Goal: Task Accomplishment & Management: Complete application form

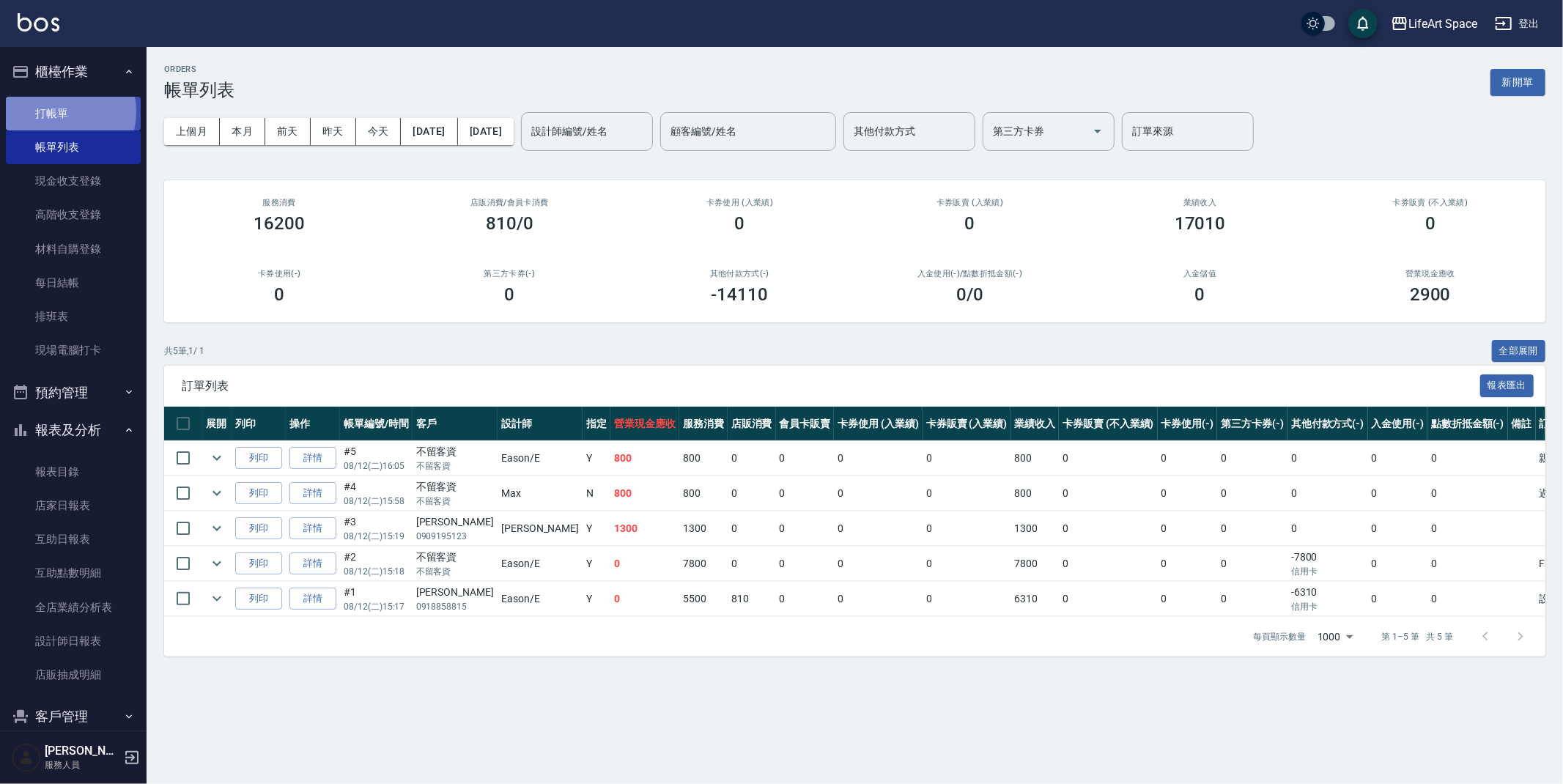
click at [59, 110] on link "打帳單" at bounding box center [73, 113] width 135 height 34
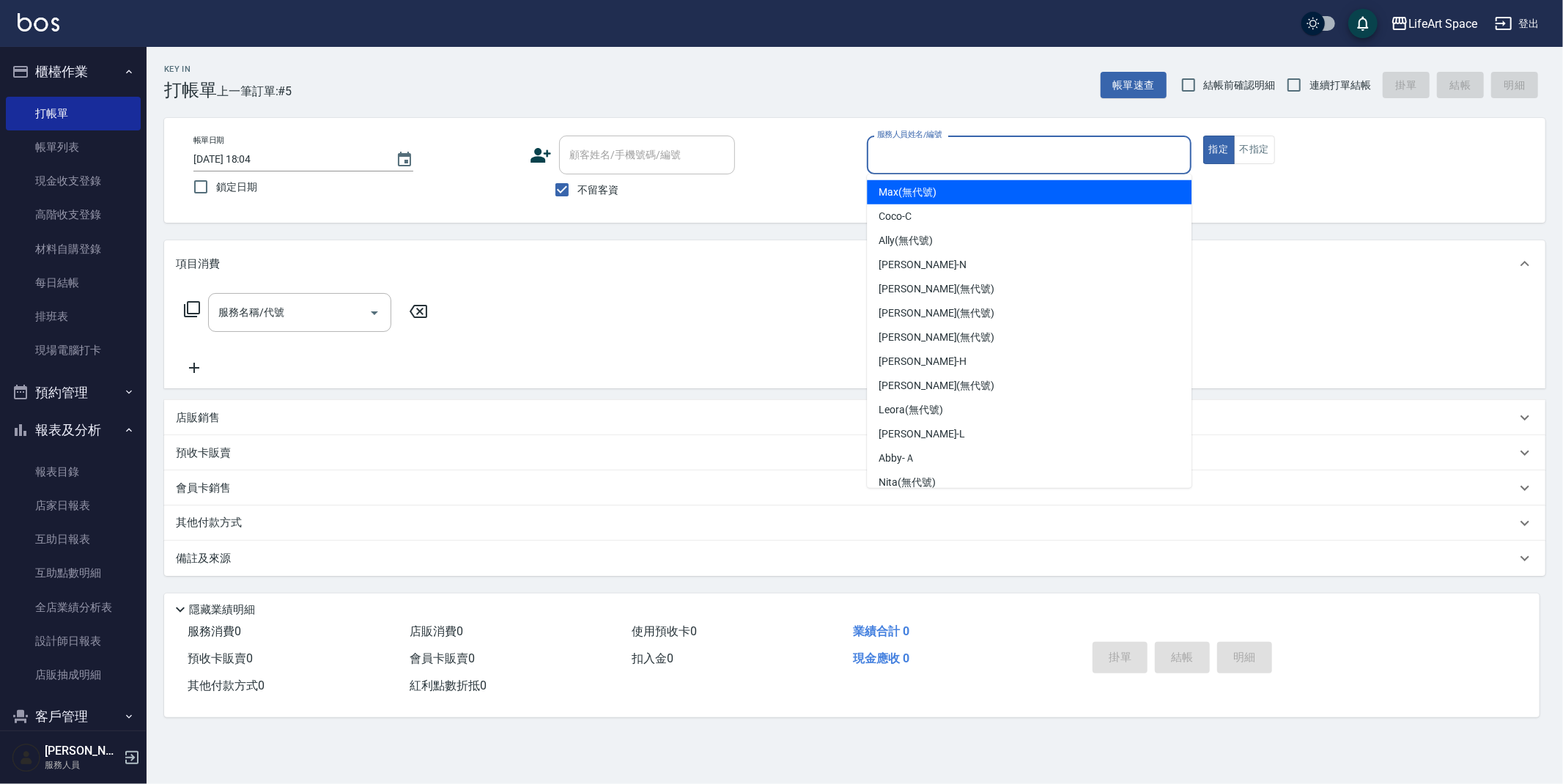
click at [896, 158] on input "服務人員姓名/編號" at bounding box center [1029, 155] width 312 height 25
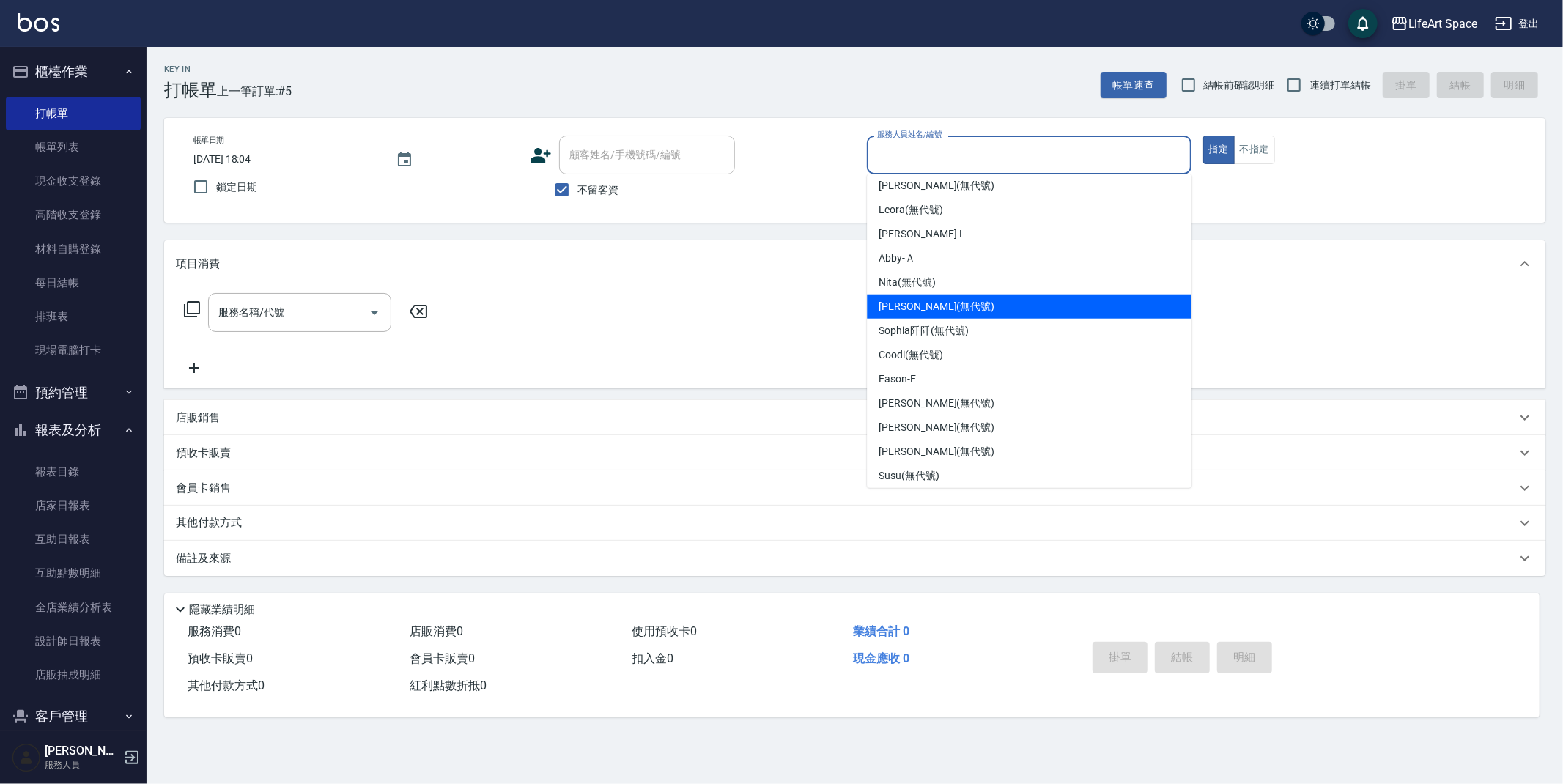
scroll to position [205, 0]
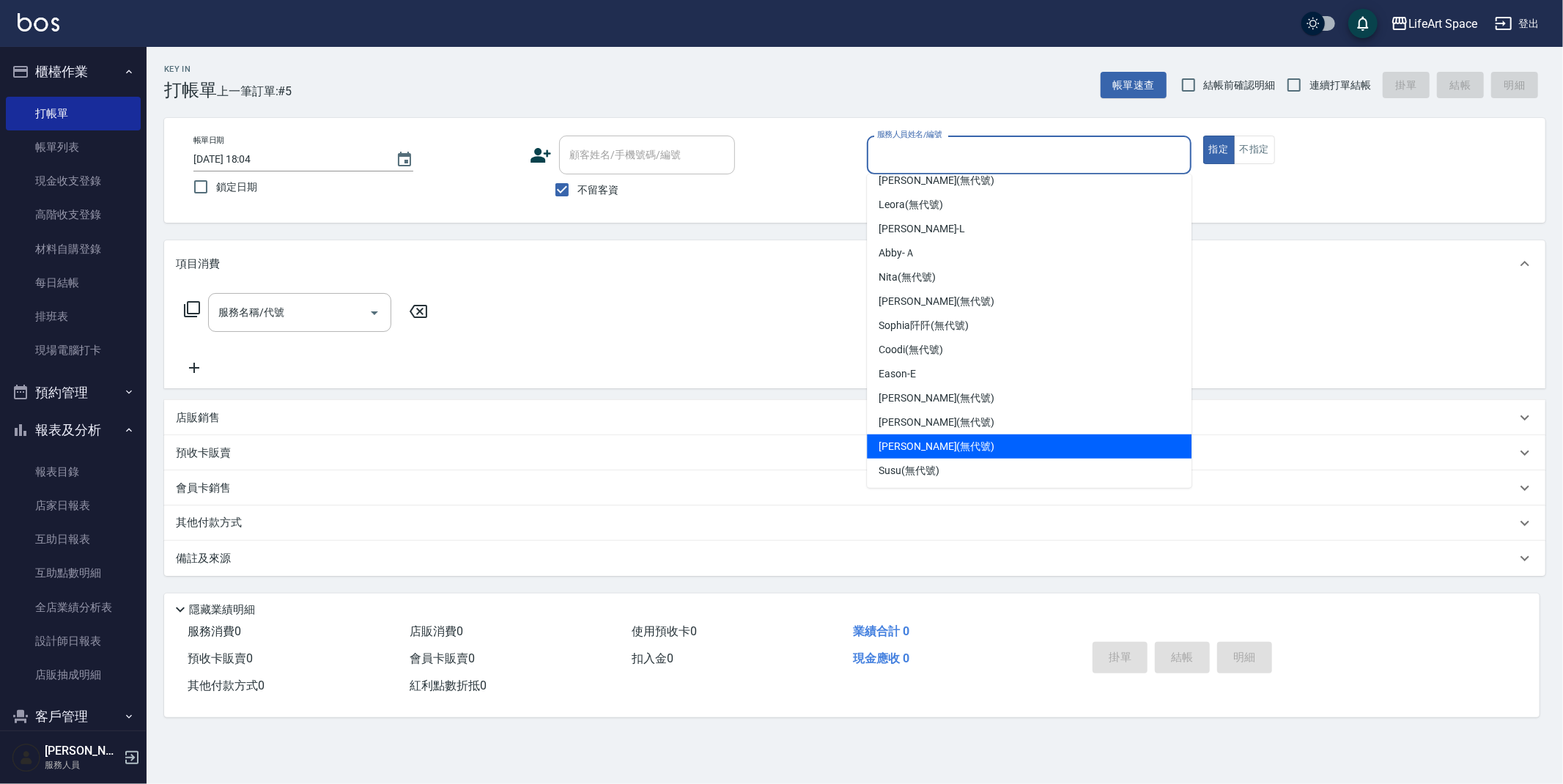
click at [935, 441] on span "[PERSON_NAME] (無代號)" at bounding box center [935, 446] width 116 height 15
type input "[PERSON_NAME](無代號)"
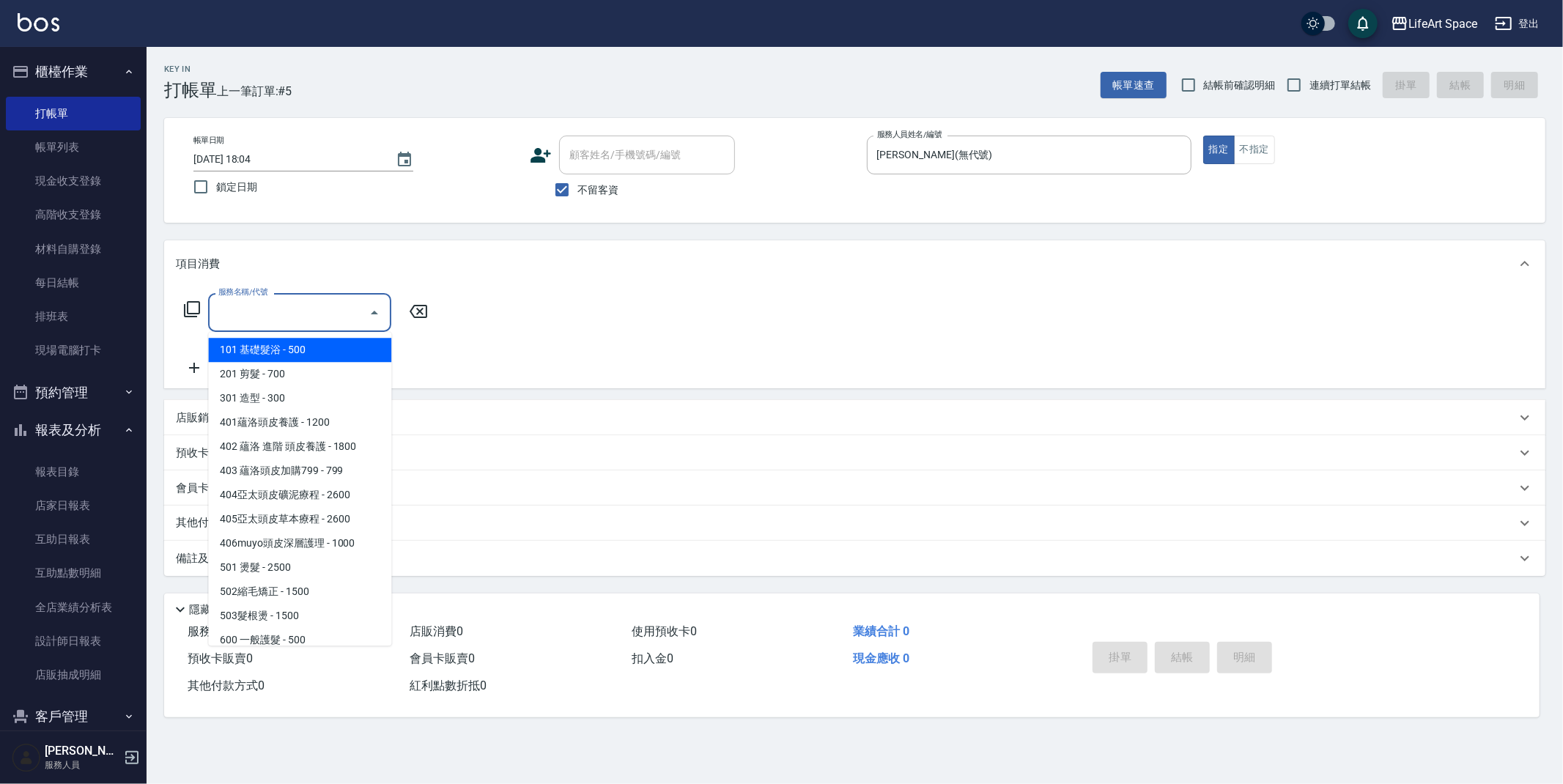
click at [270, 320] on input "服務名稱/代號" at bounding box center [289, 312] width 148 height 25
drag, startPoint x: 291, startPoint y: 371, endPoint x: 383, endPoint y: 319, distance: 105.7
click at [291, 371] on span "201 剪髮 - 700" at bounding box center [299, 373] width 183 height 25
type input "201 剪髮(201)"
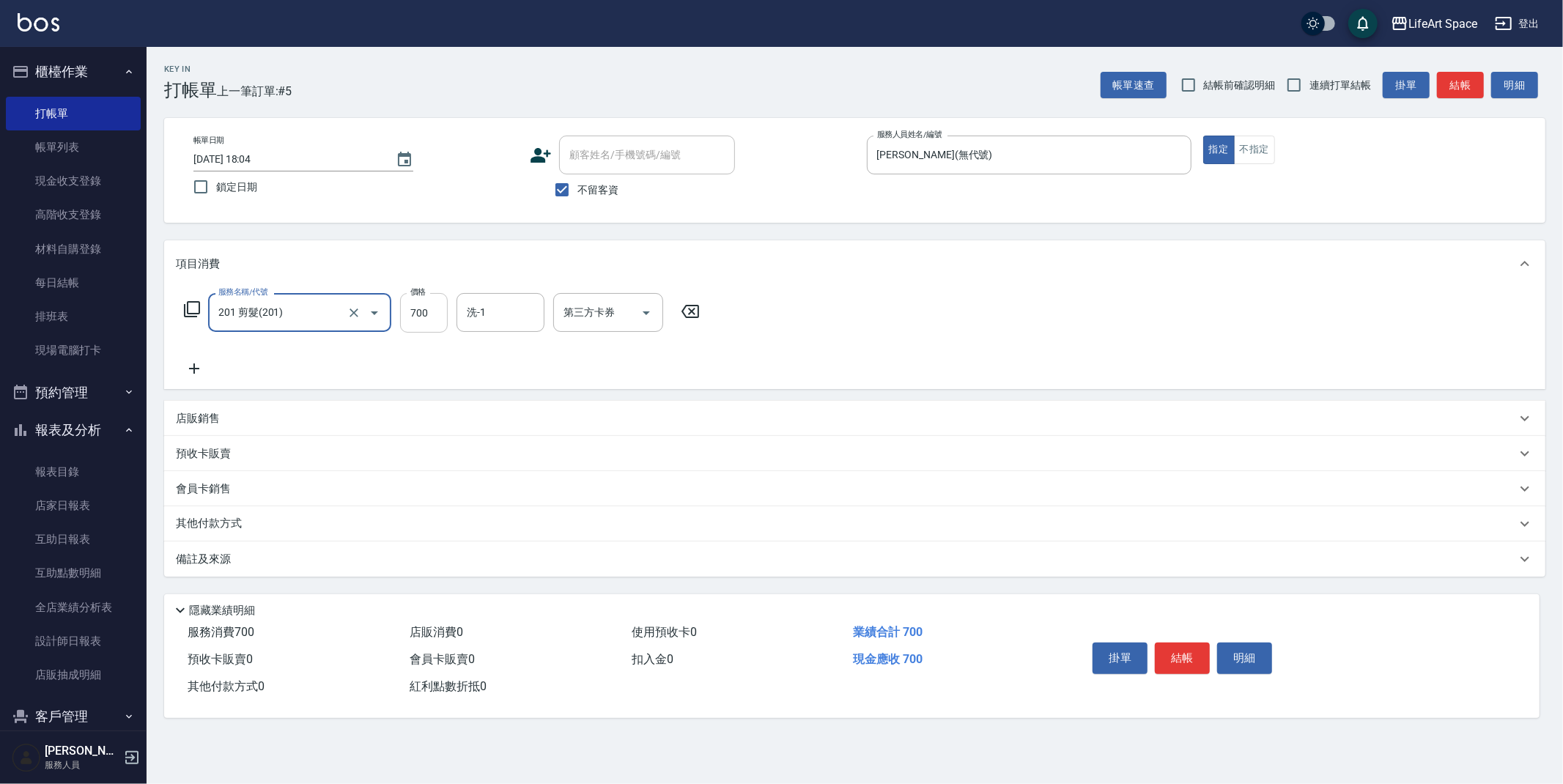
click at [436, 321] on input "700" at bounding box center [424, 312] width 47 height 39
type input "800"
click at [1271, 151] on button "不指定" at bounding box center [1253, 149] width 41 height 28
click at [518, 315] on input "洗-1" at bounding box center [500, 312] width 75 height 25
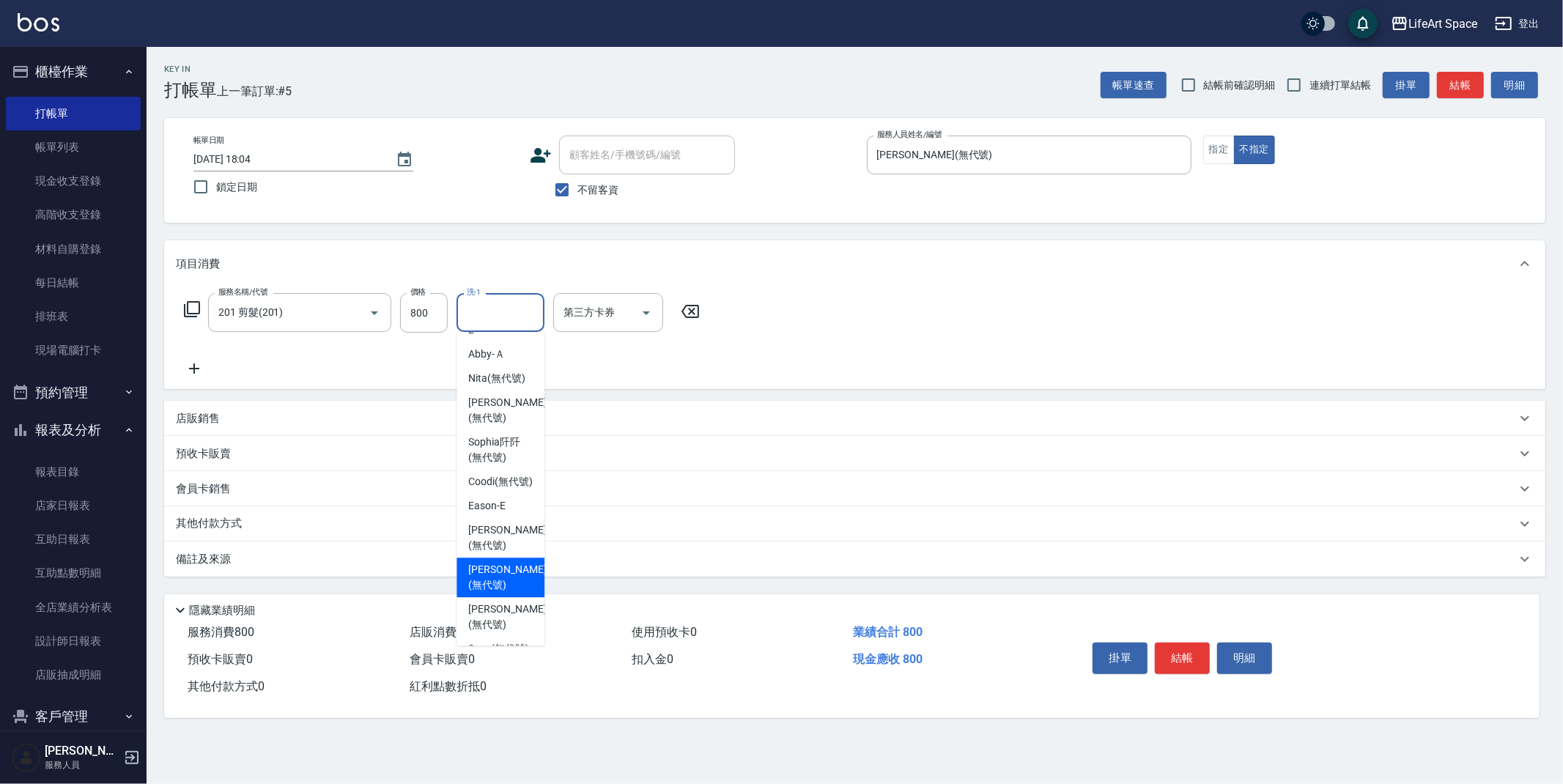
scroll to position [390, 0]
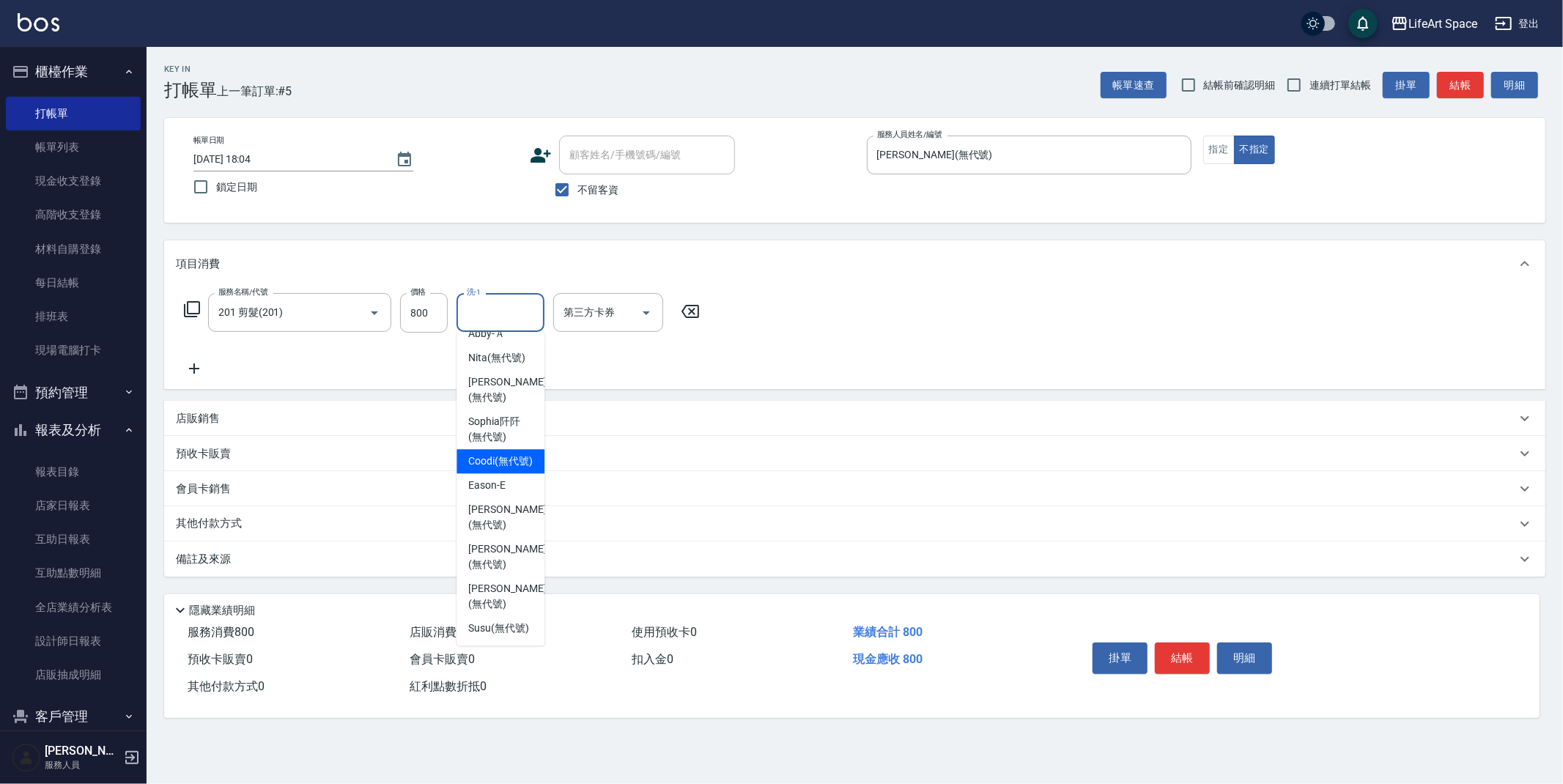
click at [495, 453] on span "Coodi (無代號)" at bounding box center [500, 461] width 65 height 15
type input "Coodi(無代號)"
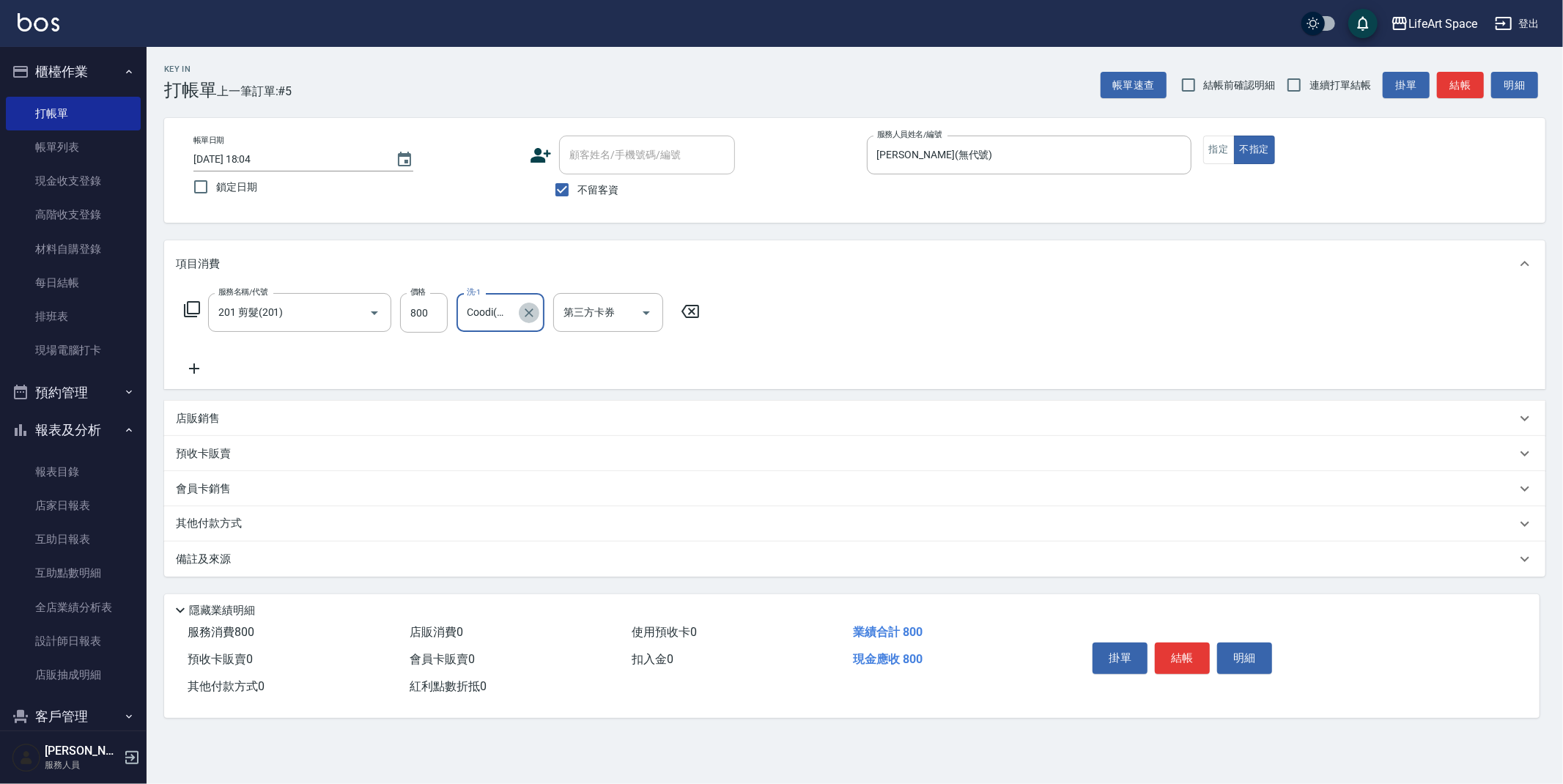
click at [526, 320] on button "Clear" at bounding box center [528, 312] width 21 height 21
click at [516, 312] on input "洗-1" at bounding box center [500, 312] width 75 height 25
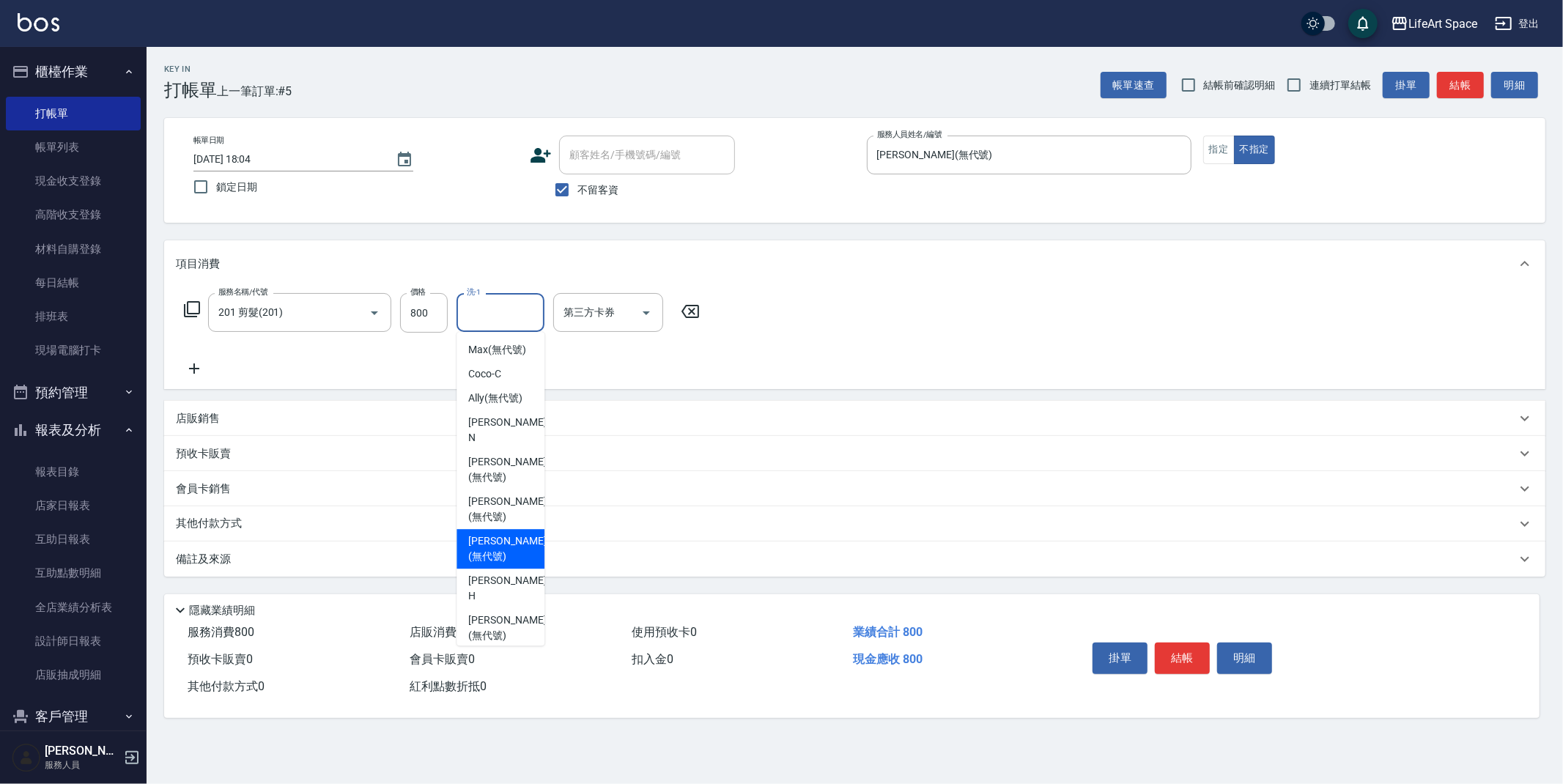
click at [500, 537] on span "[PERSON_NAME] (無代號)" at bounding box center [506, 549] width 77 height 31
type input "[PERSON_NAME](無代號)"
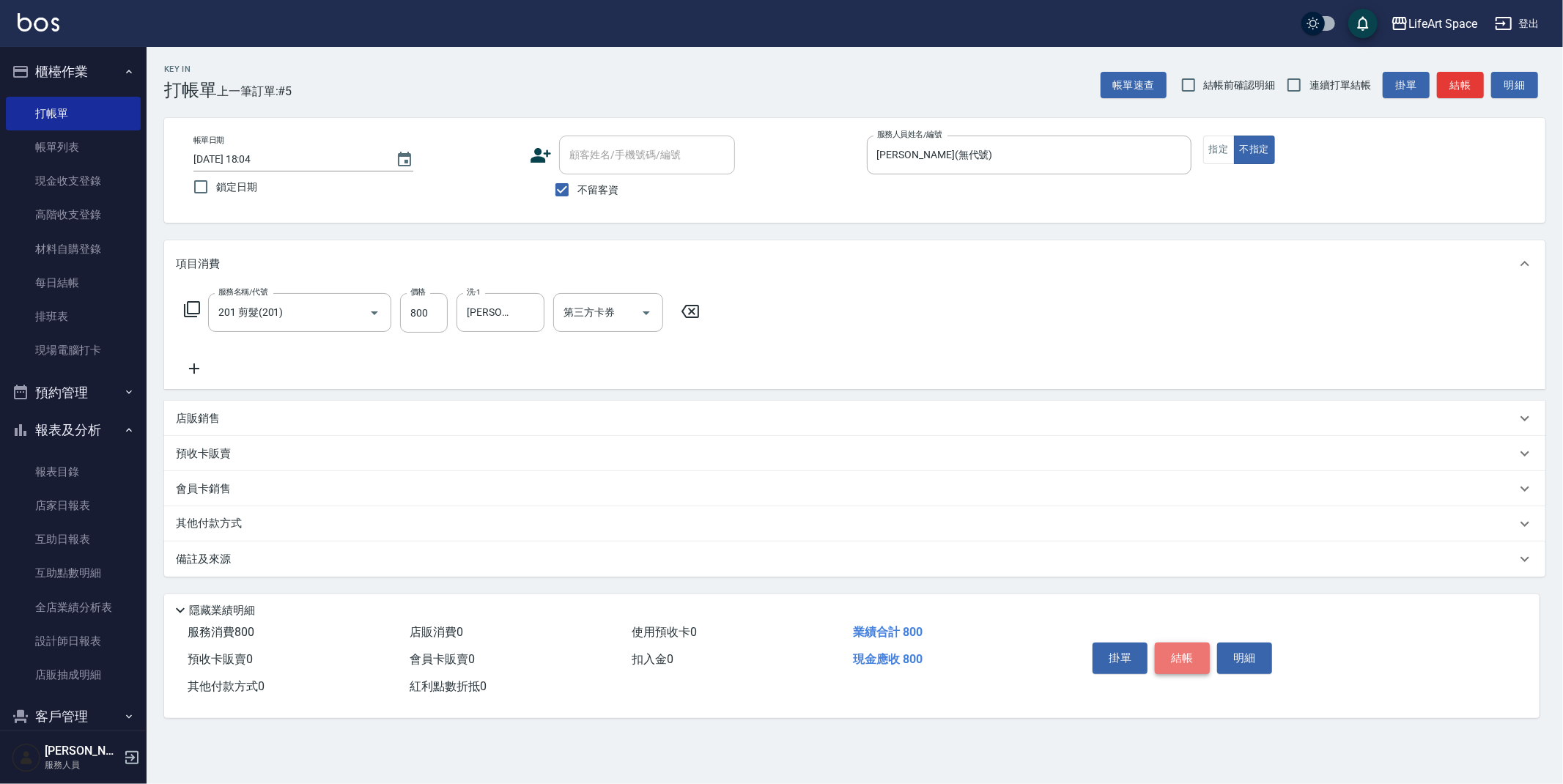
click at [1180, 653] on button "結帳" at bounding box center [1182, 657] width 55 height 31
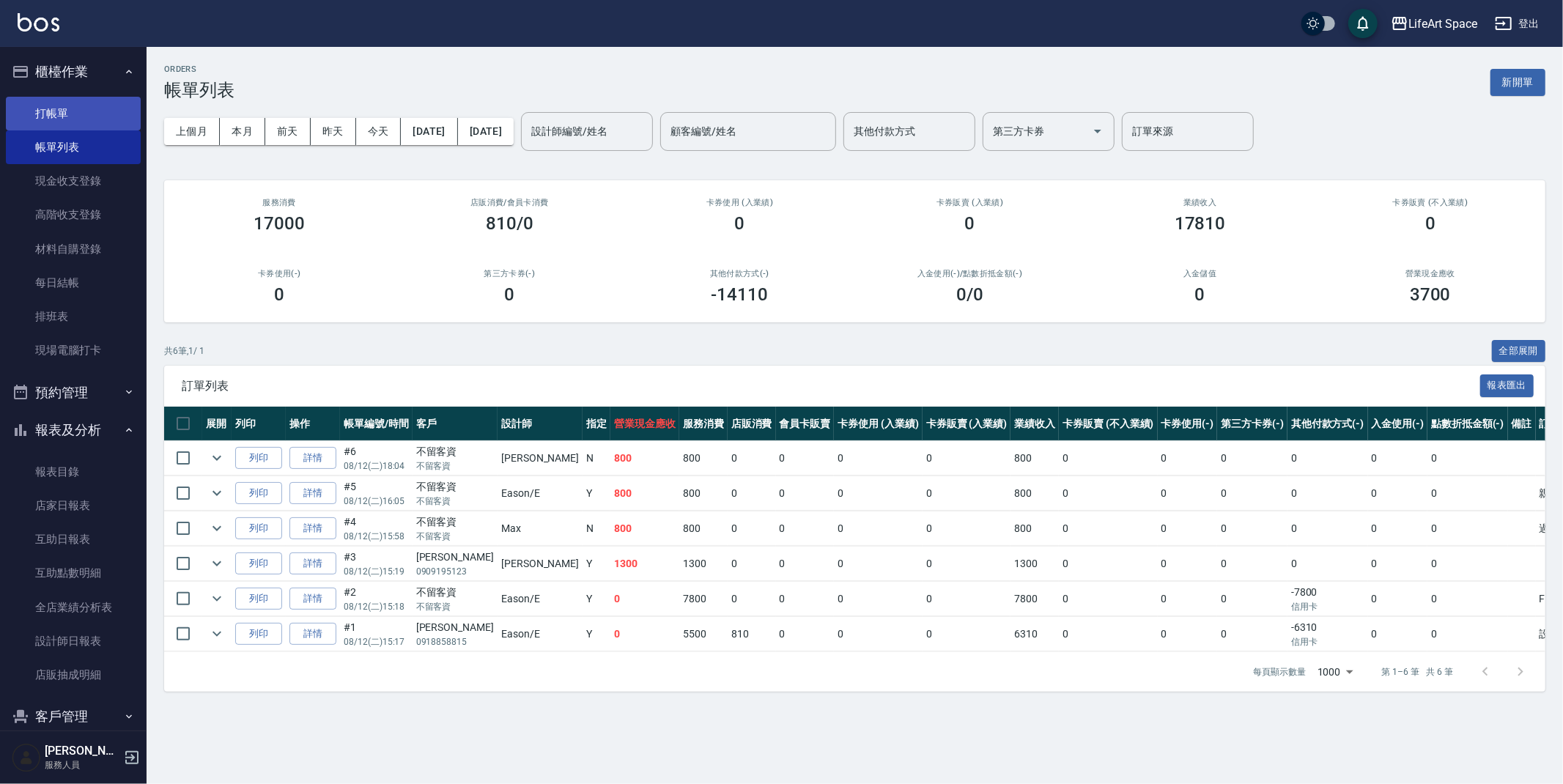
click at [46, 114] on link "打帳單" at bounding box center [73, 113] width 135 height 34
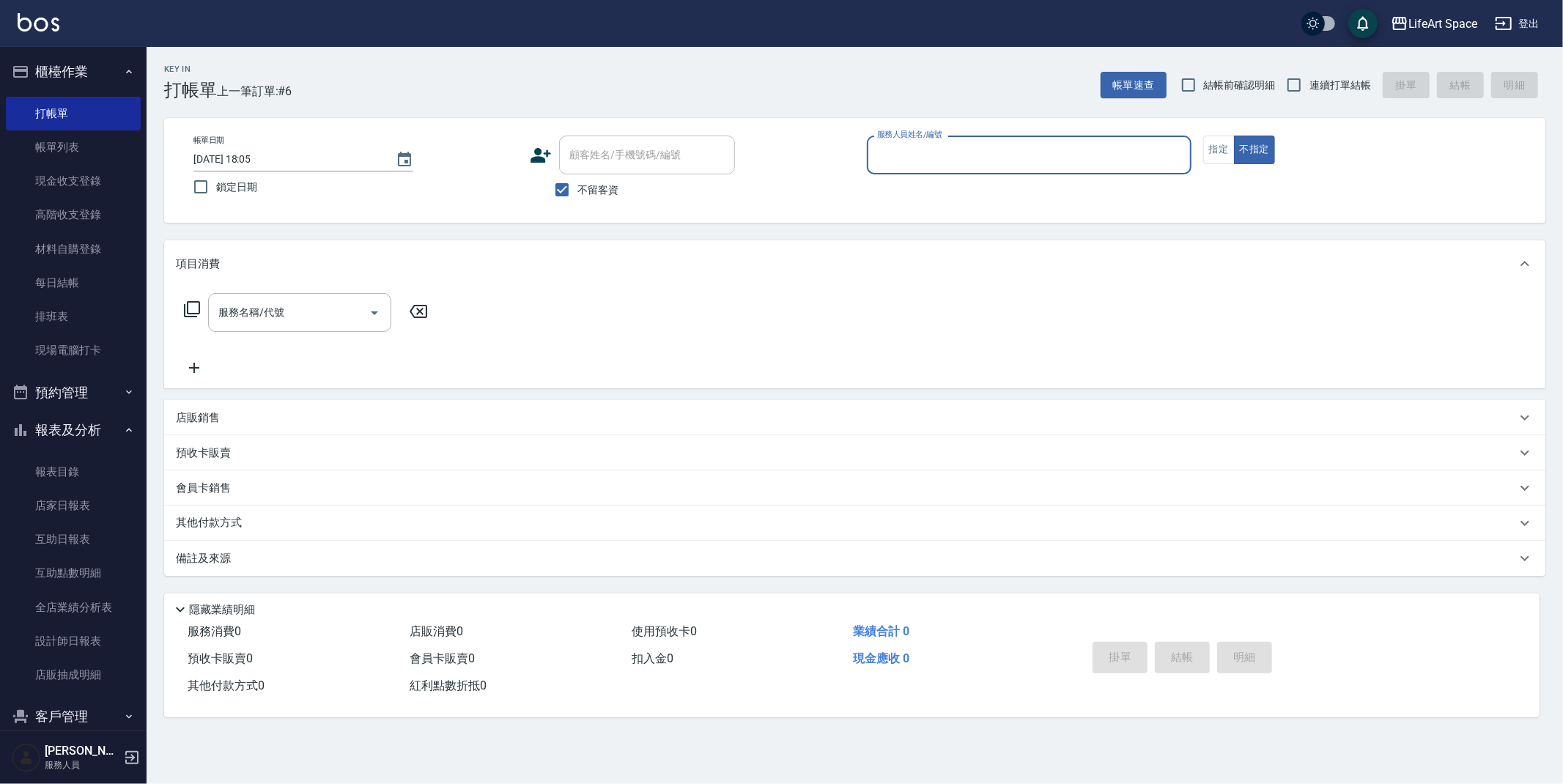
drag, startPoint x: 1223, startPoint y: 145, endPoint x: 1162, endPoint y: 137, distance: 61.5
click at [1223, 144] on button "指定" at bounding box center [1219, 149] width 32 height 28
click at [929, 153] on input "服務人員姓名/編號" at bounding box center [1029, 155] width 312 height 25
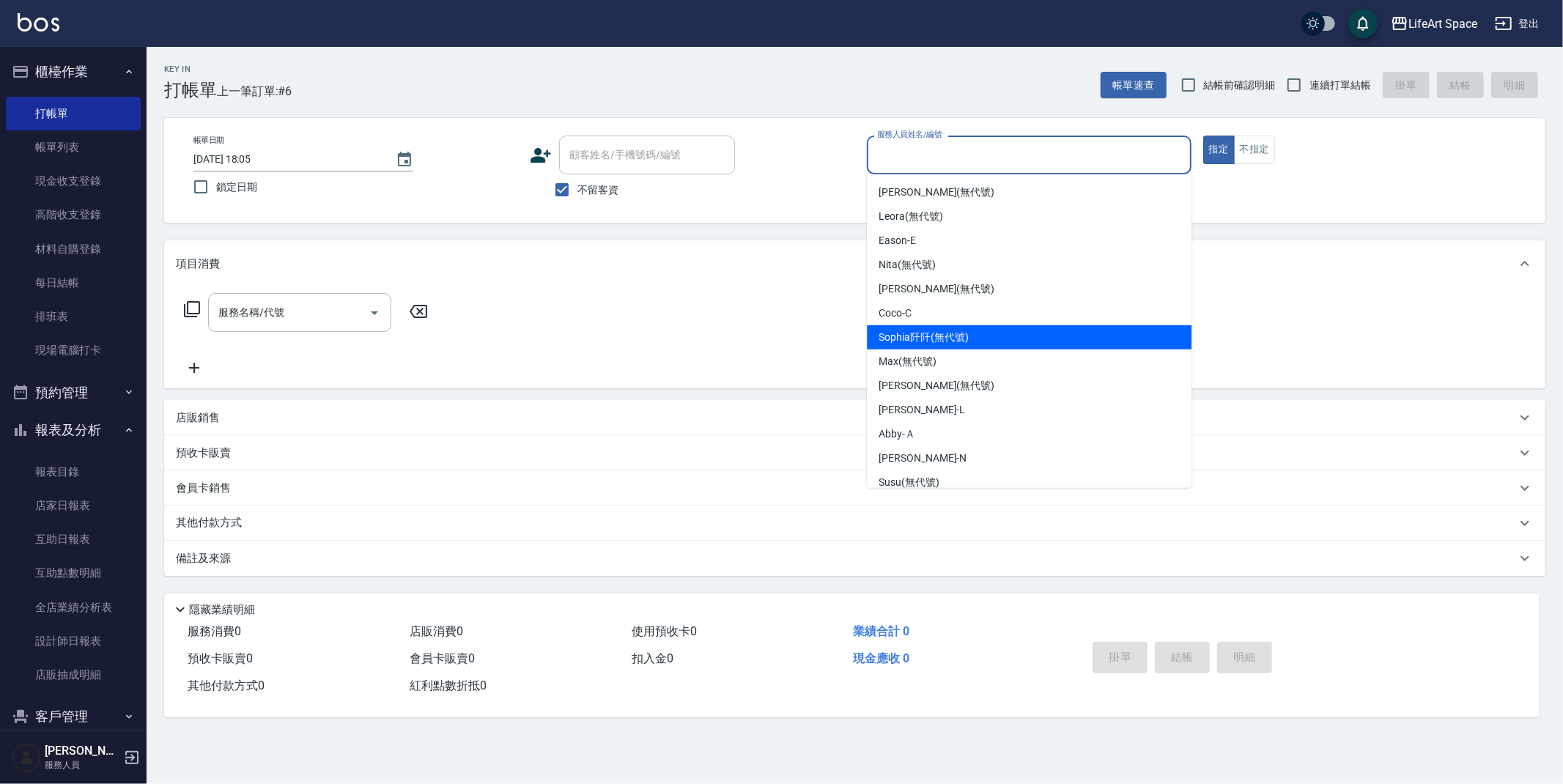
scroll to position [205, 0]
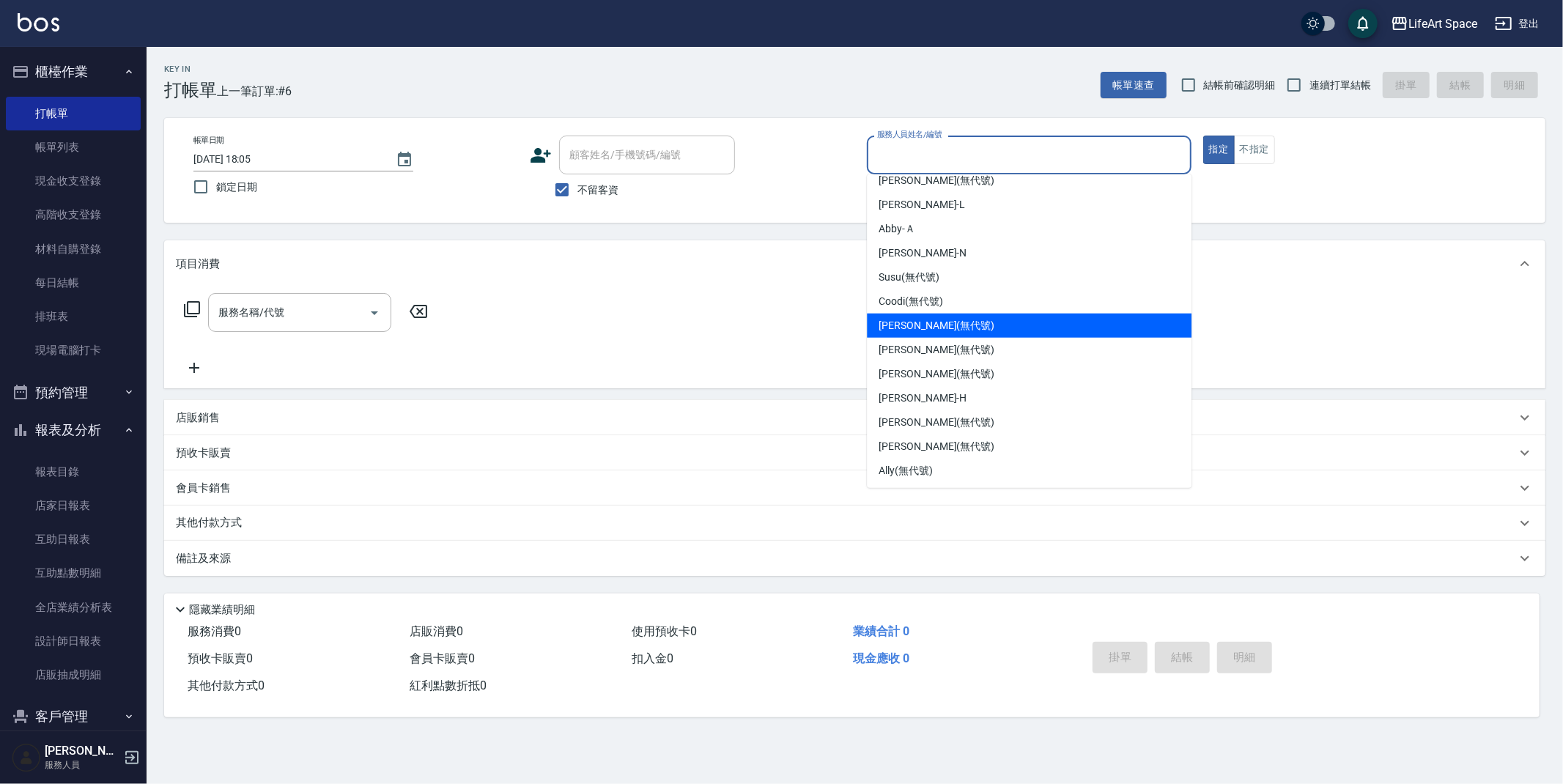
drag, startPoint x: 953, startPoint y: 332, endPoint x: 1303, endPoint y: 25, distance: 465.6
click at [955, 331] on div "[PERSON_NAME] (無代號)" at bounding box center [1029, 325] width 324 height 25
type input "[PERSON_NAME](無代號)"
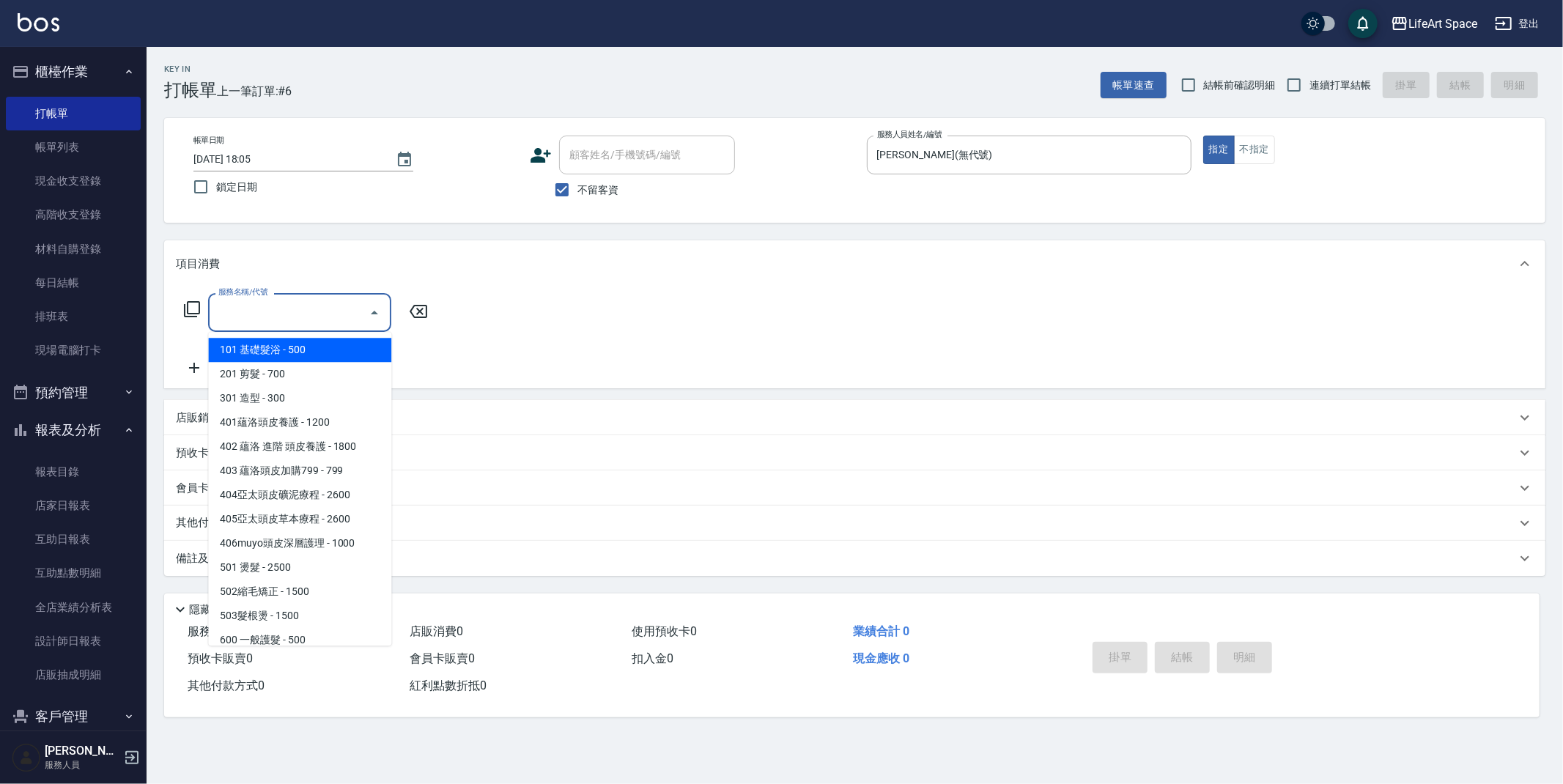
click at [279, 306] on input "服務名稱/代號" at bounding box center [289, 312] width 148 height 25
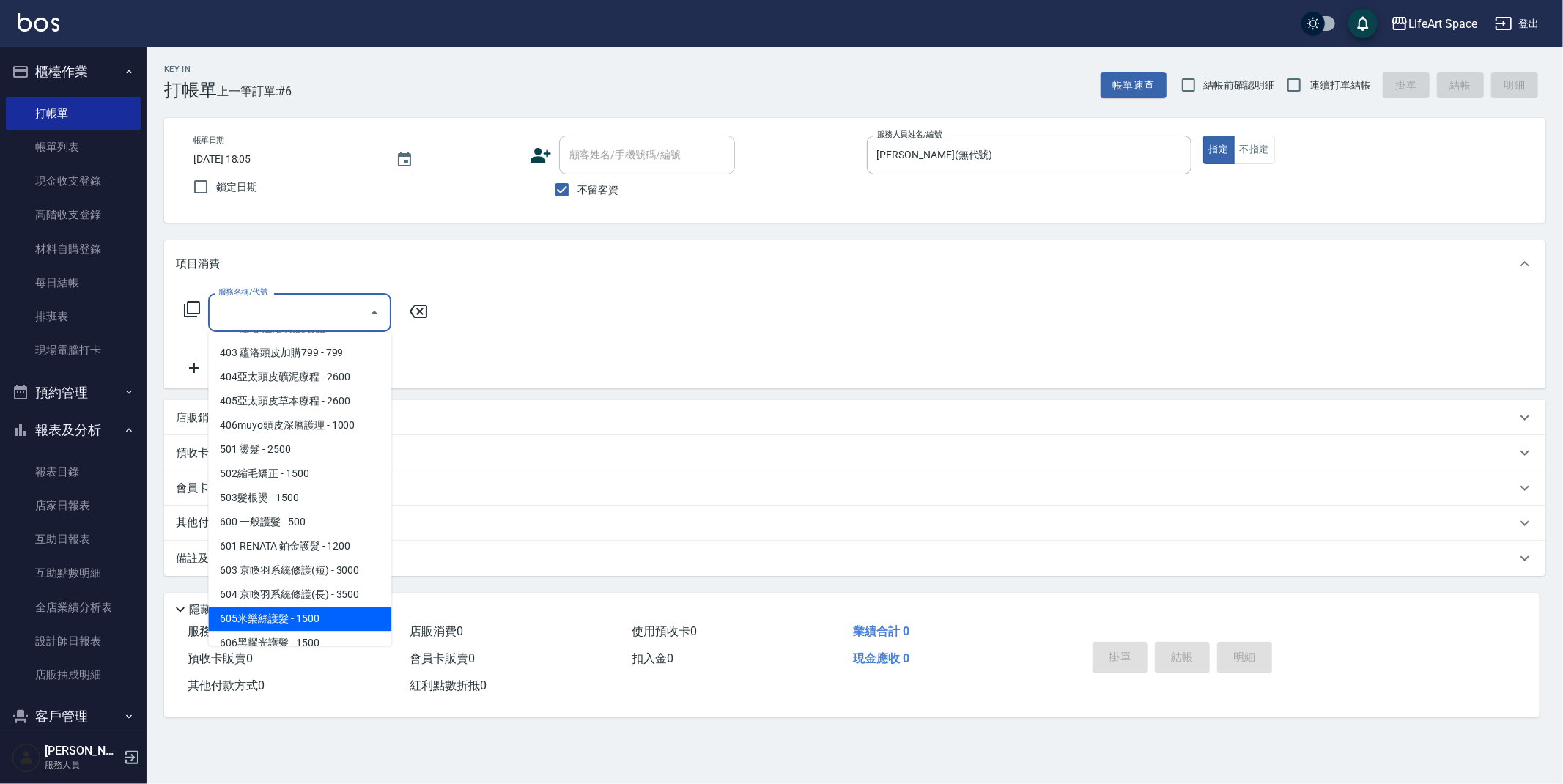
scroll to position [229, 0]
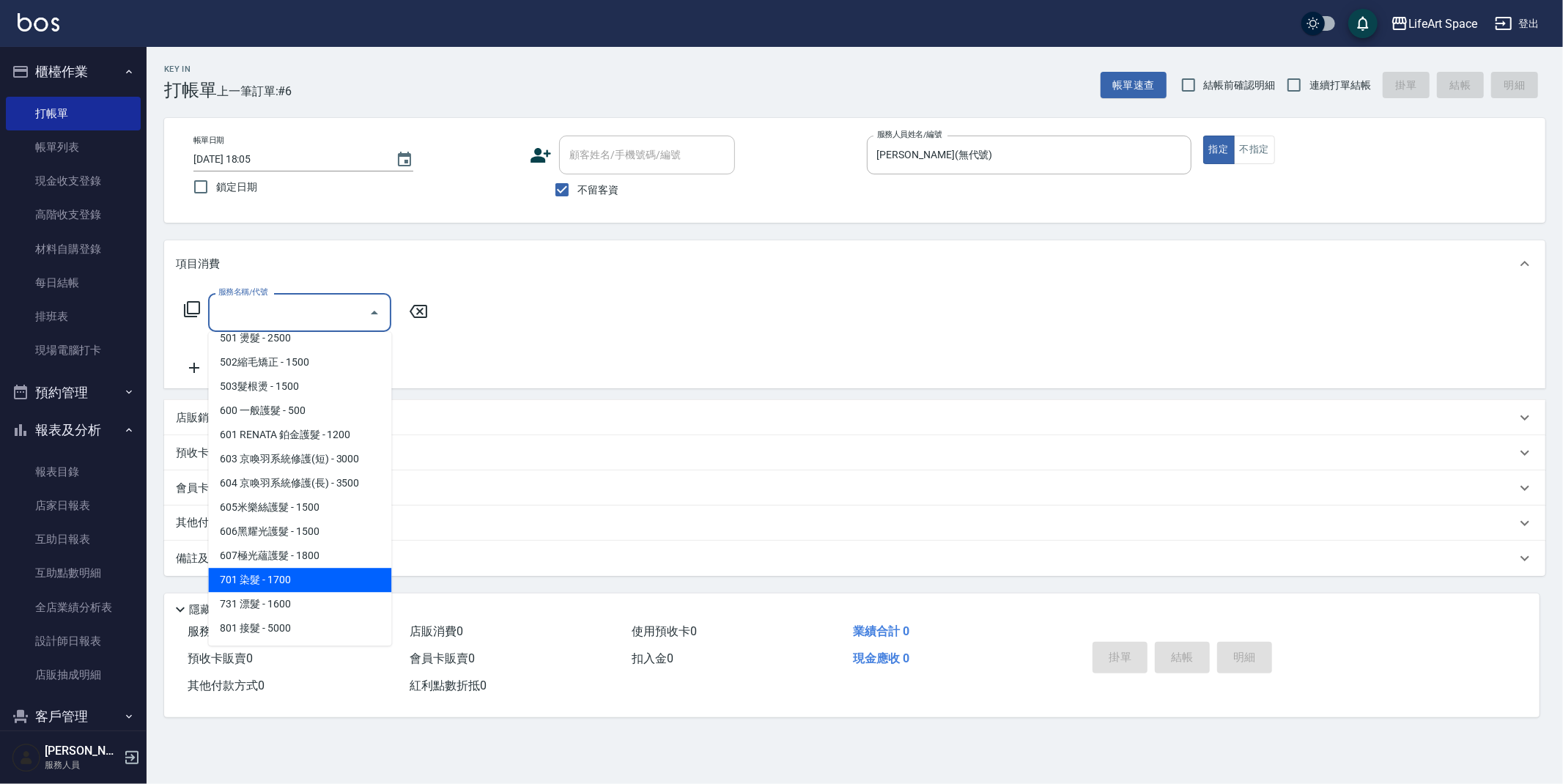
click at [294, 585] on span "701 染髮 - 1700" at bounding box center [299, 579] width 183 height 25
type input "701 染髮(701)"
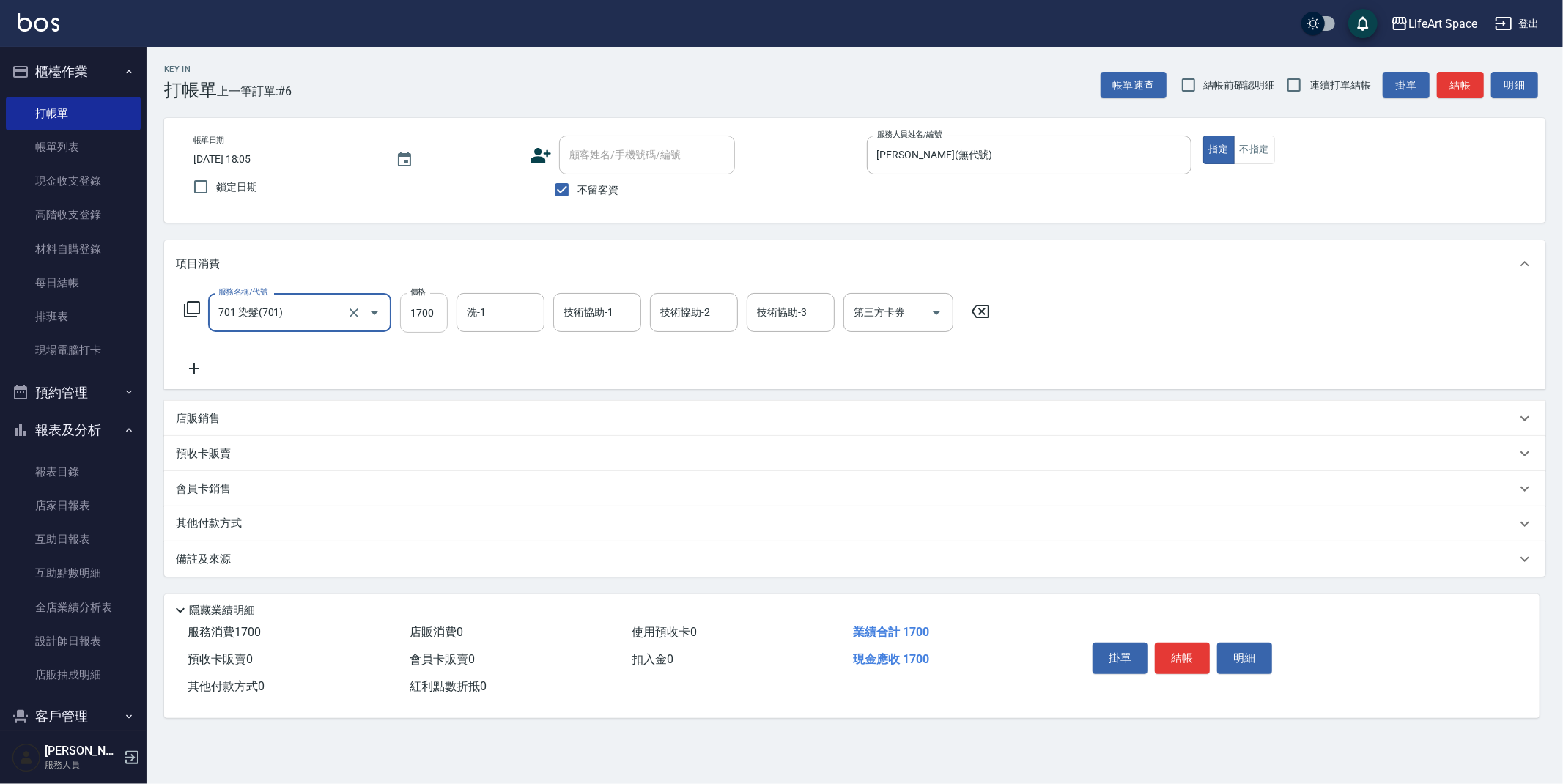
click at [430, 318] on input "1700" at bounding box center [424, 312] width 47 height 39
type input "2000"
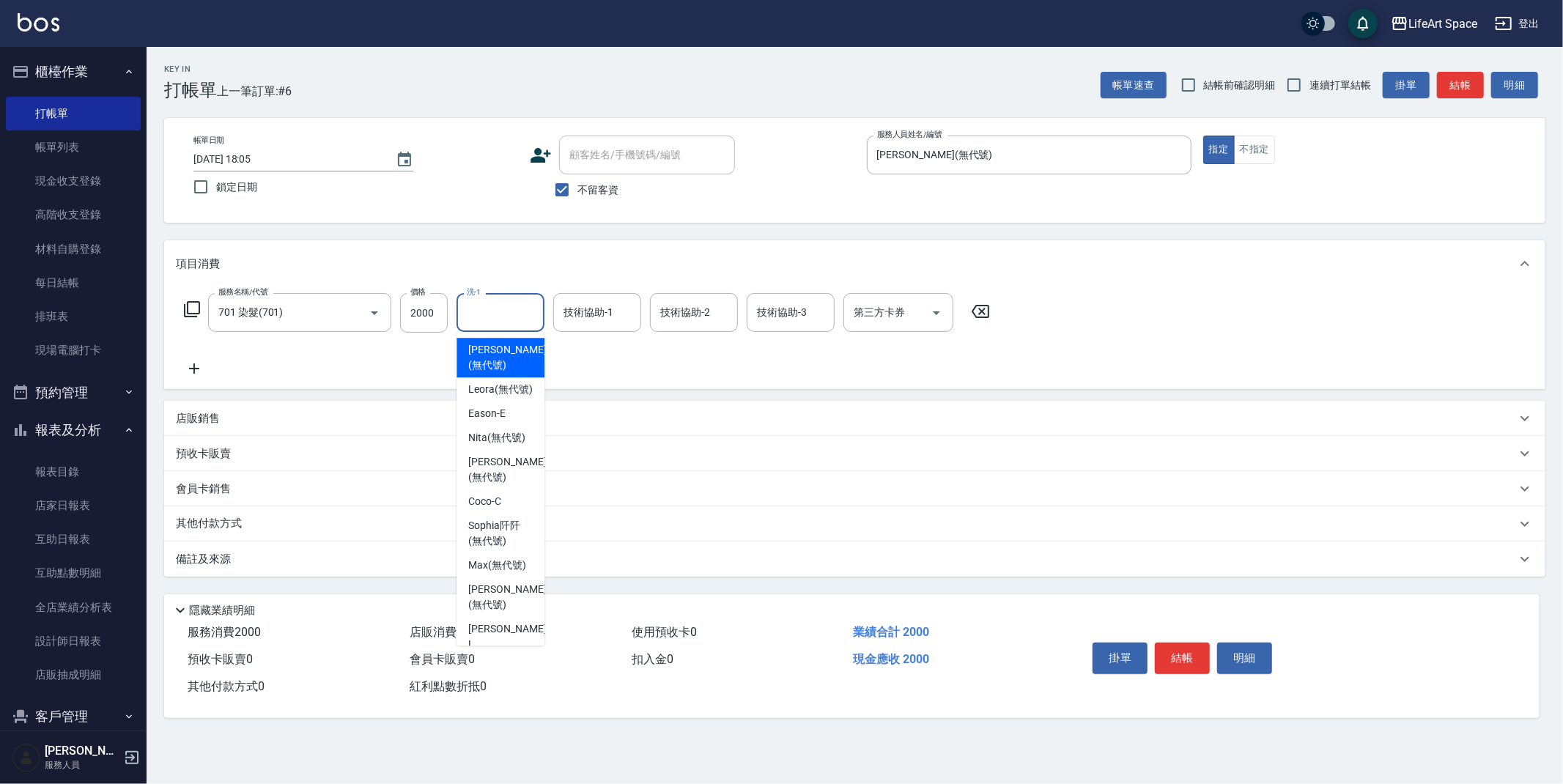
click at [514, 316] on input "洗-1" at bounding box center [500, 312] width 75 height 25
click at [505, 445] on span "Nita (無代號)" at bounding box center [496, 437] width 57 height 15
type input "Nita (無代號)"
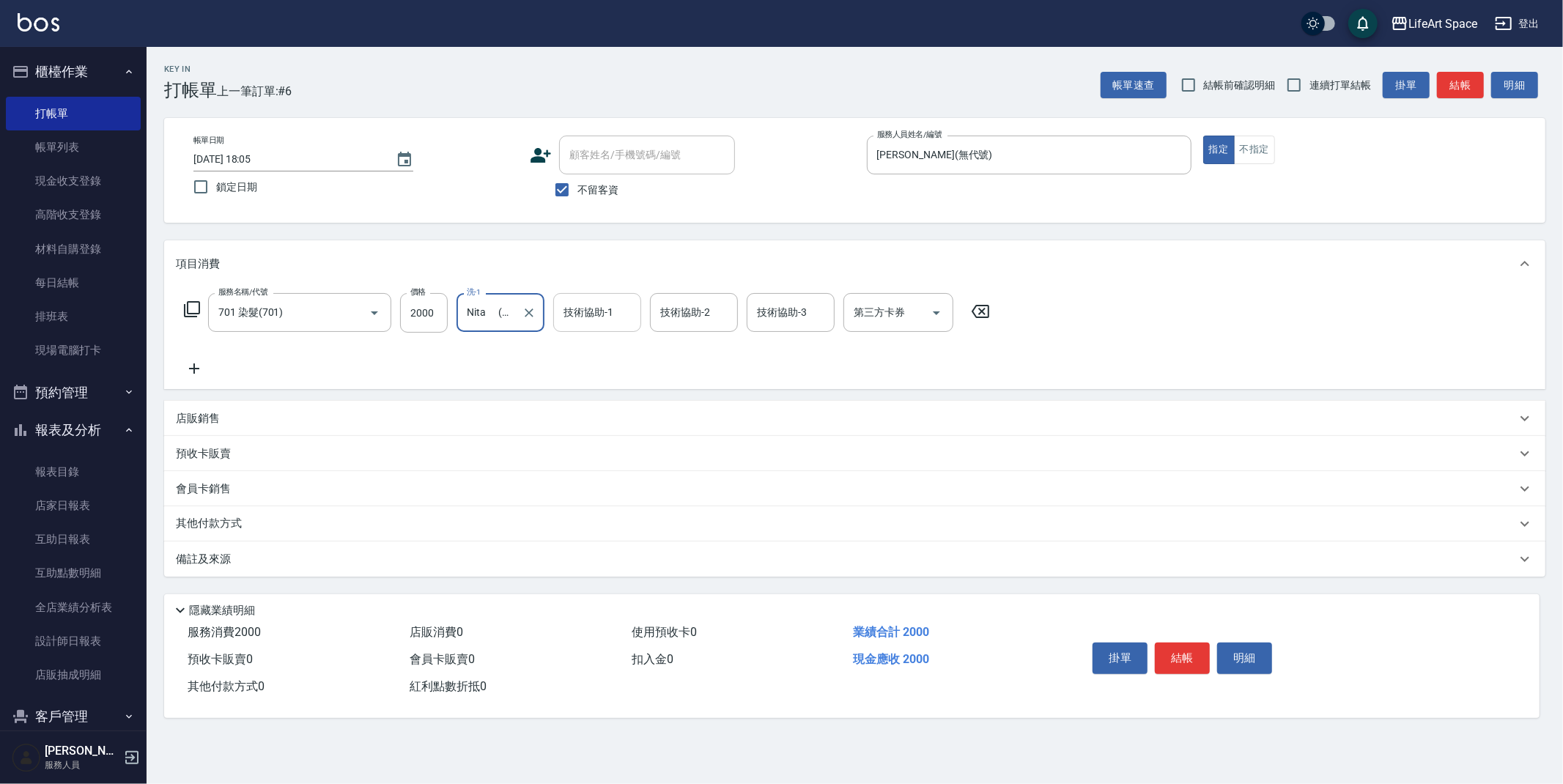
click at [583, 313] on div "技術協助-1 技術協助-1" at bounding box center [597, 312] width 88 height 39
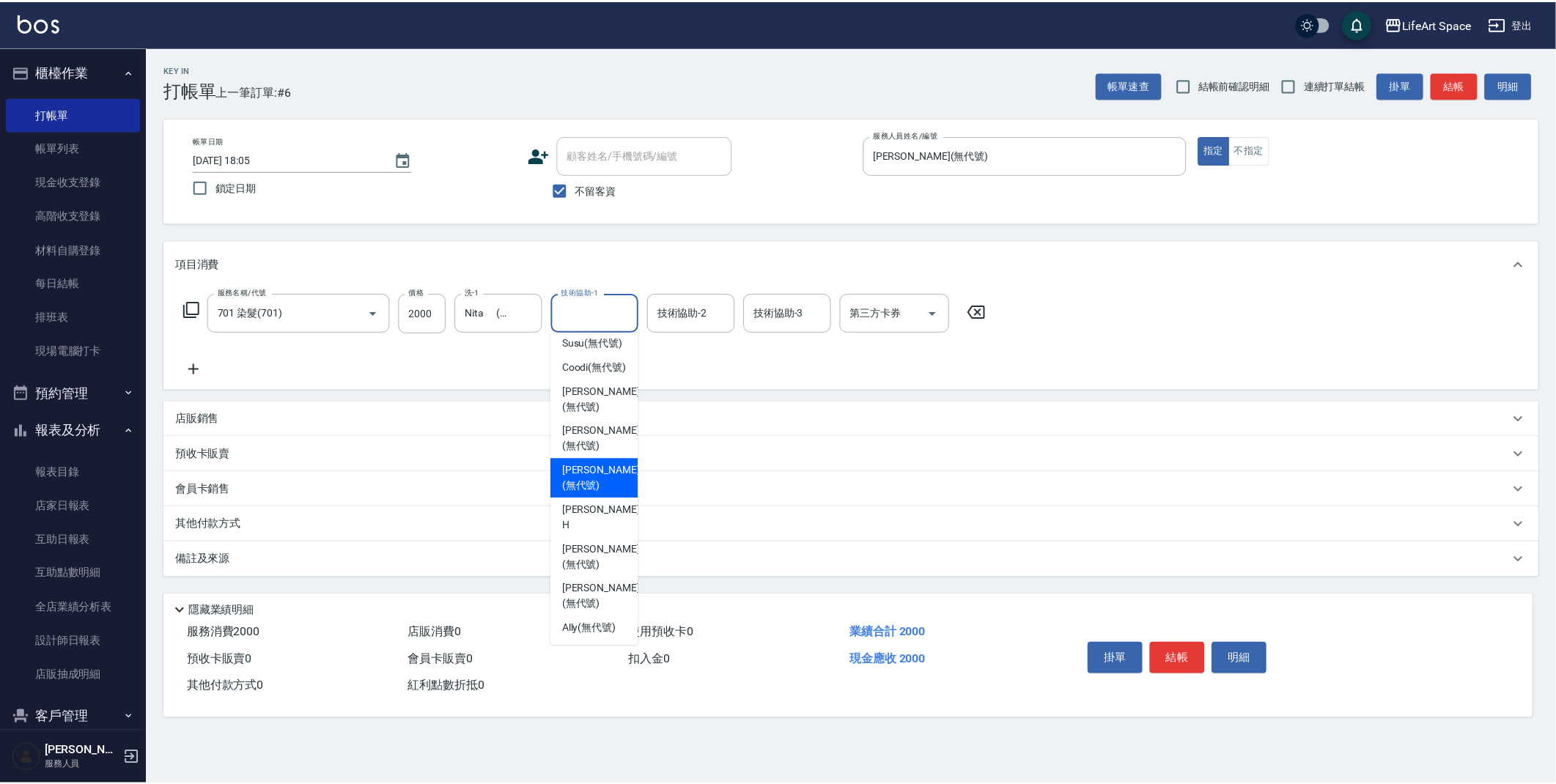
scroll to position [55, 0]
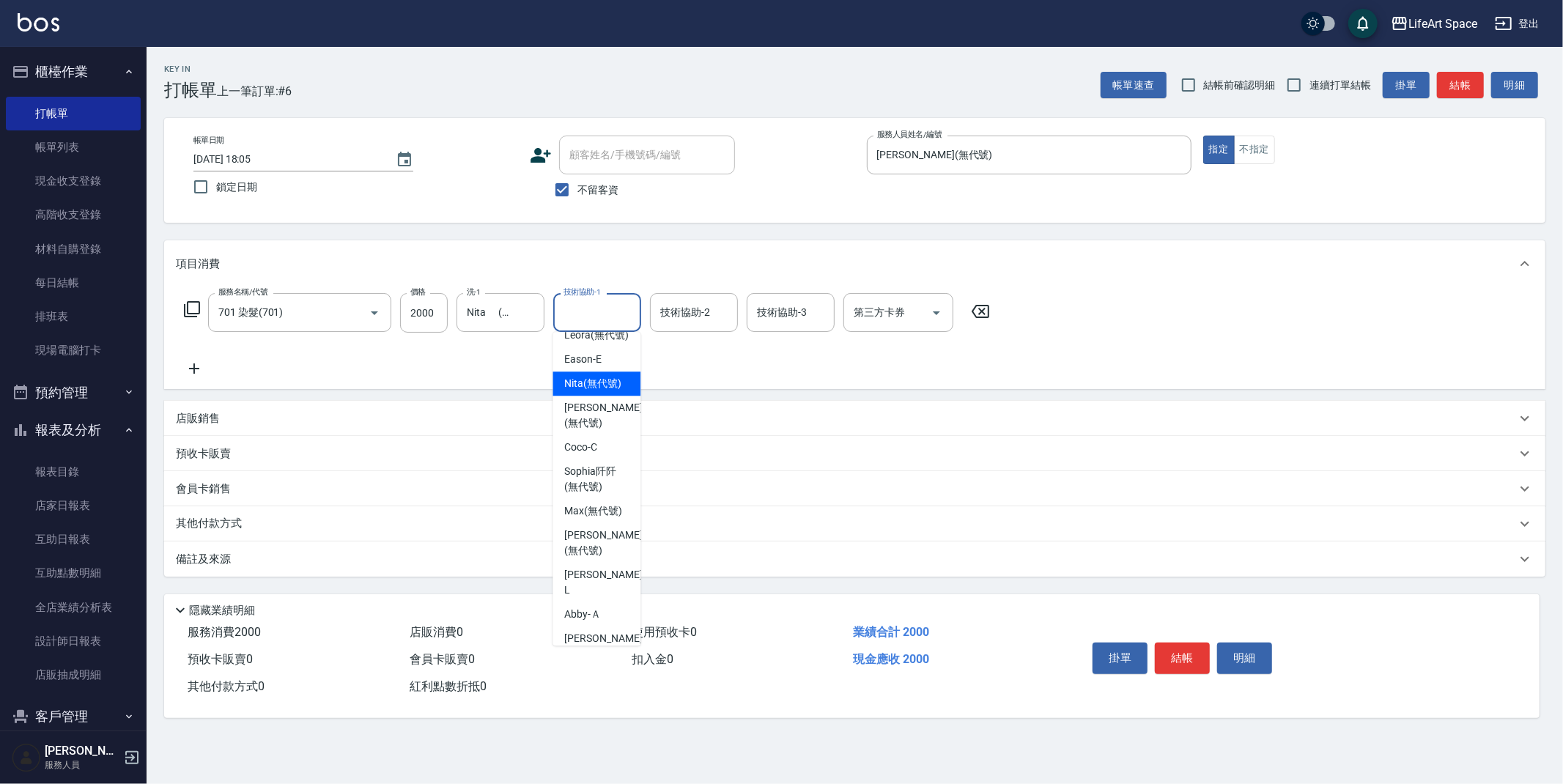
click at [589, 392] on span "Nita (無代號)" at bounding box center [592, 383] width 57 height 15
type input "Nita (無代號)"
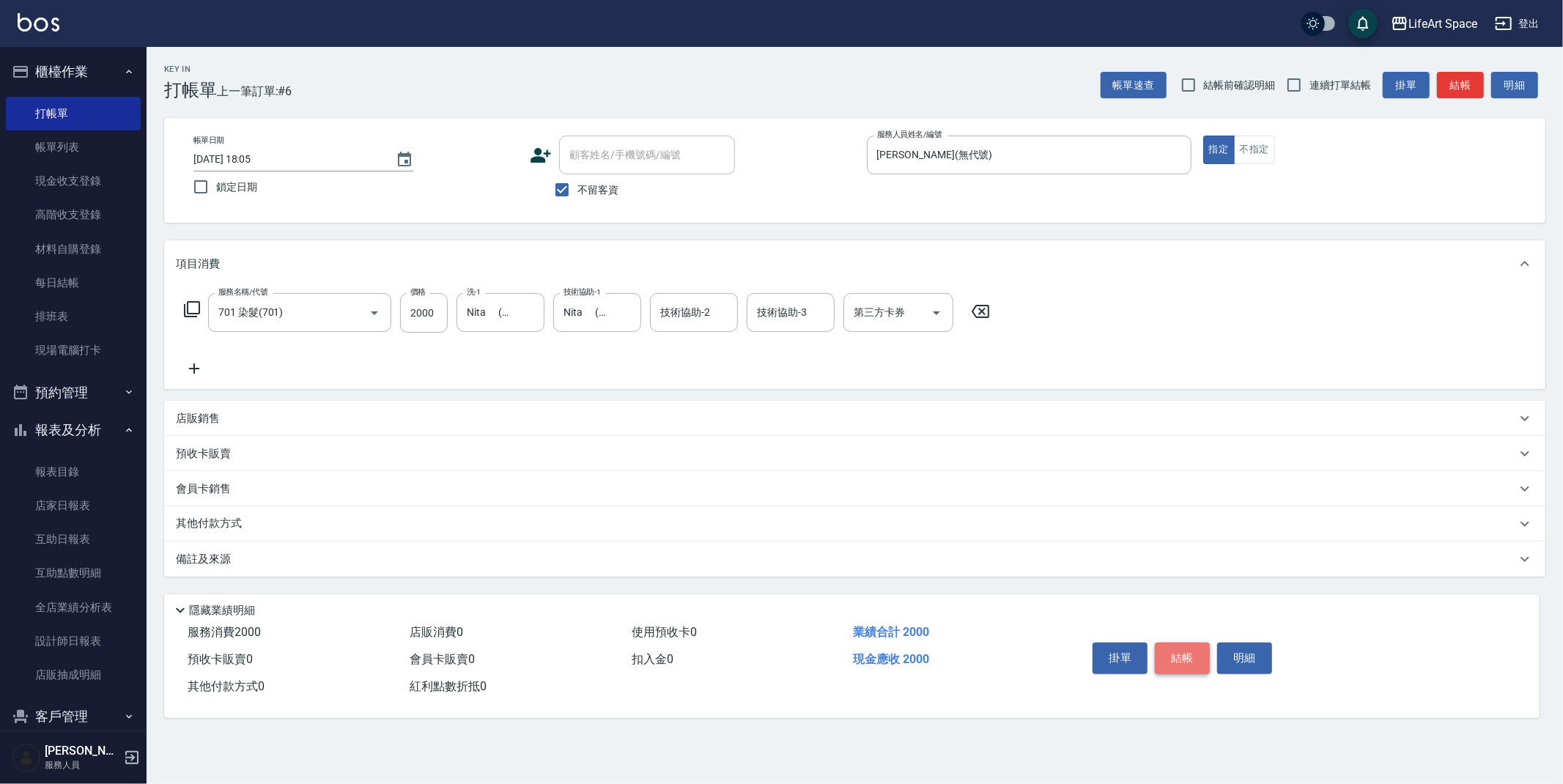
click at [1188, 667] on button "結帳" at bounding box center [1182, 657] width 55 height 31
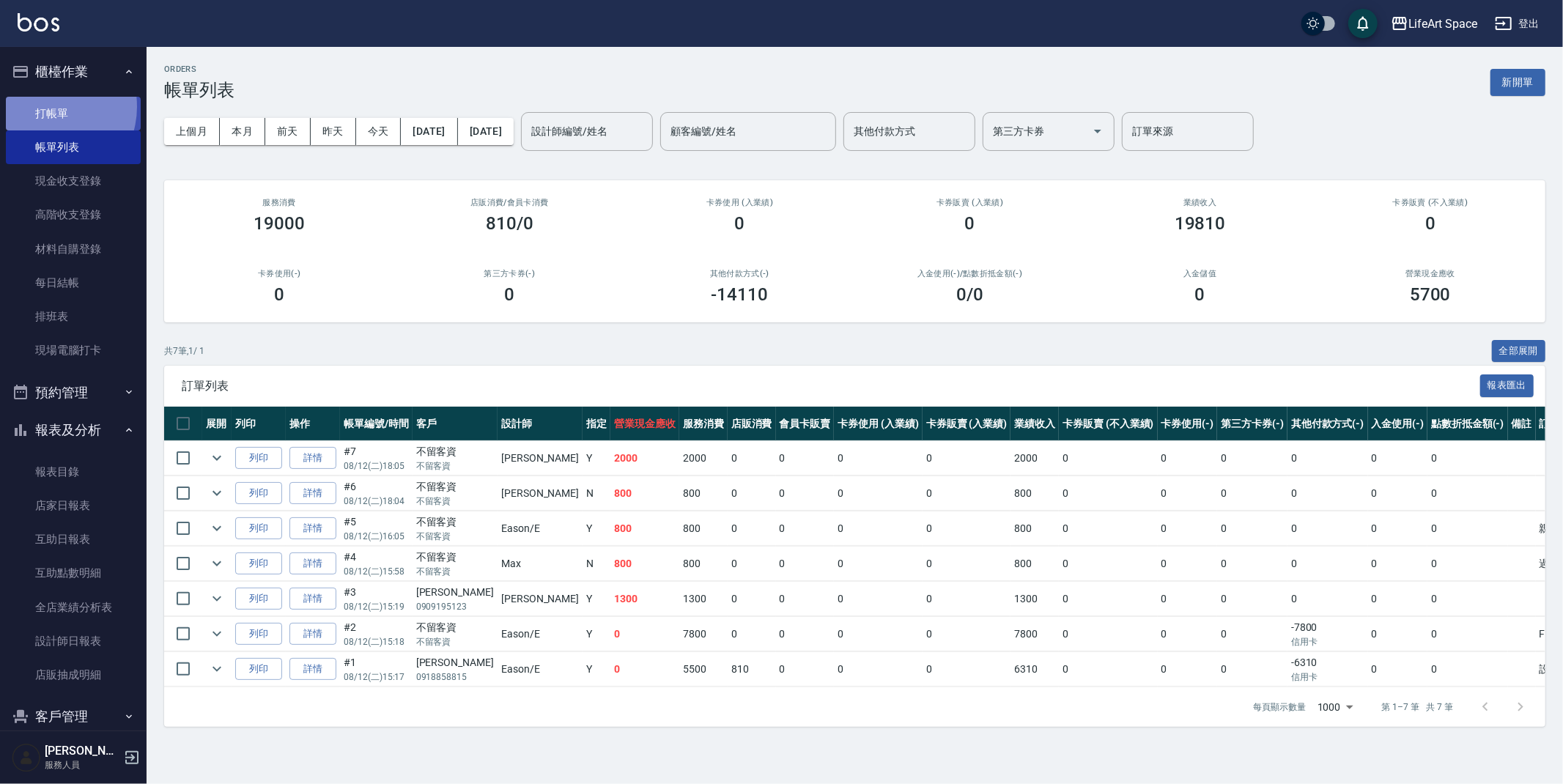
click at [46, 107] on link "打帳單" at bounding box center [73, 113] width 135 height 34
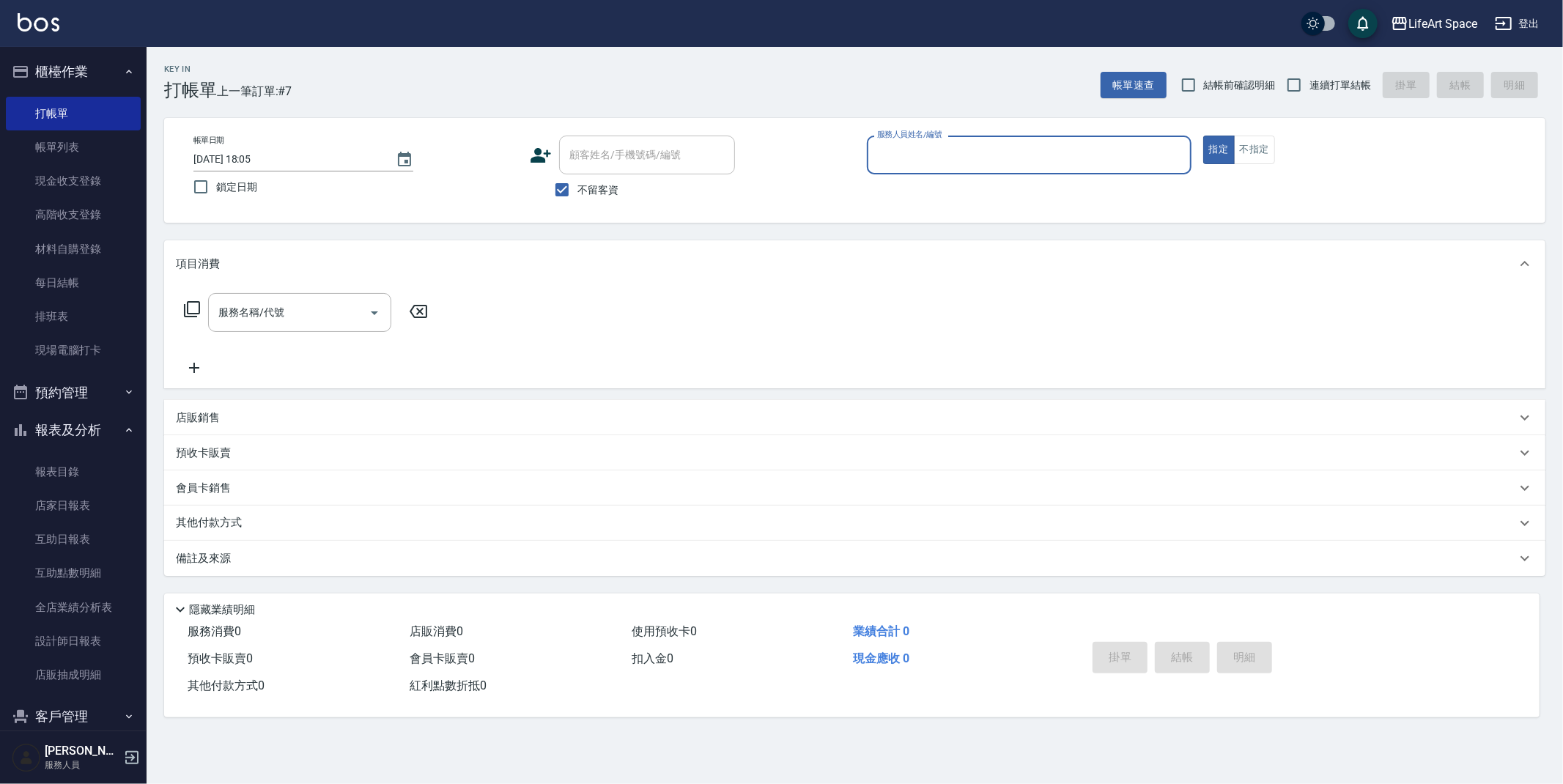
click at [953, 160] on input "服務人員姓名/編號" at bounding box center [1029, 155] width 312 height 25
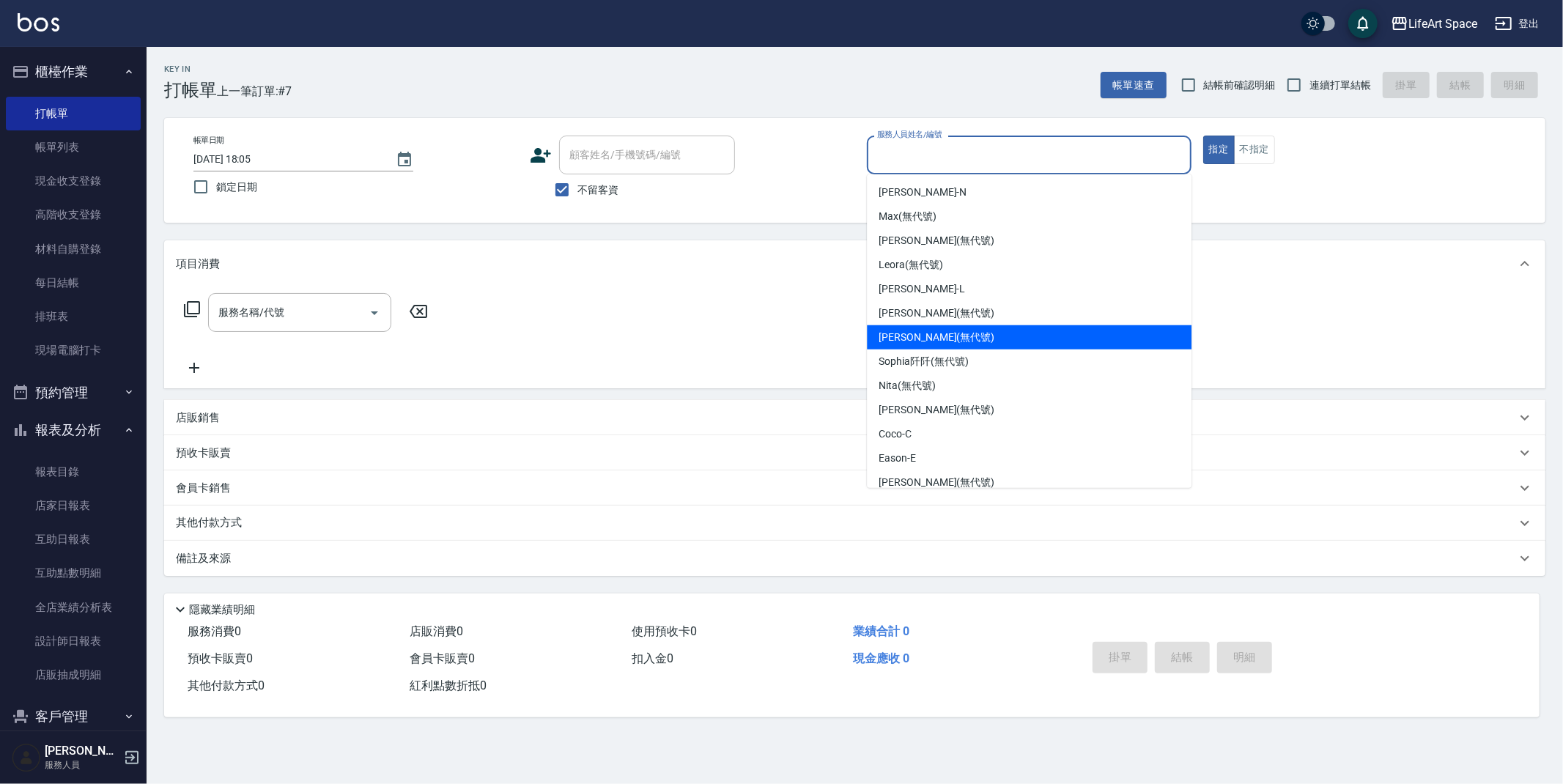
click at [921, 338] on span "[PERSON_NAME] (無代號)" at bounding box center [935, 337] width 116 height 15
type input "[PERSON_NAME](無代號)"
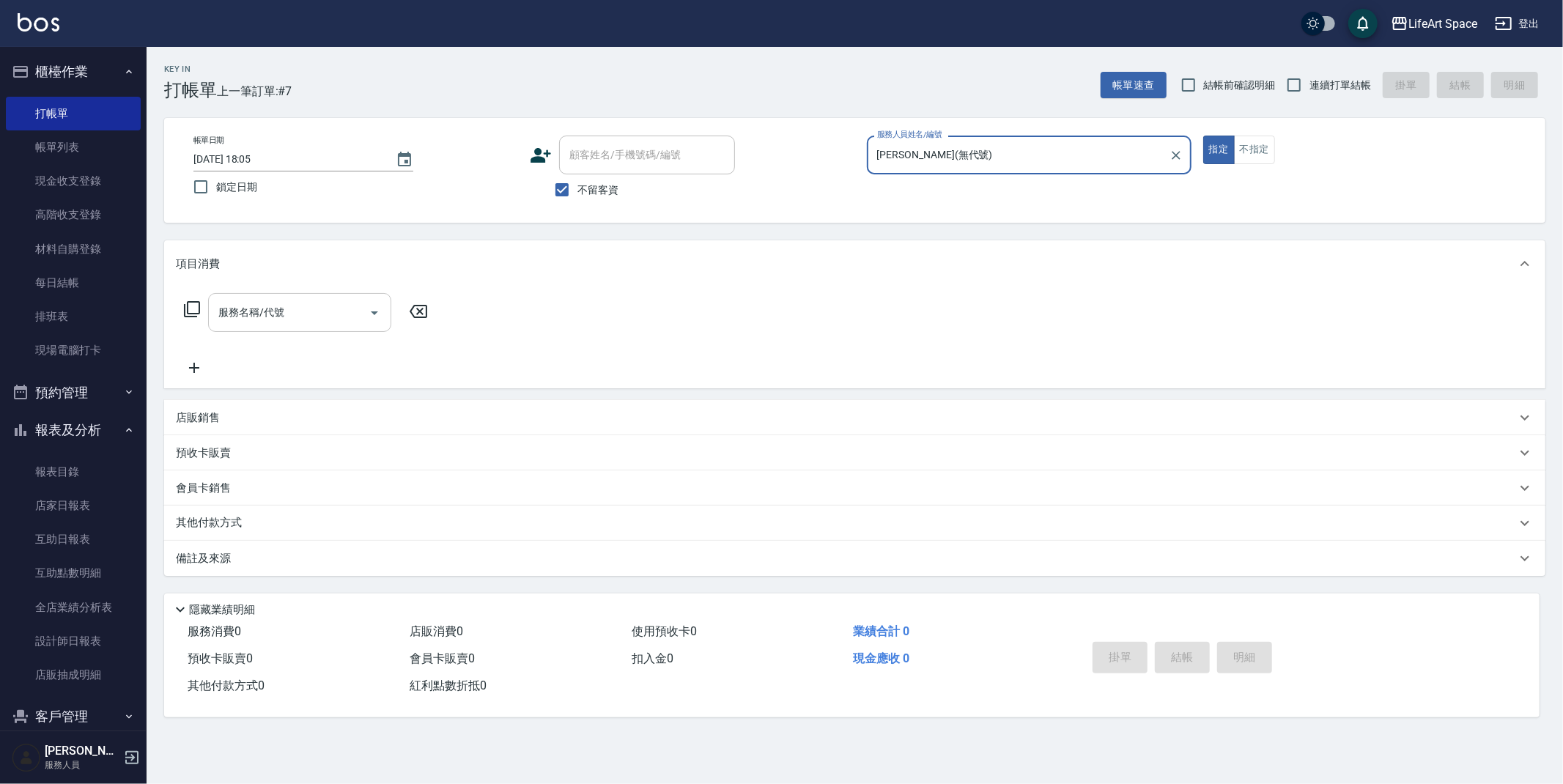
click at [270, 312] on div "服務名稱/代號 服務名稱/代號" at bounding box center [299, 312] width 183 height 39
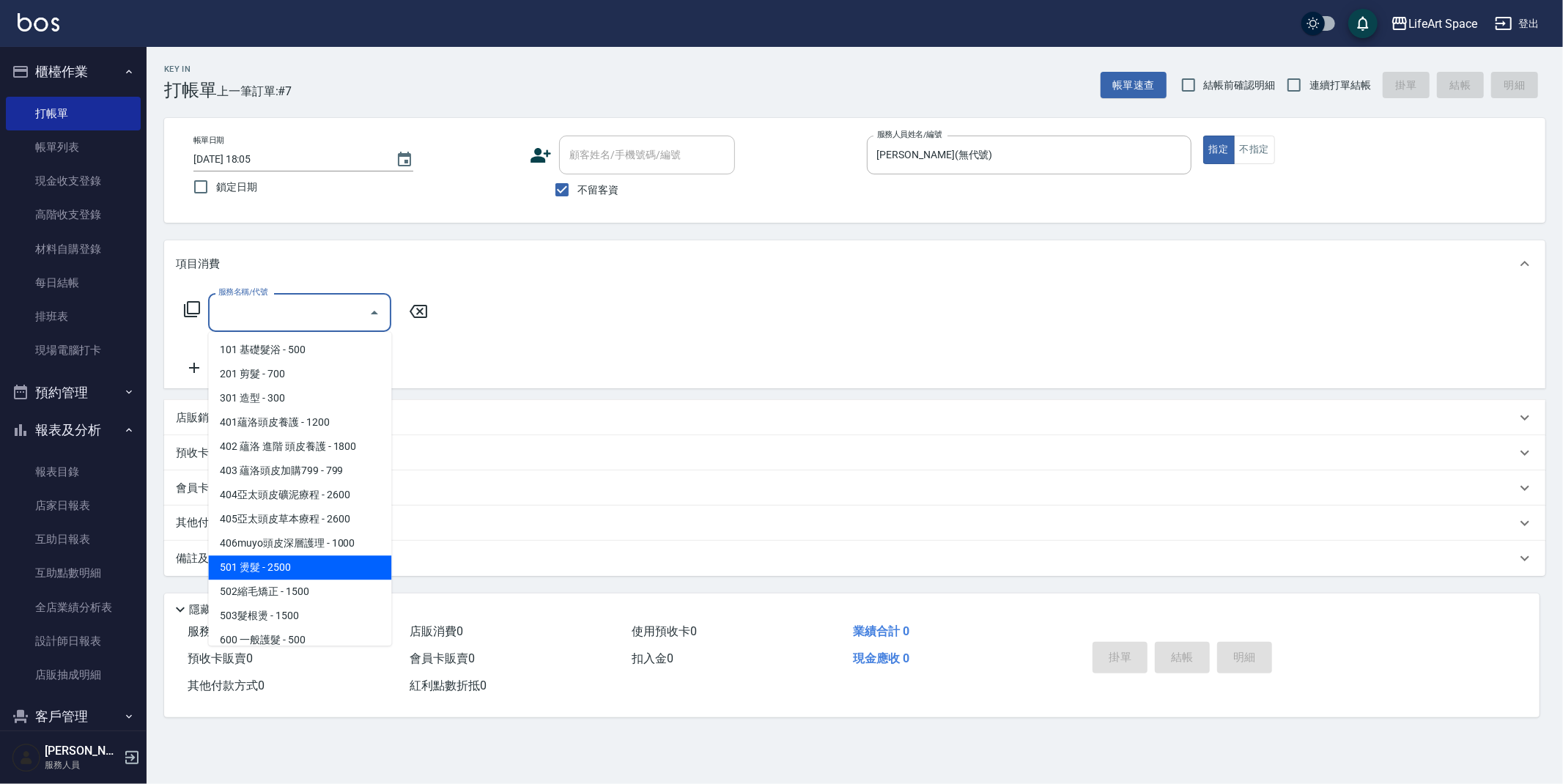
drag, startPoint x: 305, startPoint y: 573, endPoint x: 360, endPoint y: 436, distance: 147.6
click at [305, 572] on span "501 燙髮 - 2500" at bounding box center [299, 567] width 183 height 25
type input "501 燙髮(501)"
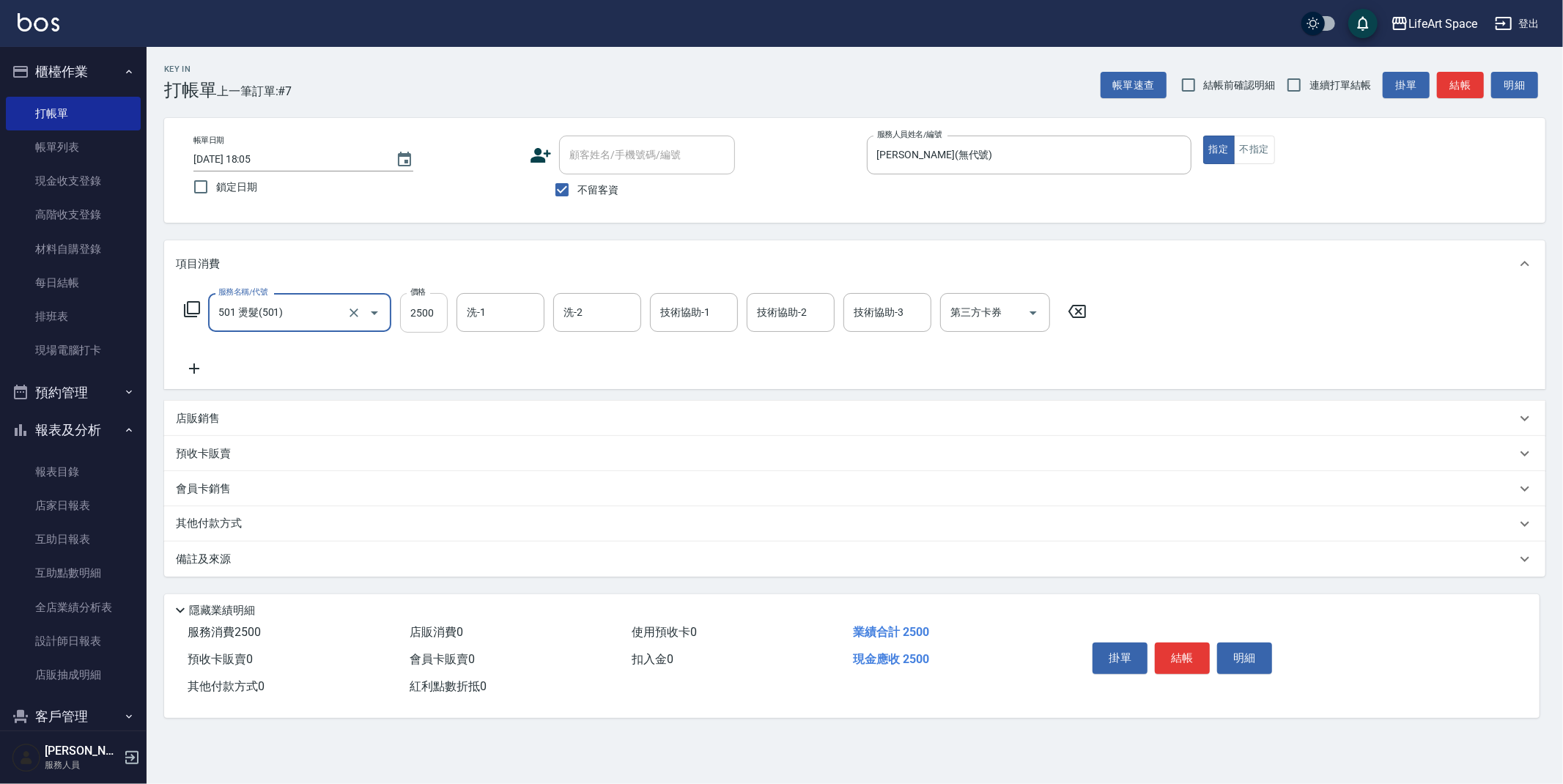
click at [436, 312] on input "2500" at bounding box center [424, 312] width 47 height 39
type input "2800"
click at [199, 358] on div "服務名稱/代號 501 燙髮(501) 服務名稱/代號 價格 2800 價格 洗-1 洗-1 洗-2 洗-2 技術協助-1 技術協助-1 技術協助-2 技術協…" at bounding box center [635, 335] width 919 height 84
click at [192, 366] on icon at bounding box center [194, 368] width 36 height 17
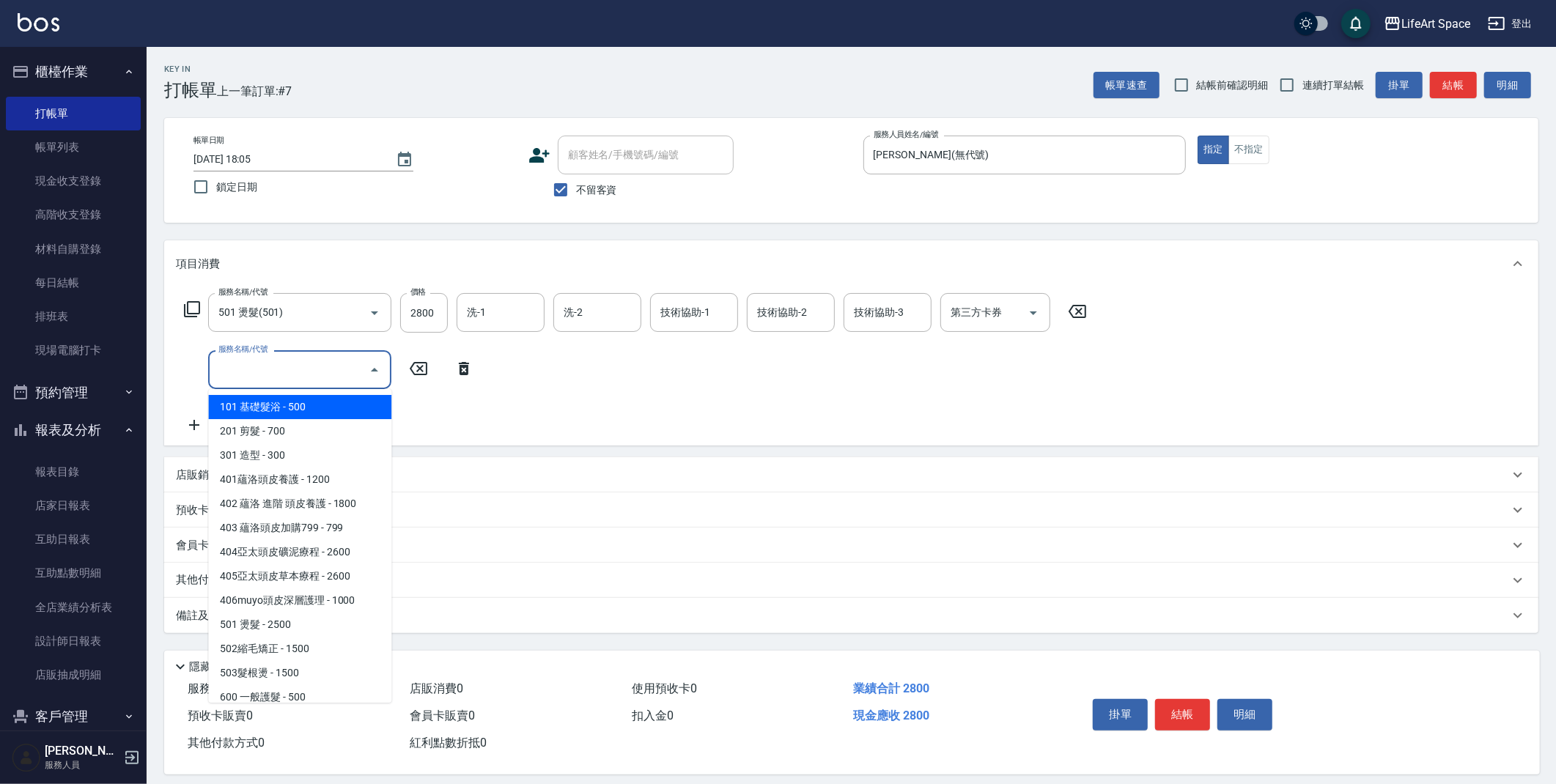
click at [215, 362] on input "服務名稱/代號" at bounding box center [289, 370] width 148 height 25
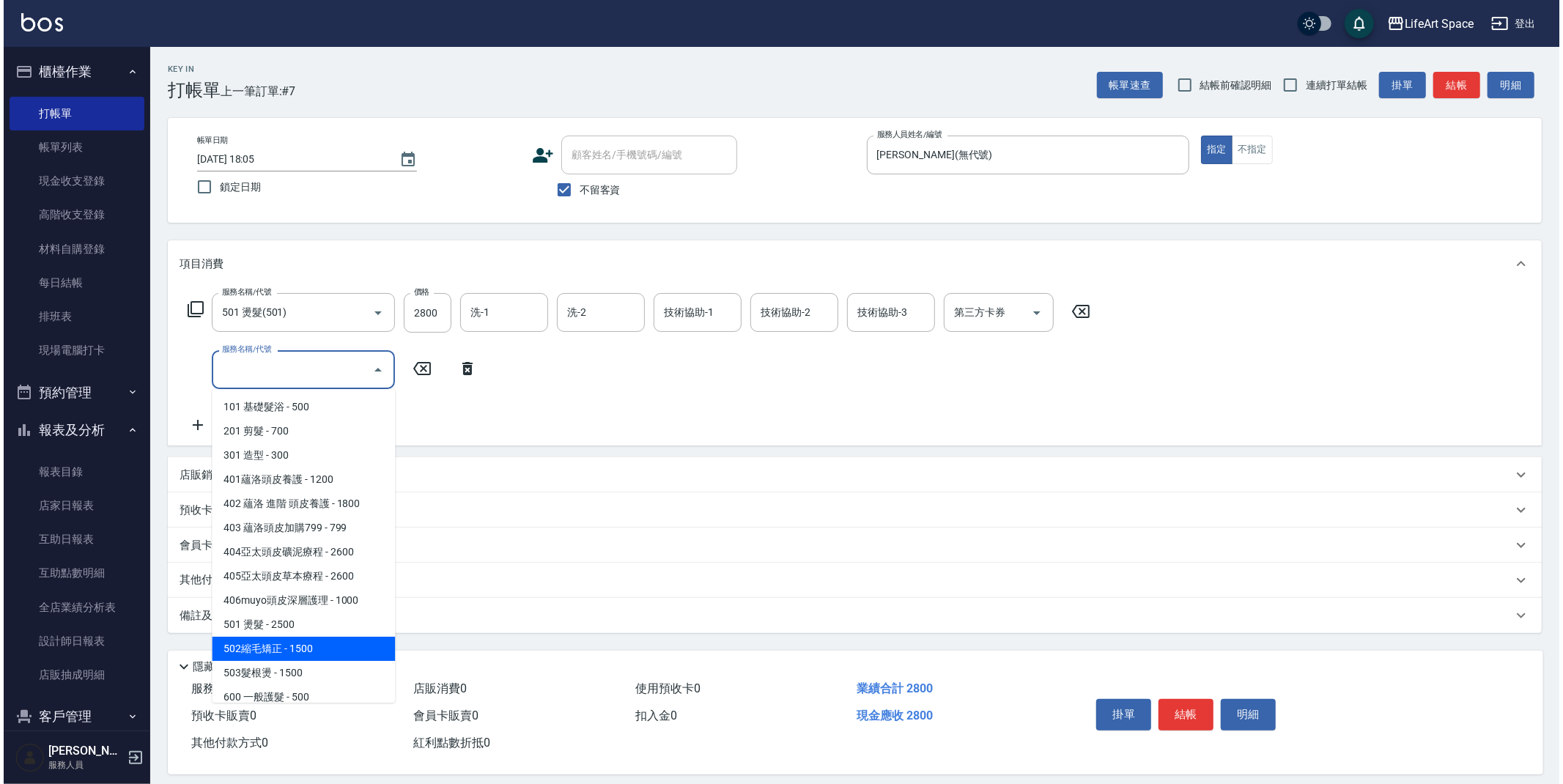
scroll to position [229, 0]
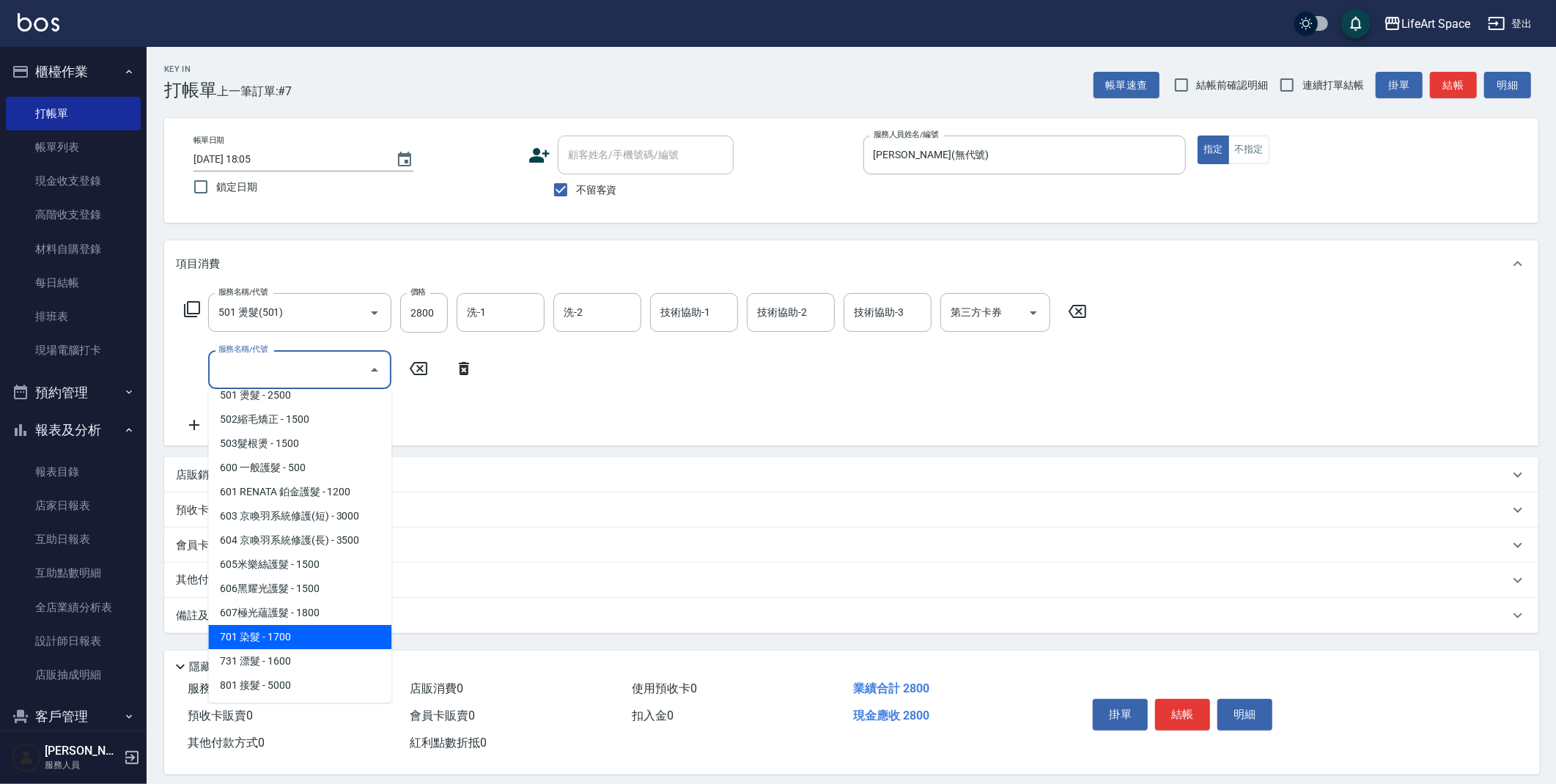
click at [282, 639] on span "701 染髮 - 1700" at bounding box center [299, 636] width 183 height 25
type input "701 染髮(701)"
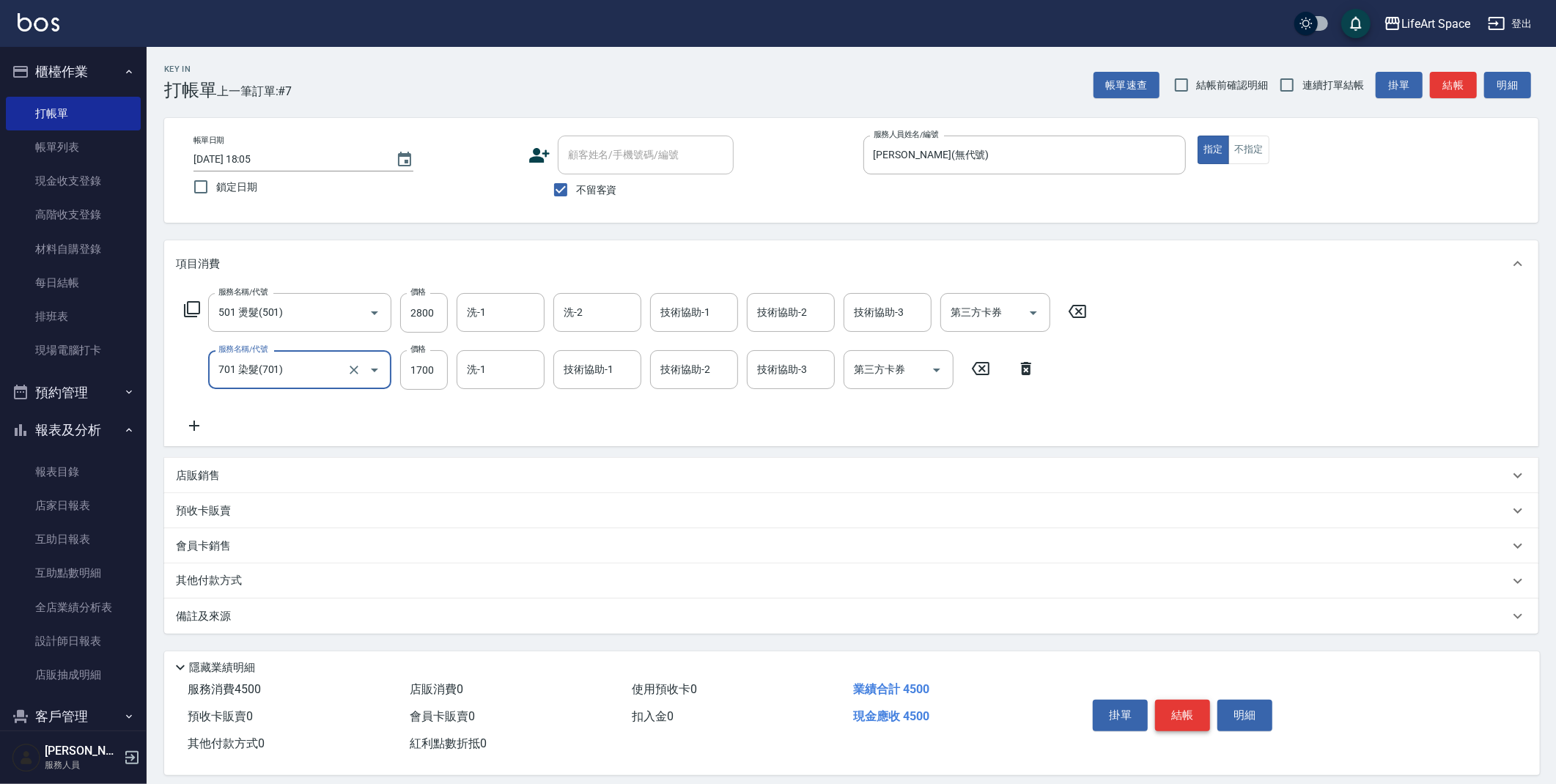
click at [1172, 717] on button "結帳" at bounding box center [1182, 715] width 55 height 31
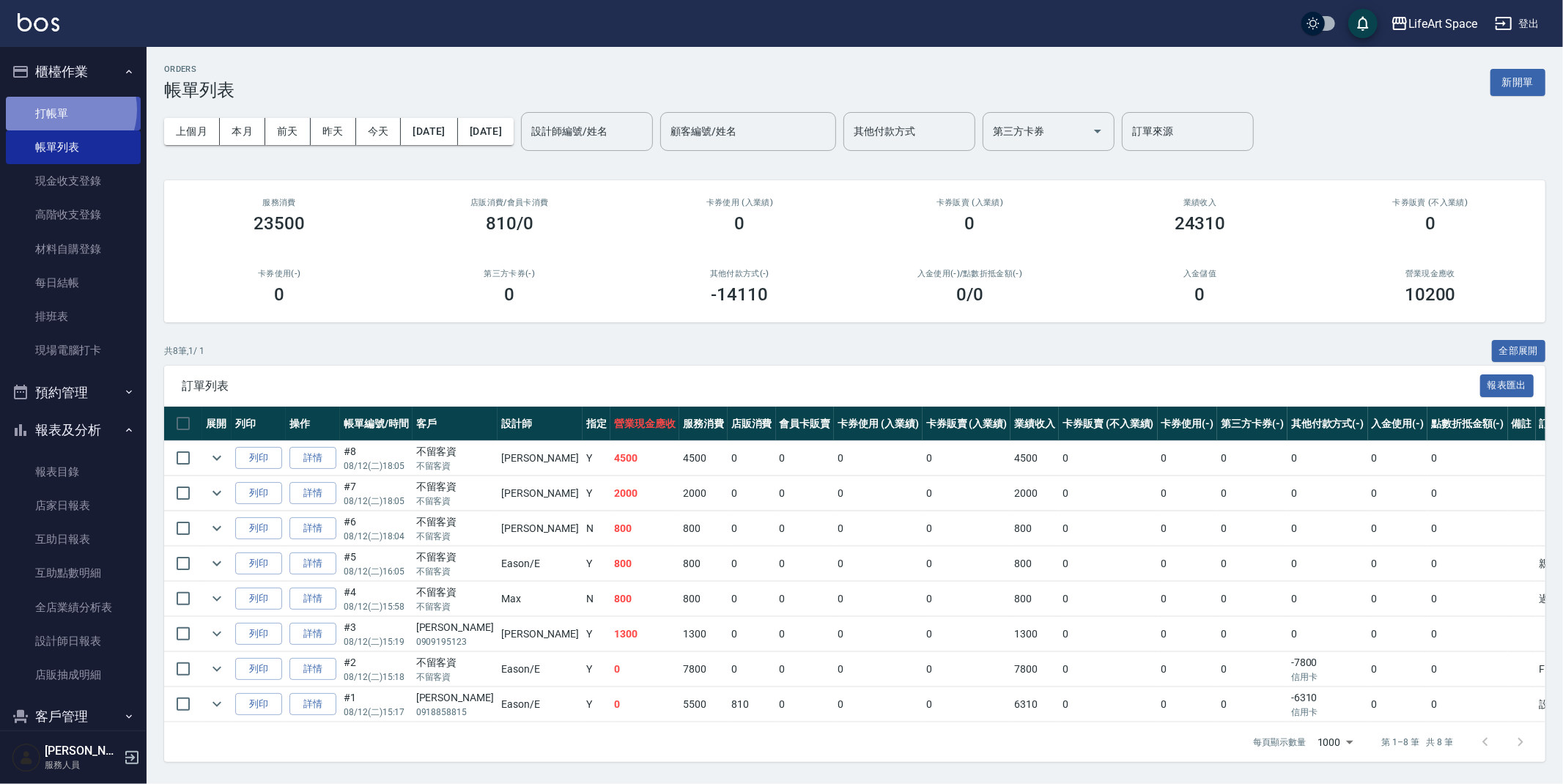
click at [65, 108] on link "打帳單" at bounding box center [73, 113] width 135 height 34
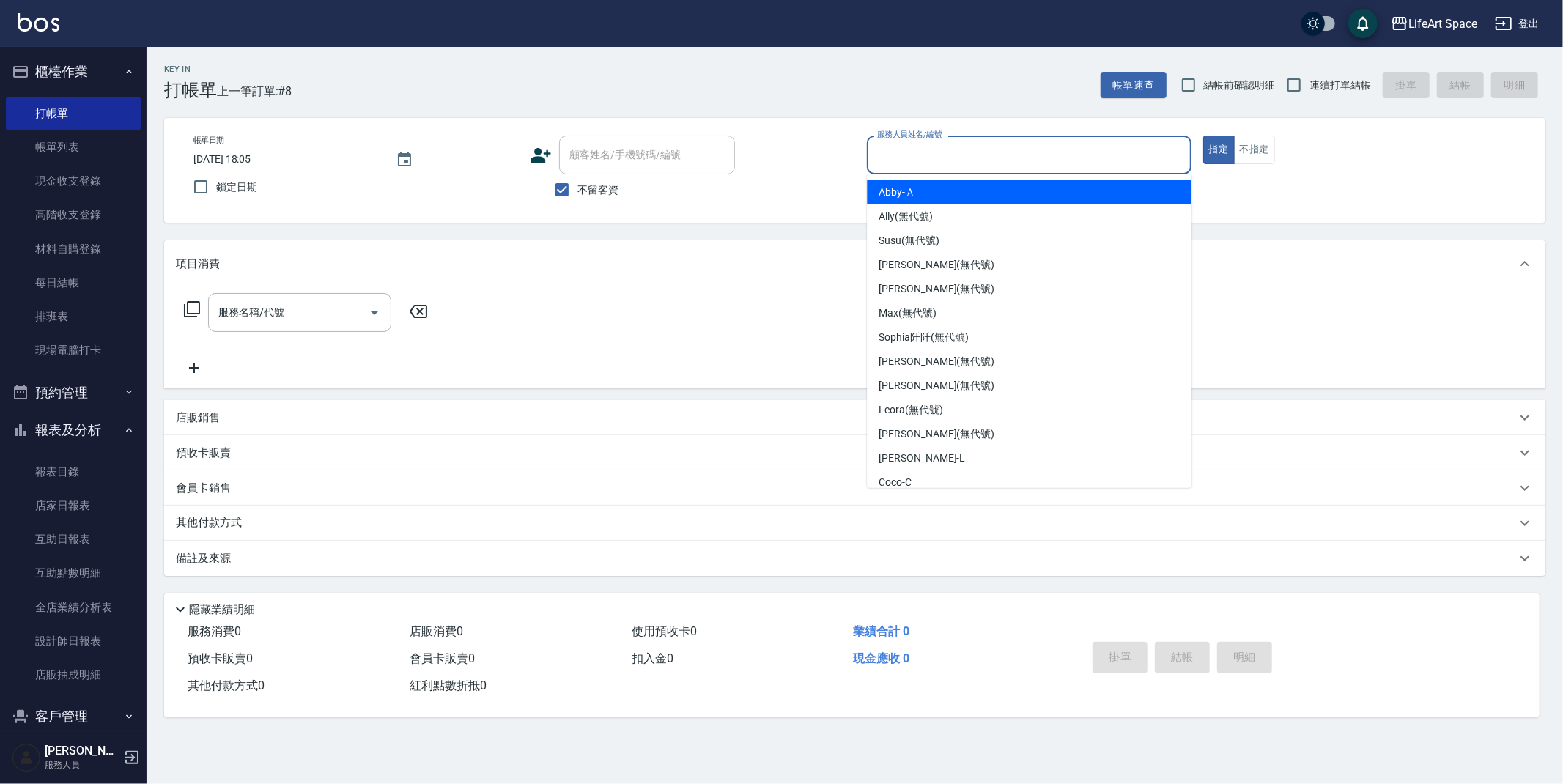
click at [903, 154] on input "服務人員姓名/編號" at bounding box center [1029, 155] width 312 height 25
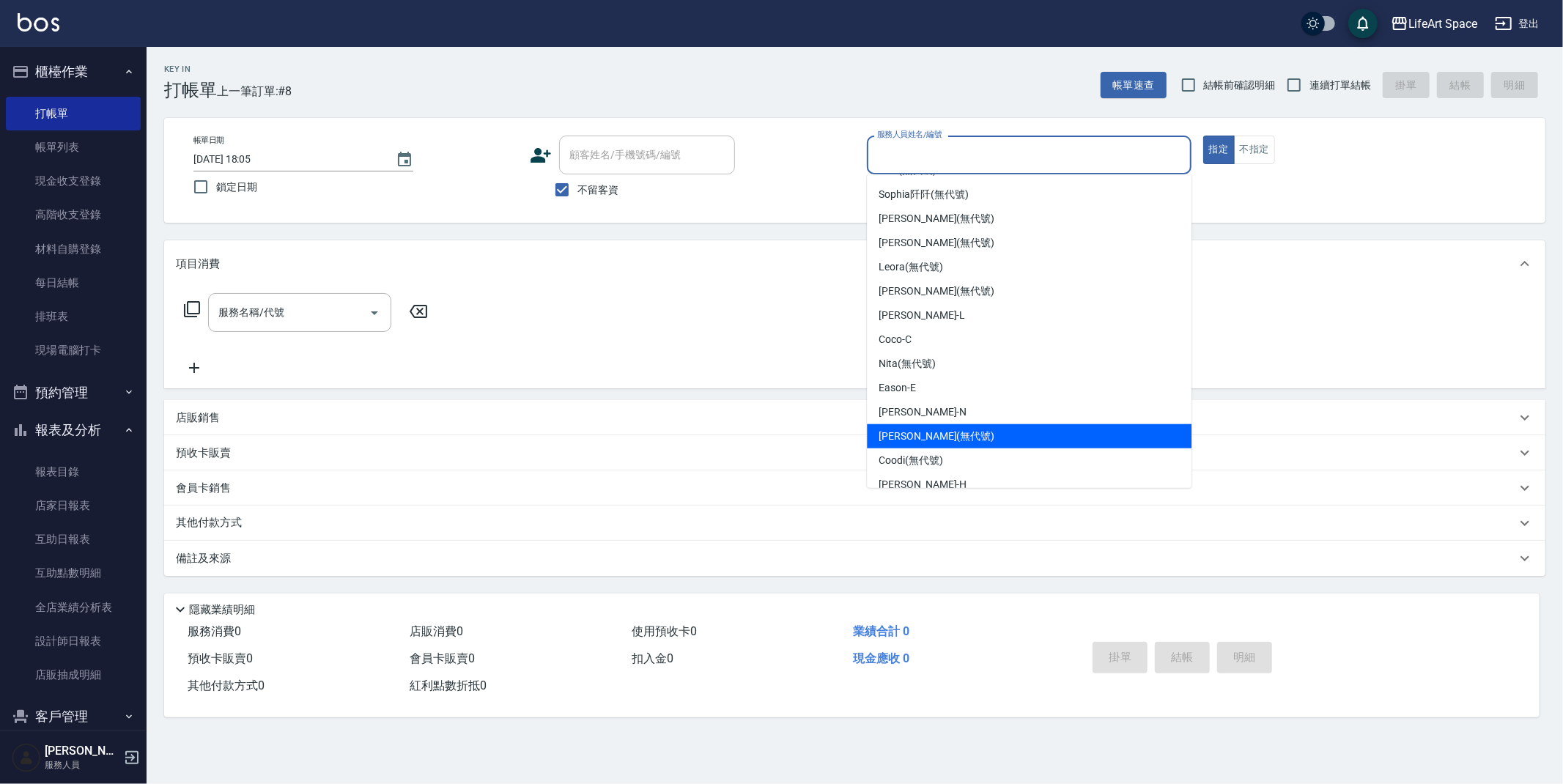
scroll to position [205, 0]
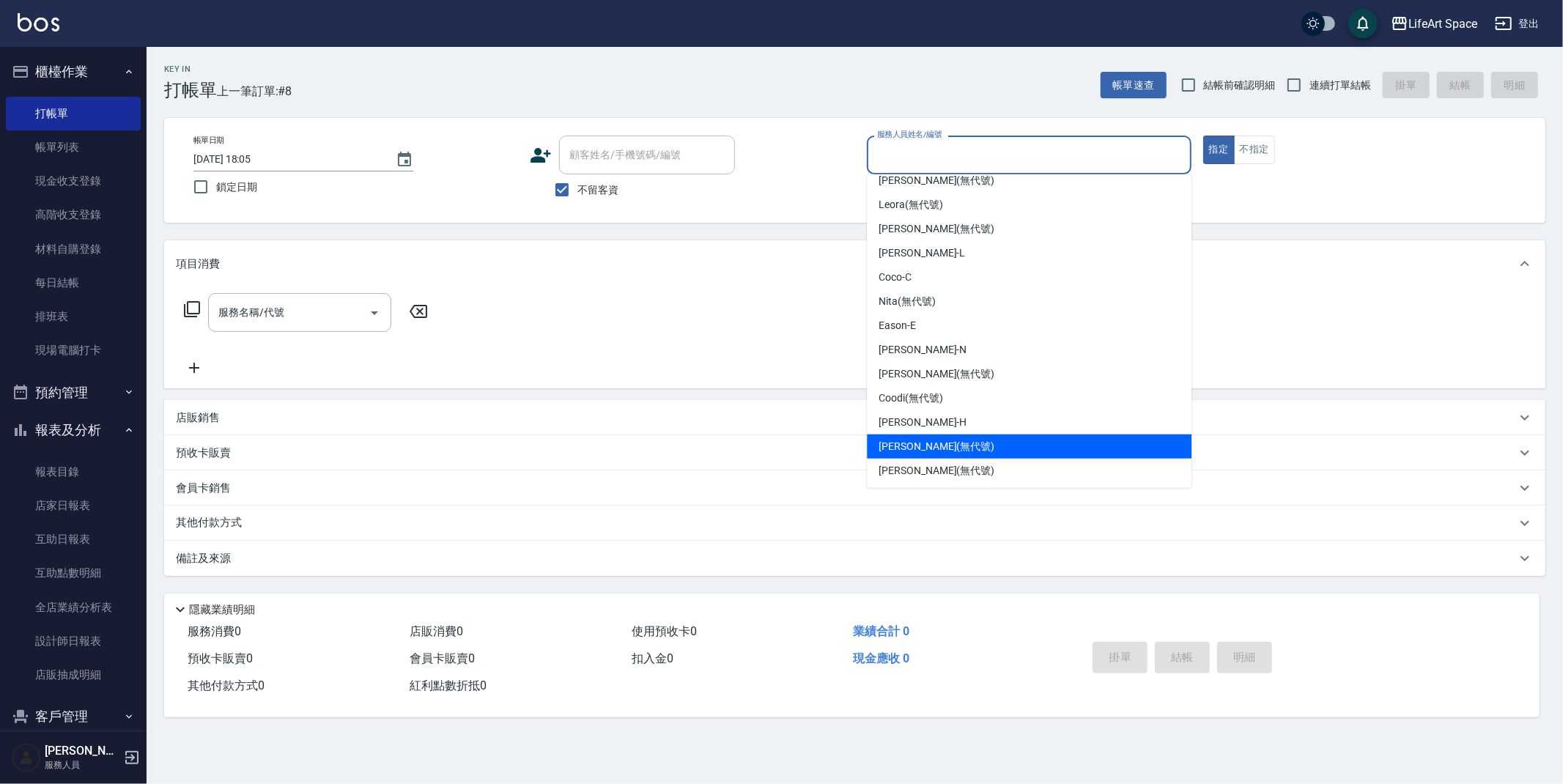
click at [980, 440] on div "[PERSON_NAME] (無代號)" at bounding box center [1029, 446] width 324 height 25
type input "[PERSON_NAME](無代號)"
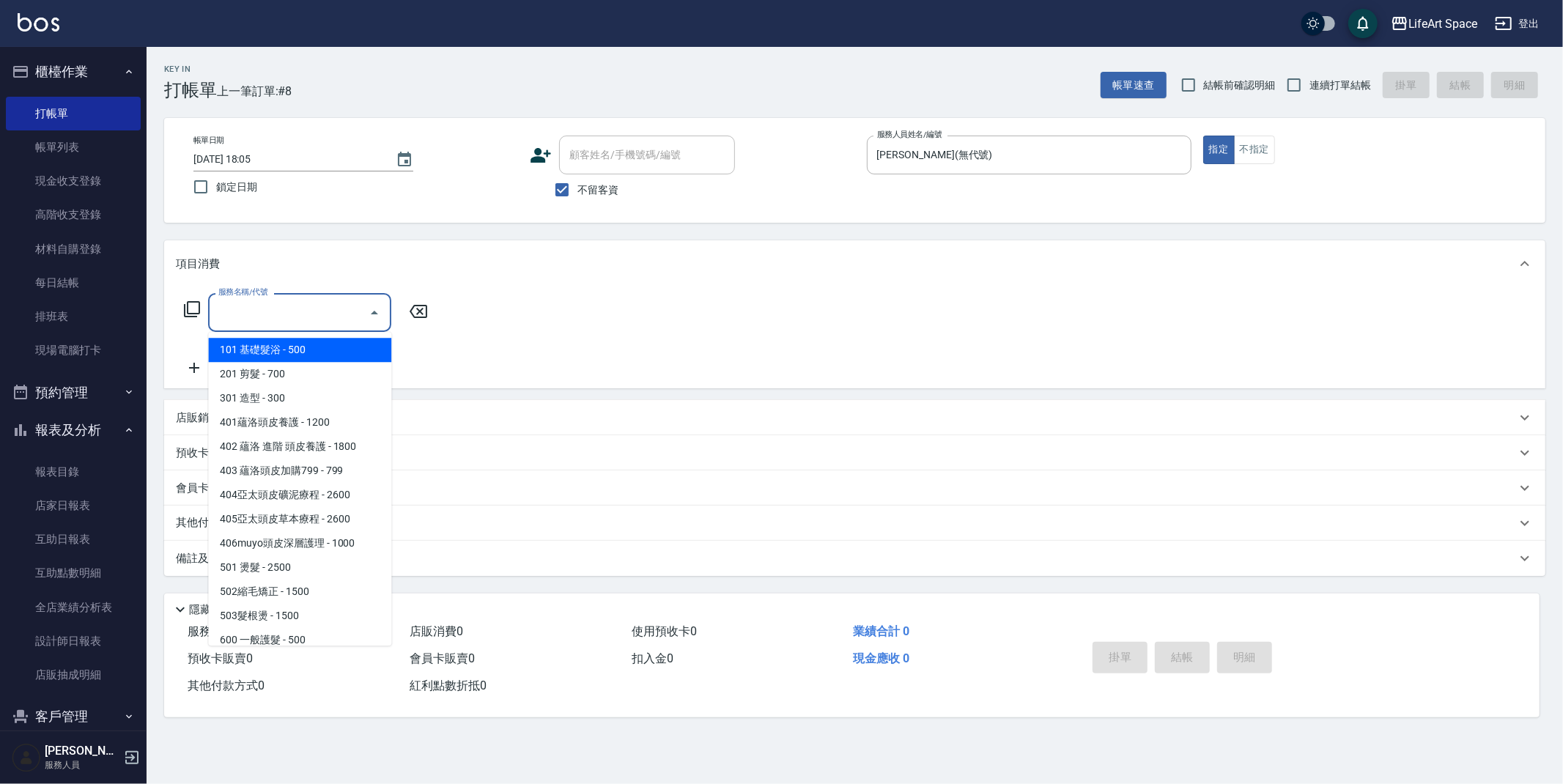
click at [267, 316] on input "服務名稱/代號" at bounding box center [289, 312] width 148 height 25
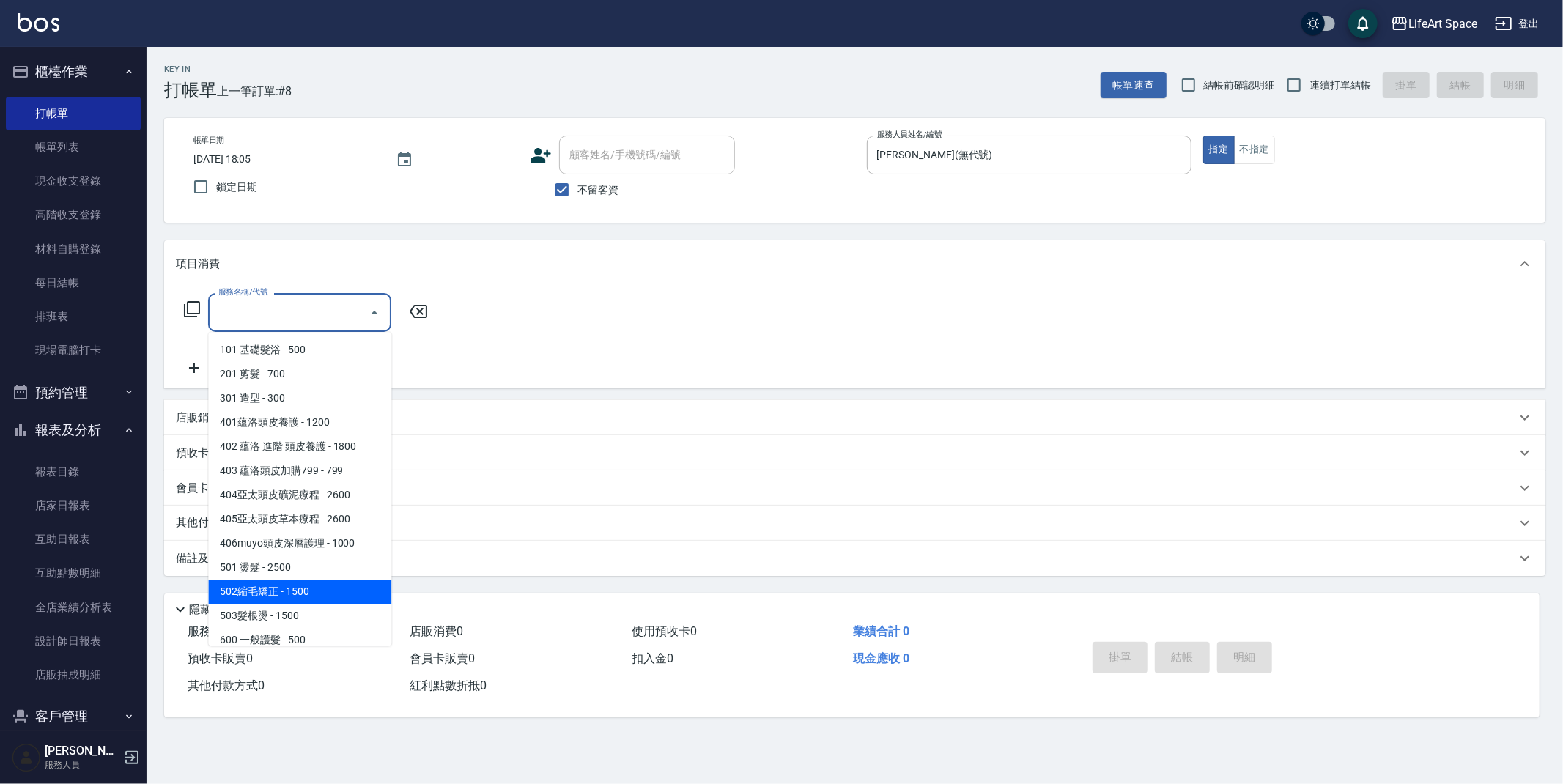
click at [259, 590] on span "502縮毛矯正 - 1500" at bounding box center [299, 591] width 183 height 25
type input "502縮毛矯正 (502)"
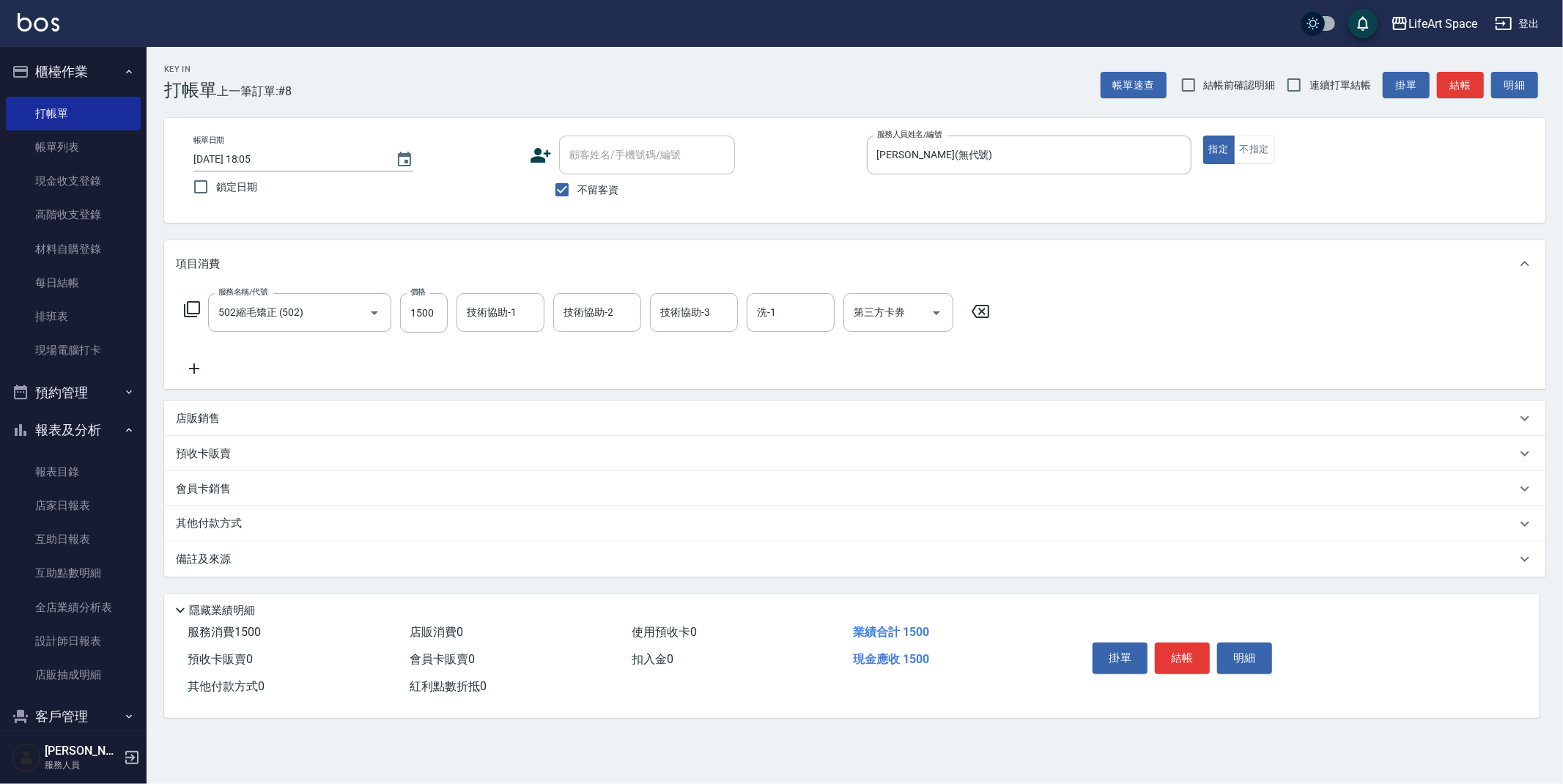
click at [1095, 304] on div "服務名稱/代號 502縮毛矯正 (502) 服務名稱/代號 價格 1500 價格 技術協助-1 技術協助-1 技術協助-2 技術協助-2 技術協助-3 技術協…" at bounding box center [854, 338] width 1381 height 102
click at [88, 139] on link "帳單列表" at bounding box center [73, 147] width 135 height 34
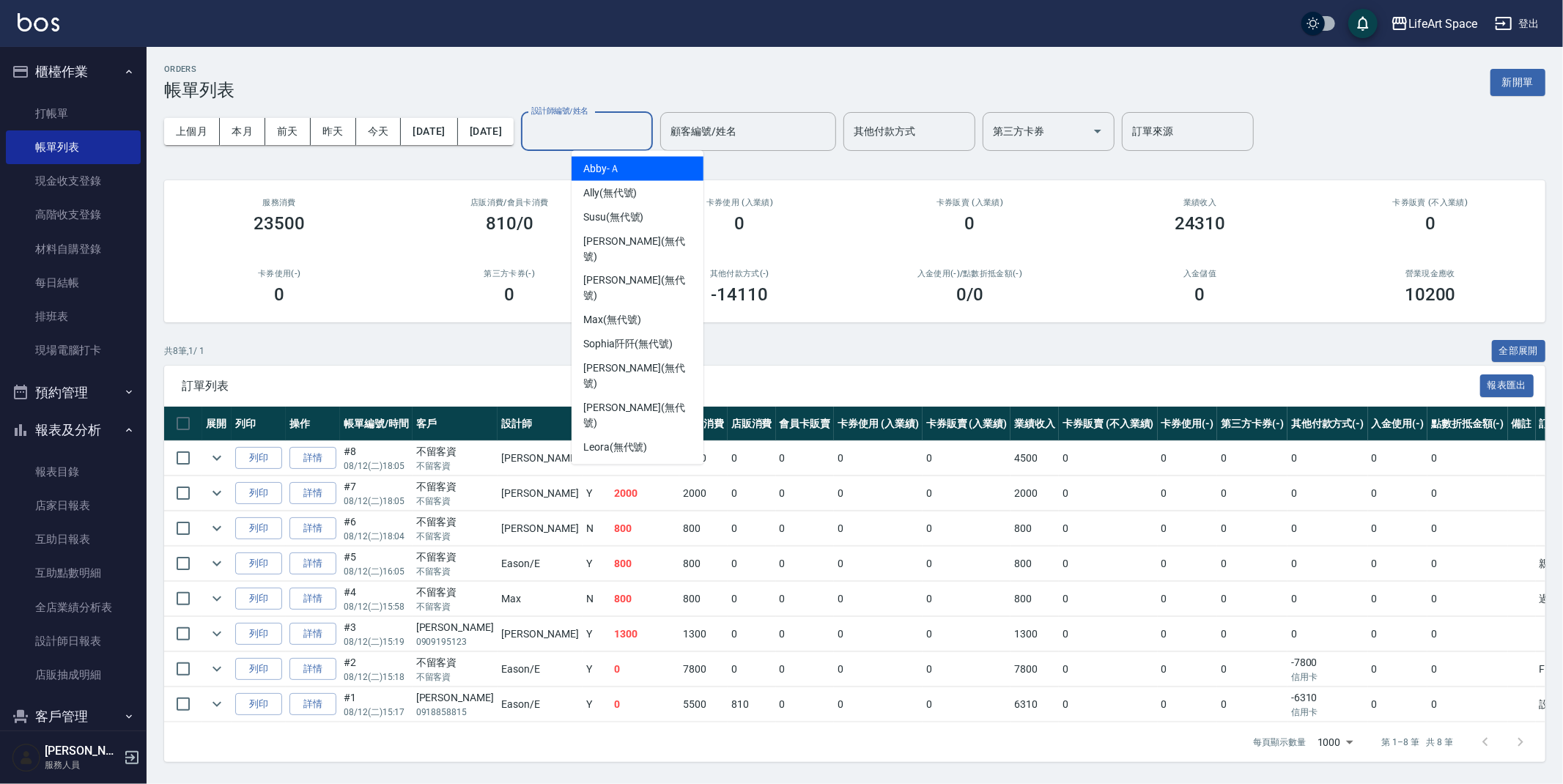
click at [598, 133] on input "設計師編號/姓名" at bounding box center [587, 131] width 118 height 25
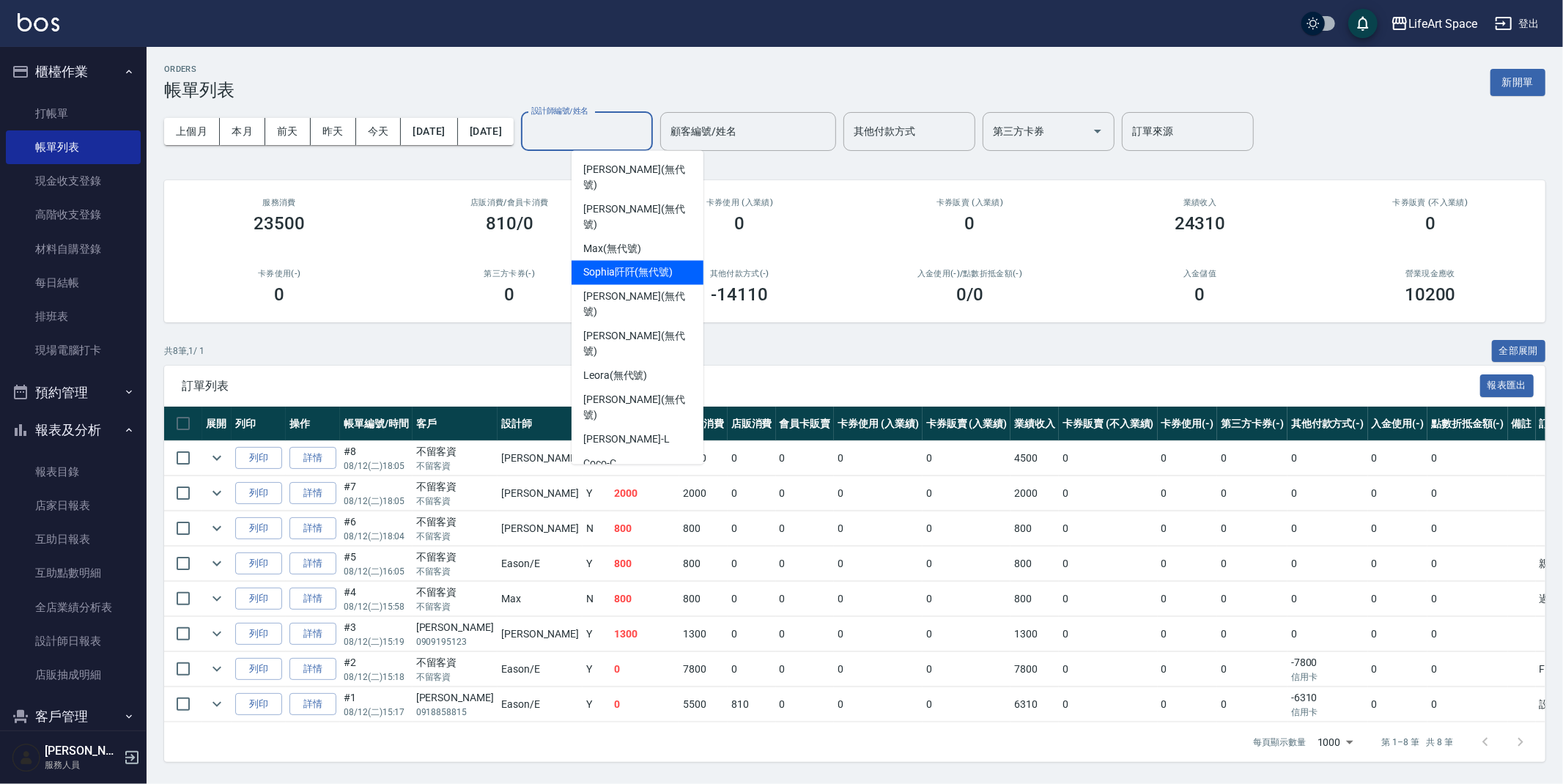
scroll to position [205, 0]
click at [638, 507] on span "[PERSON_NAME] (無代號)" at bounding box center [637, 523] width 108 height 31
type input "[PERSON_NAME](無代號)"
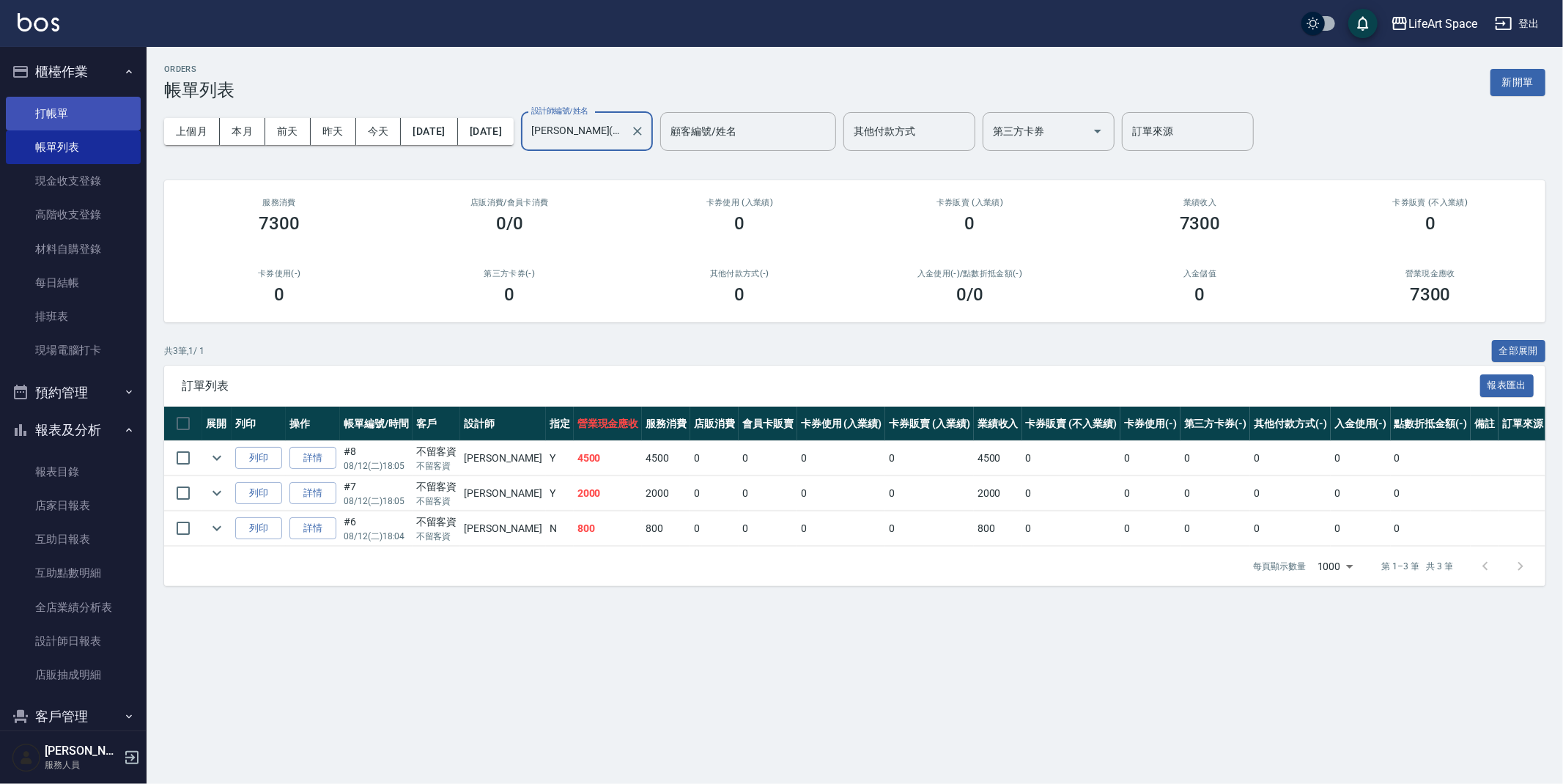
click at [92, 103] on link "打帳單" at bounding box center [73, 113] width 135 height 34
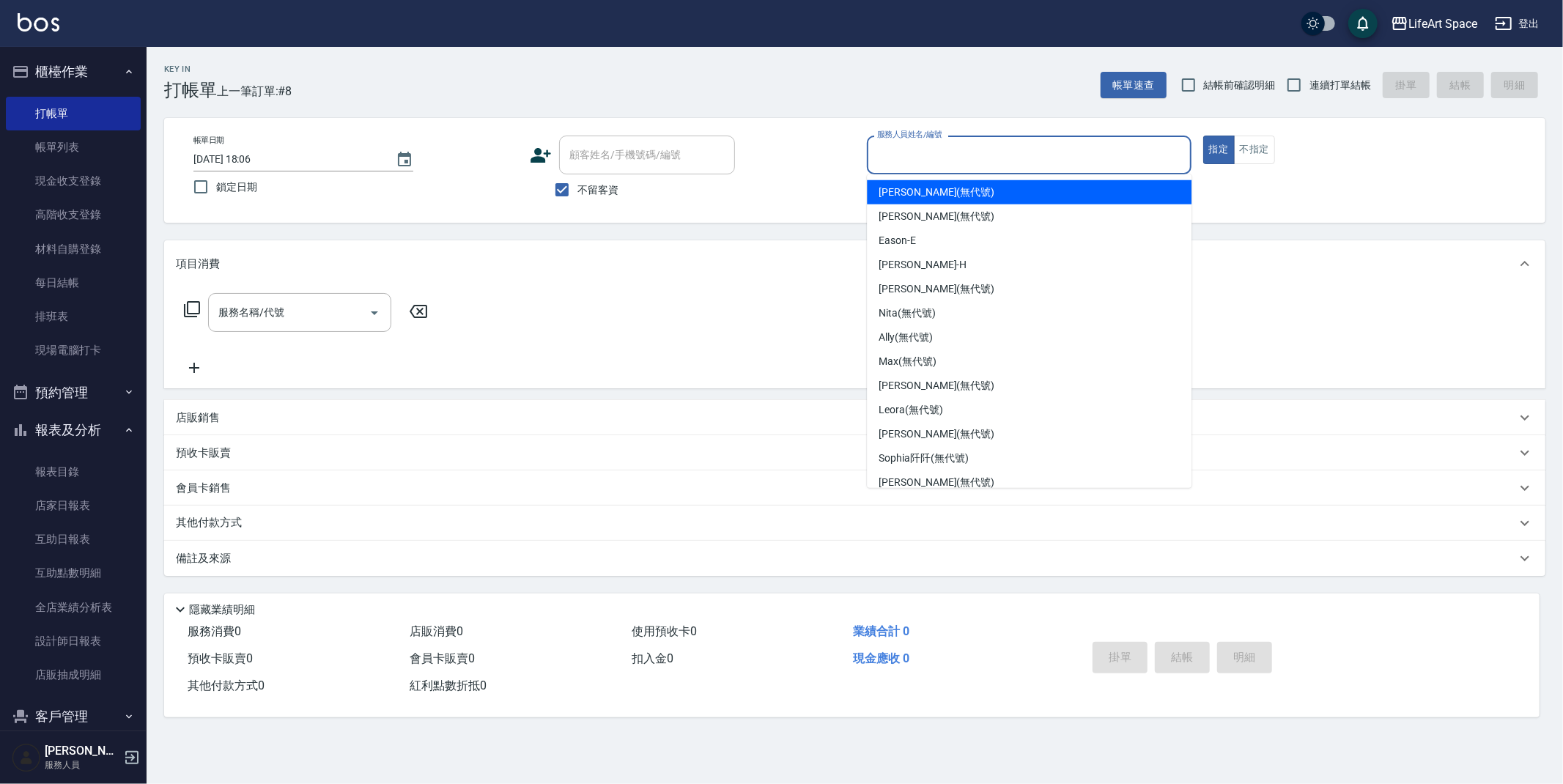
click at [914, 151] on input "服務人員姓名/編號" at bounding box center [1029, 155] width 312 height 25
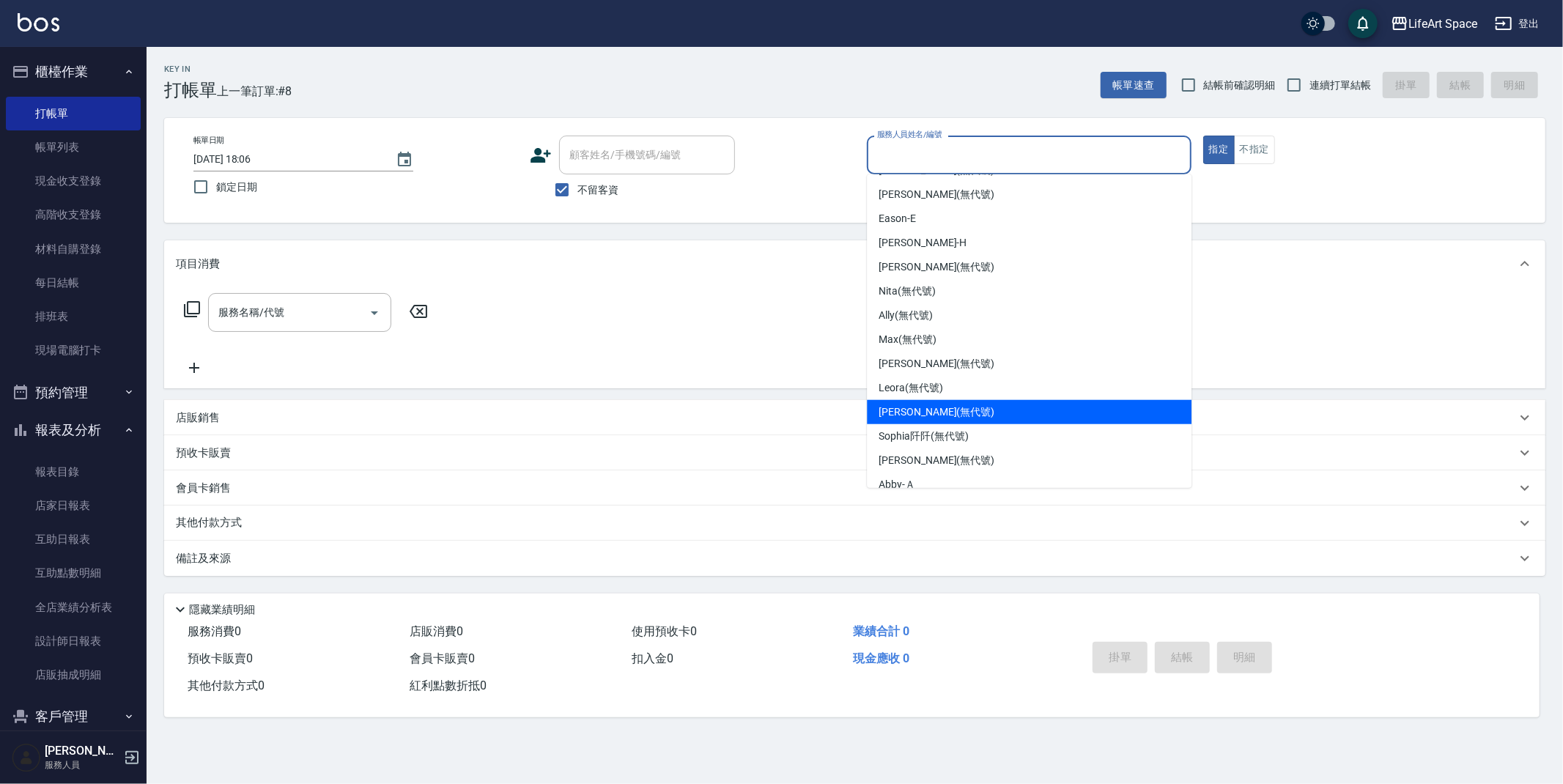
scroll to position [205, 0]
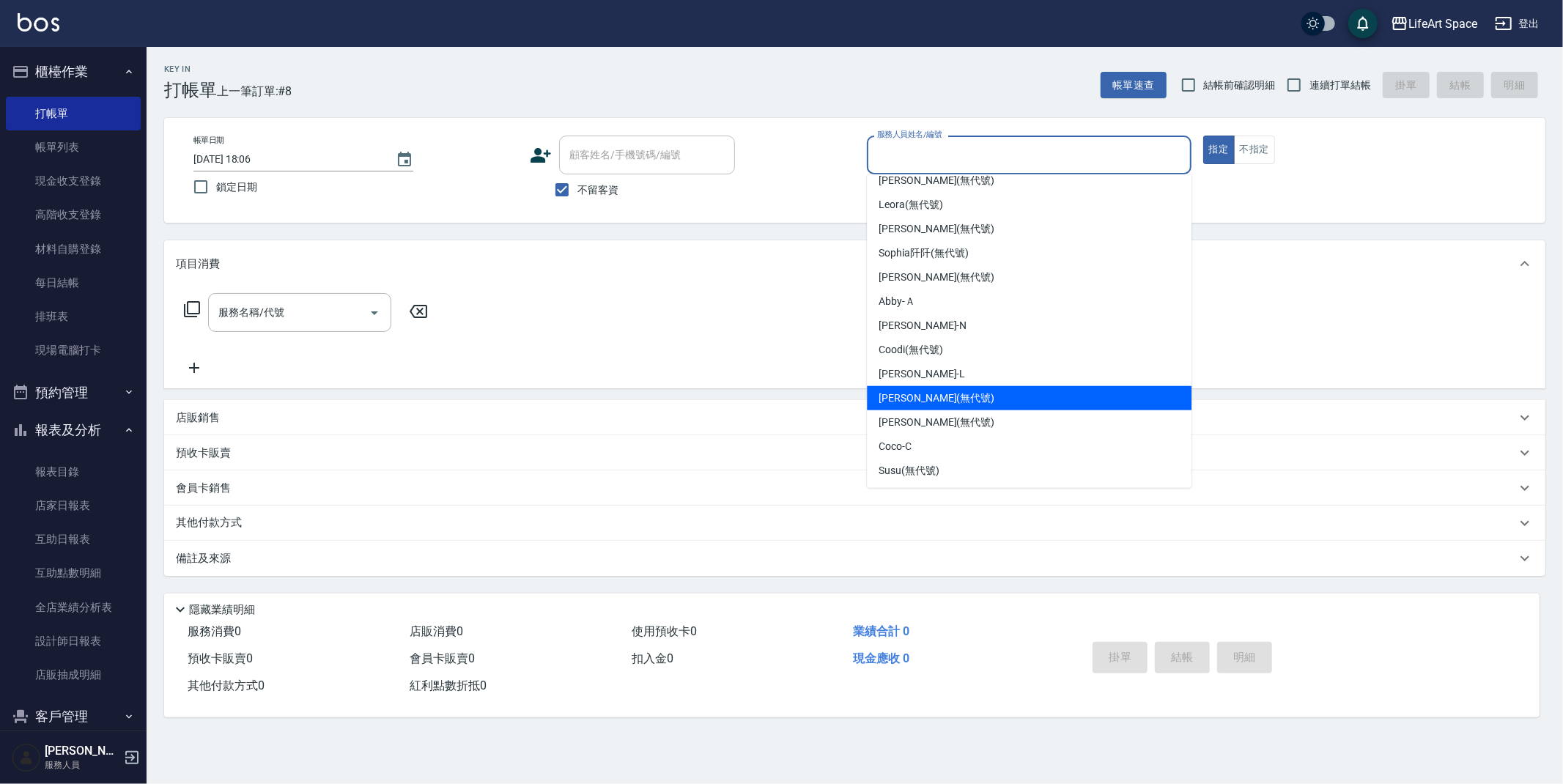
click at [966, 404] on div "[PERSON_NAME] (無代號)" at bounding box center [1029, 398] width 324 height 25
type input "[PERSON_NAME](無代號)"
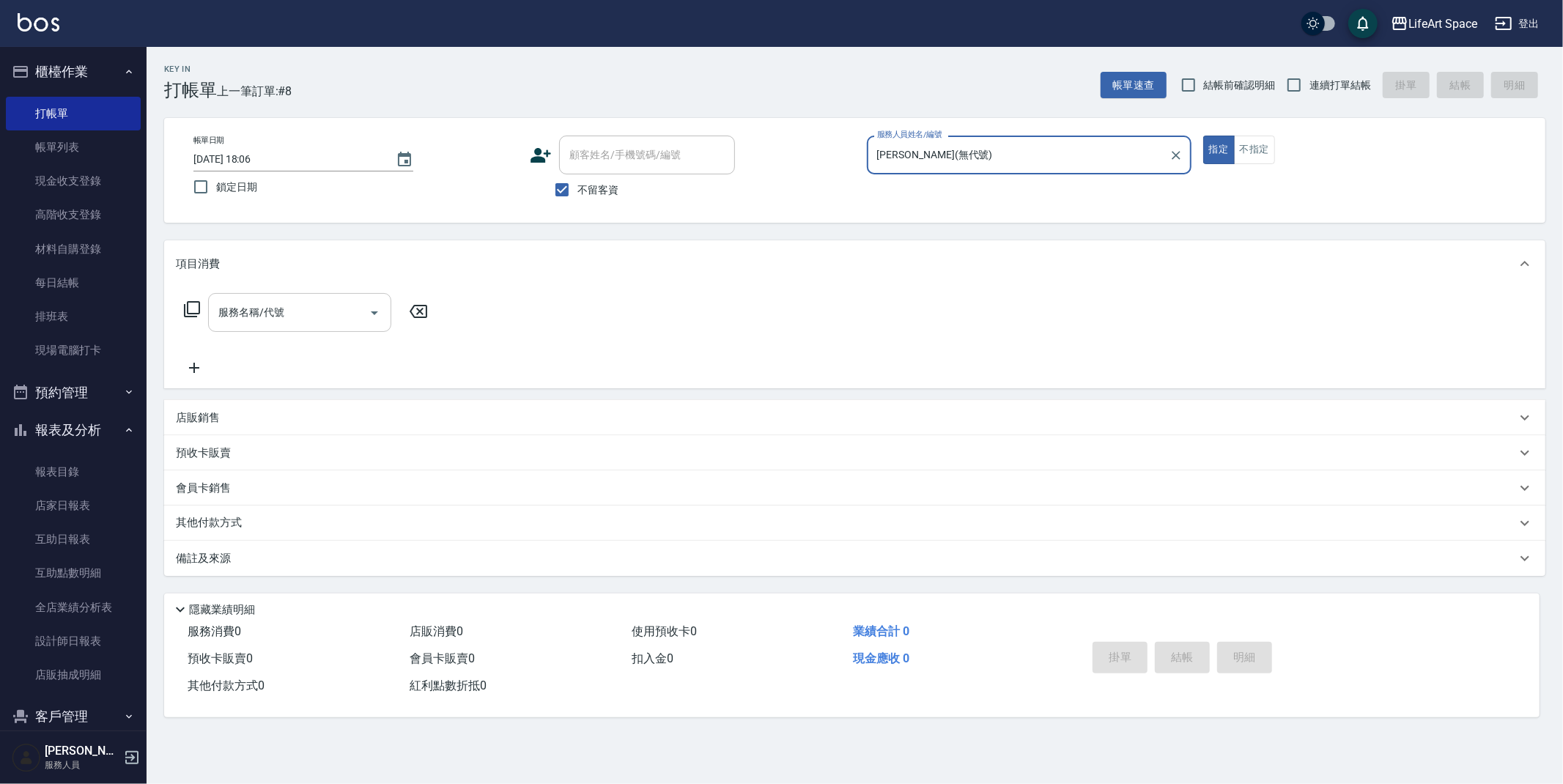
click at [268, 312] on input "服務名稱/代號" at bounding box center [289, 312] width 148 height 25
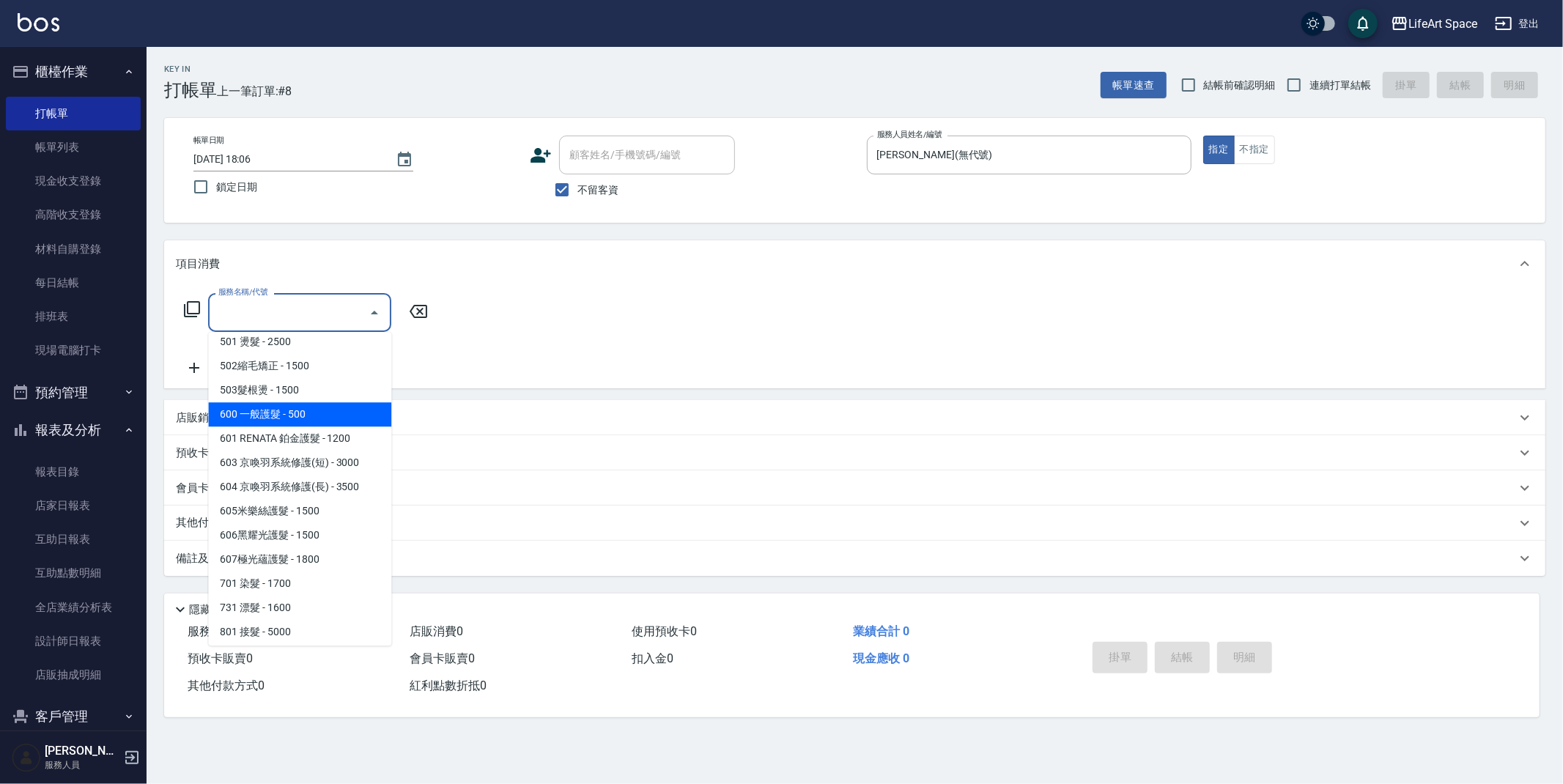
scroll to position [229, 0]
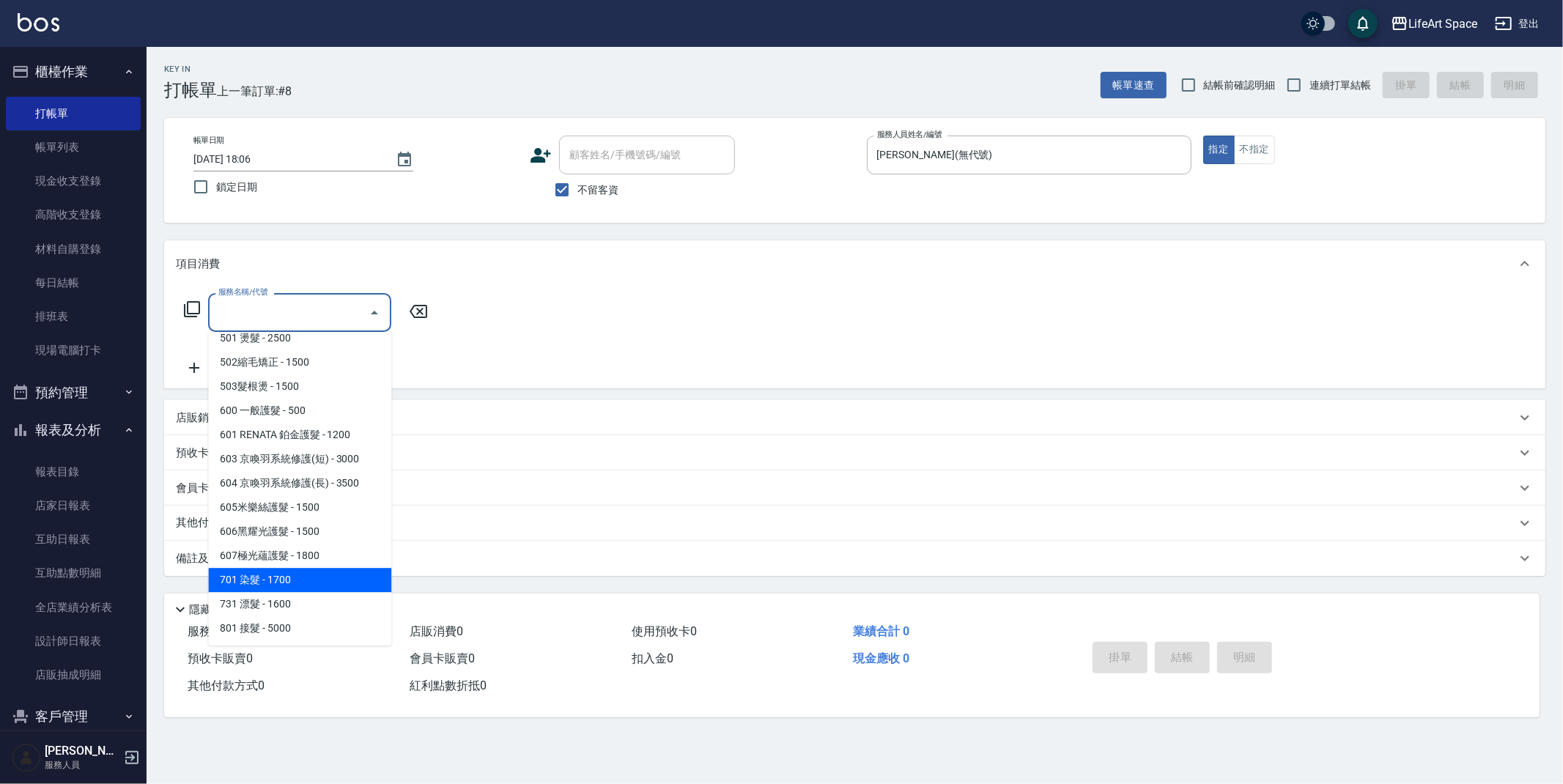
click at [300, 575] on span "701 染髮 - 1700" at bounding box center [299, 579] width 183 height 25
type input "701 染髮(701)"
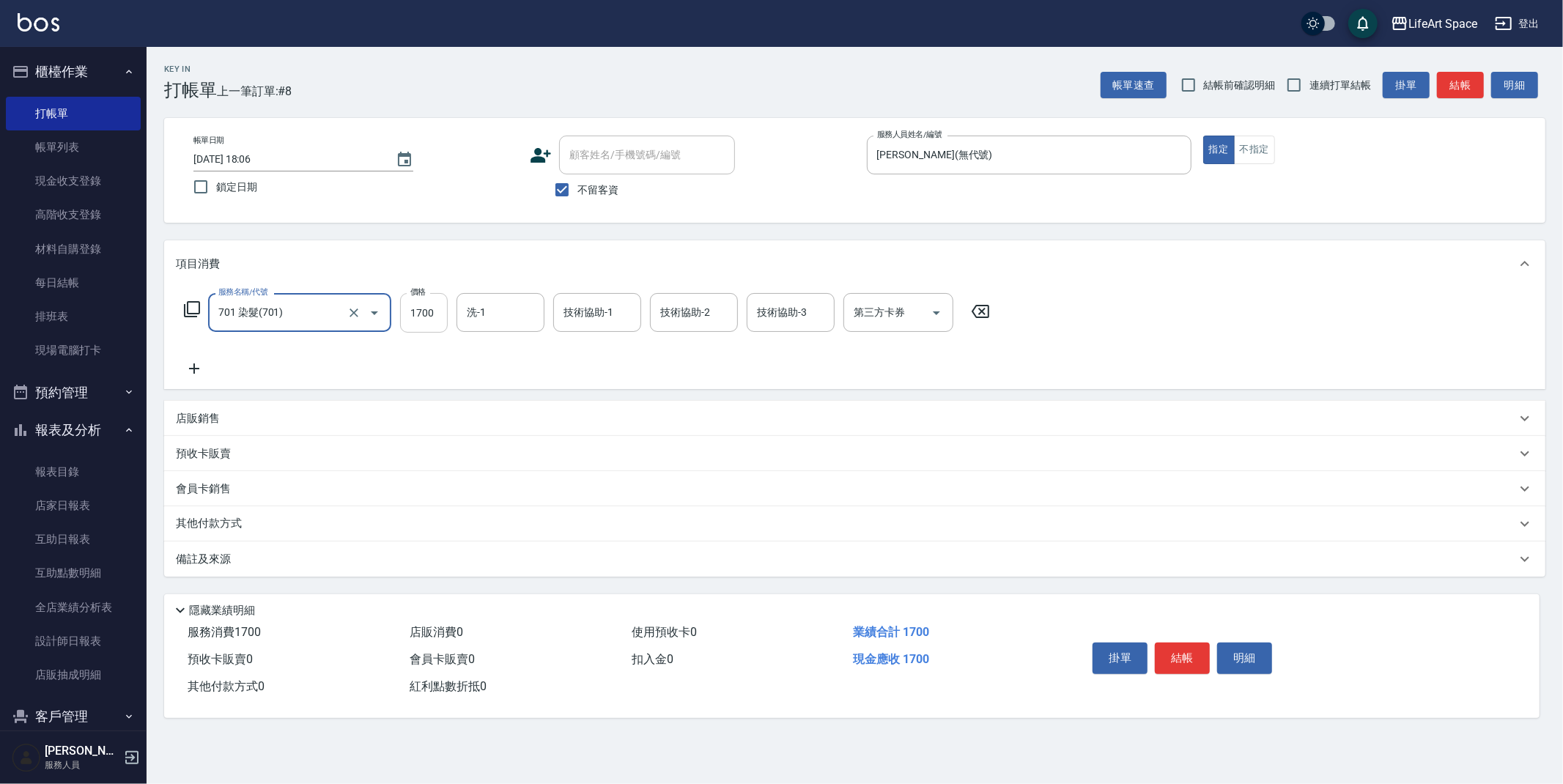
click at [444, 315] on input "1700" at bounding box center [424, 312] width 47 height 39
type input "3000"
click at [575, 311] on input "技術協助-1" at bounding box center [597, 312] width 75 height 25
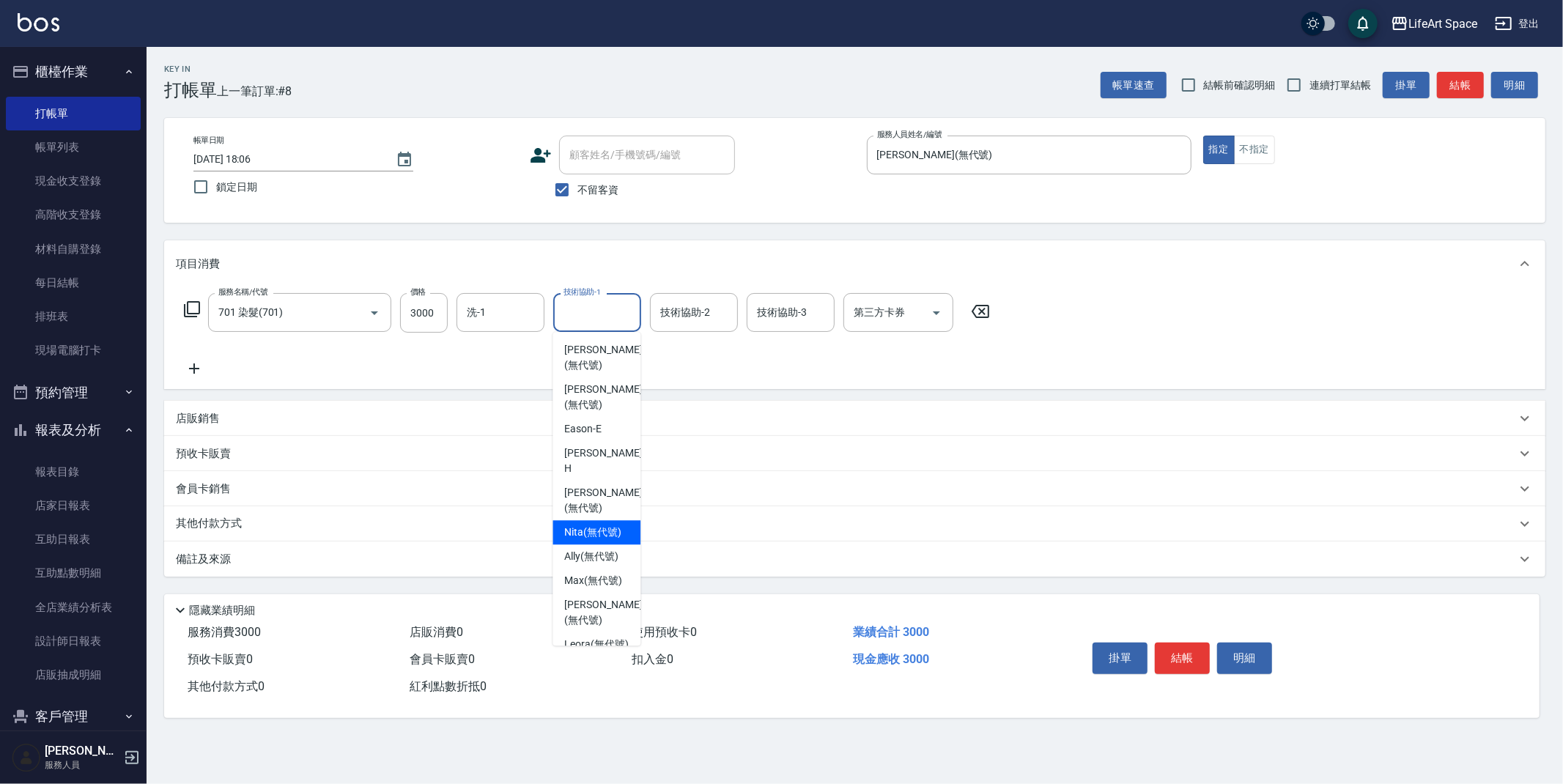
click at [586, 524] on span "Nita (無代號)" at bounding box center [592, 532] width 57 height 15
type input "Nita (無代號)"
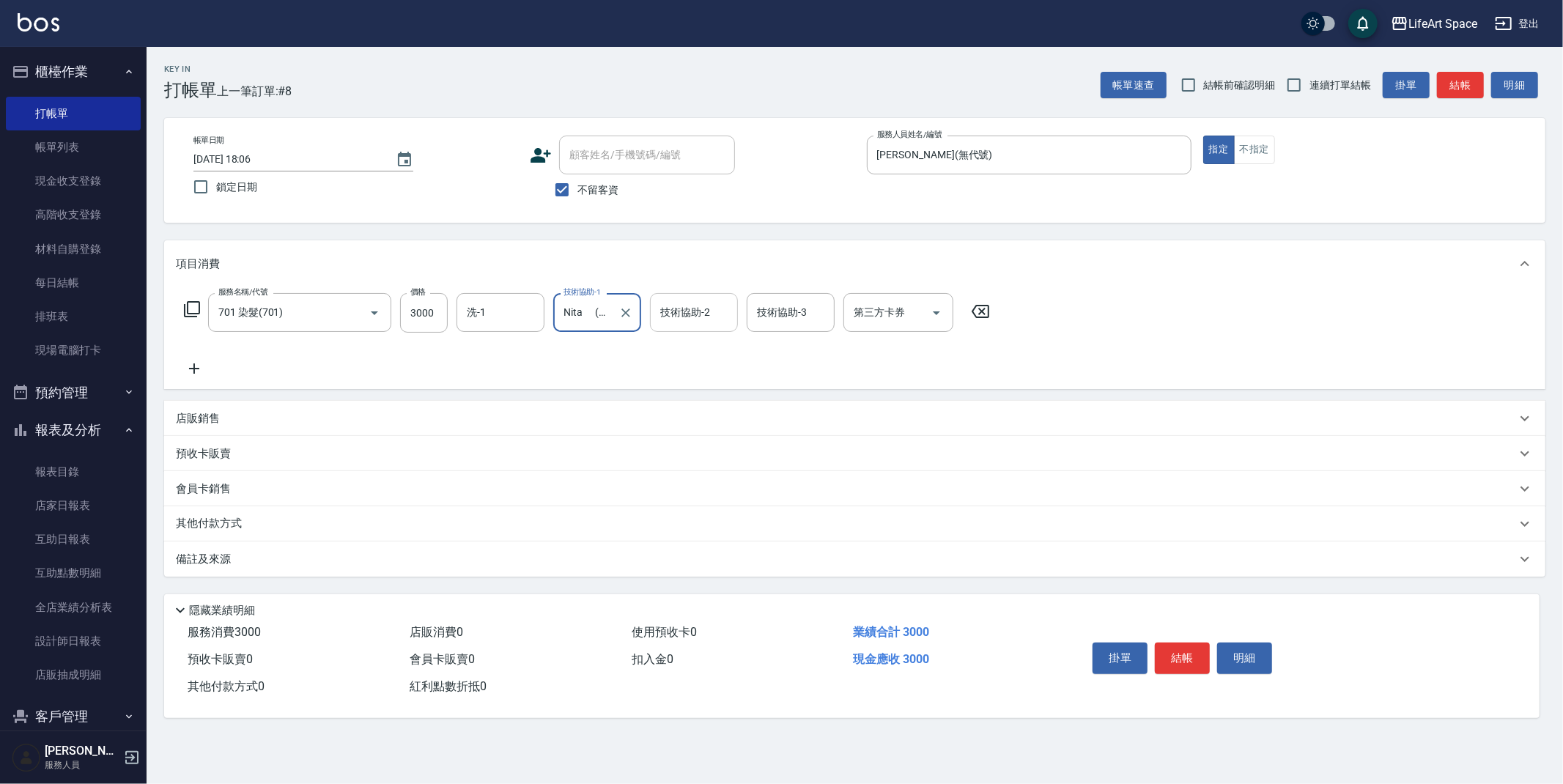
click at [698, 316] on input "技術協助-2" at bounding box center [694, 312] width 75 height 25
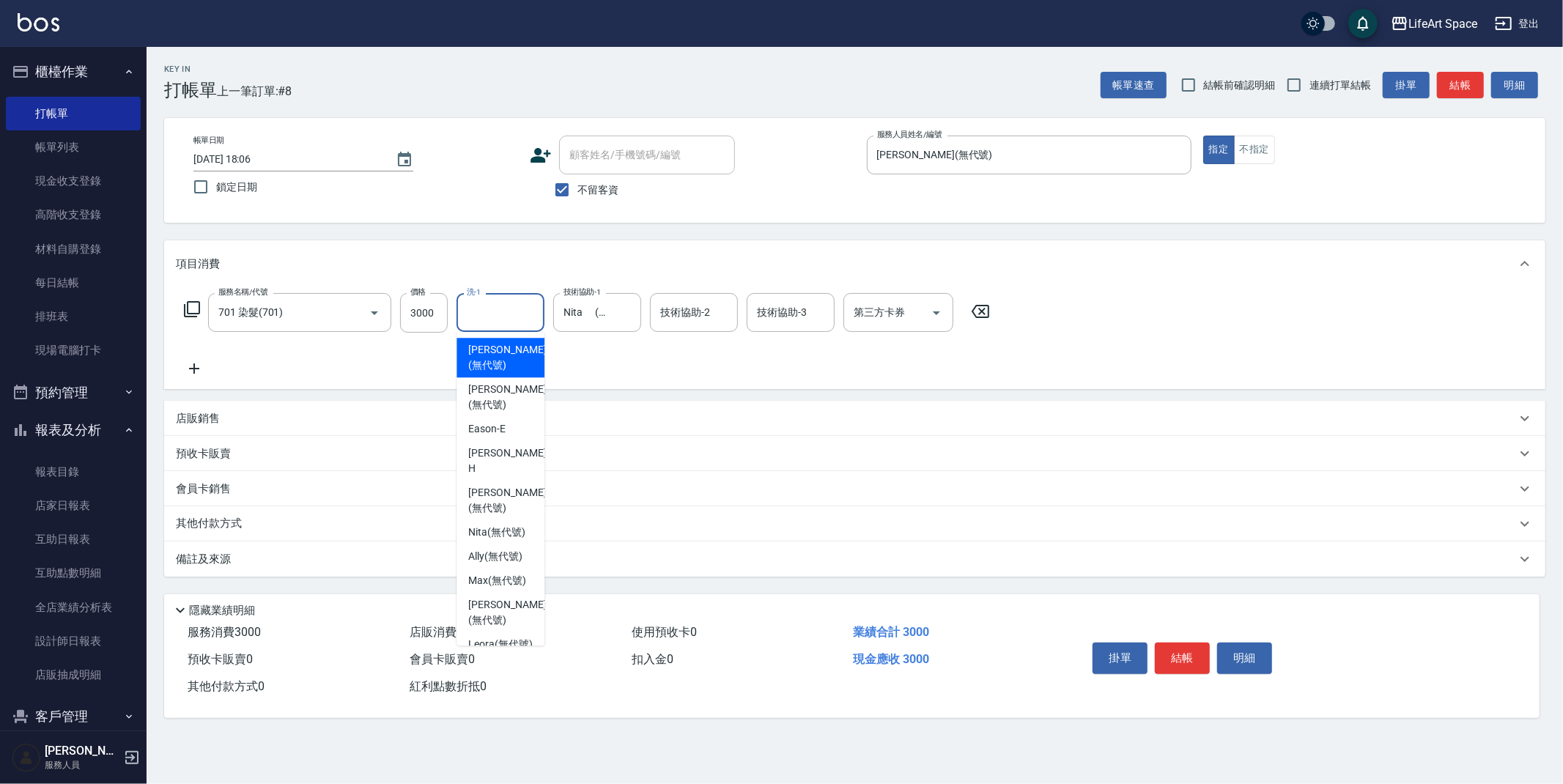
click at [502, 316] on input "洗-1" at bounding box center [500, 312] width 75 height 25
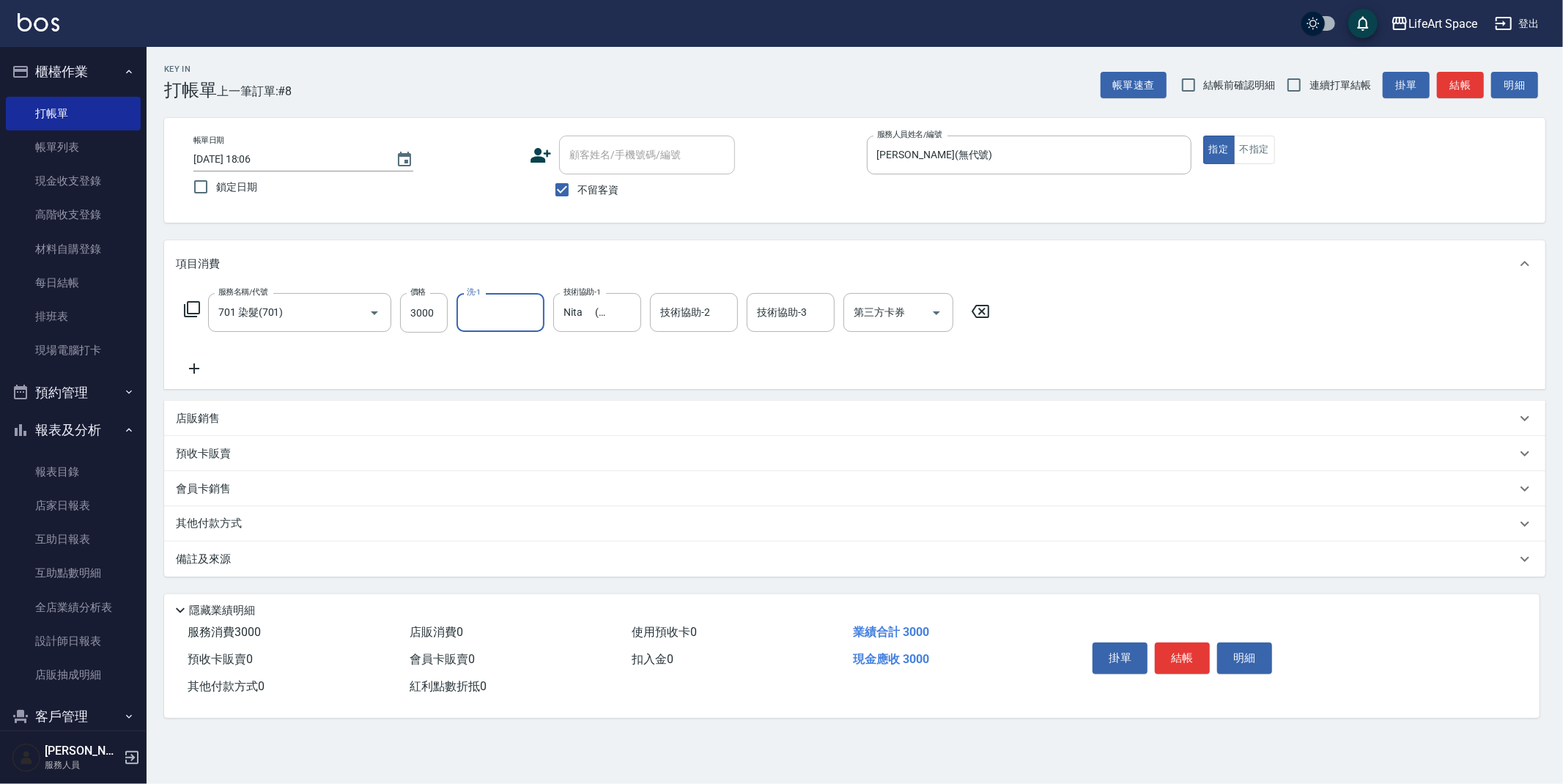
click at [507, 317] on input "洗-1" at bounding box center [500, 312] width 75 height 25
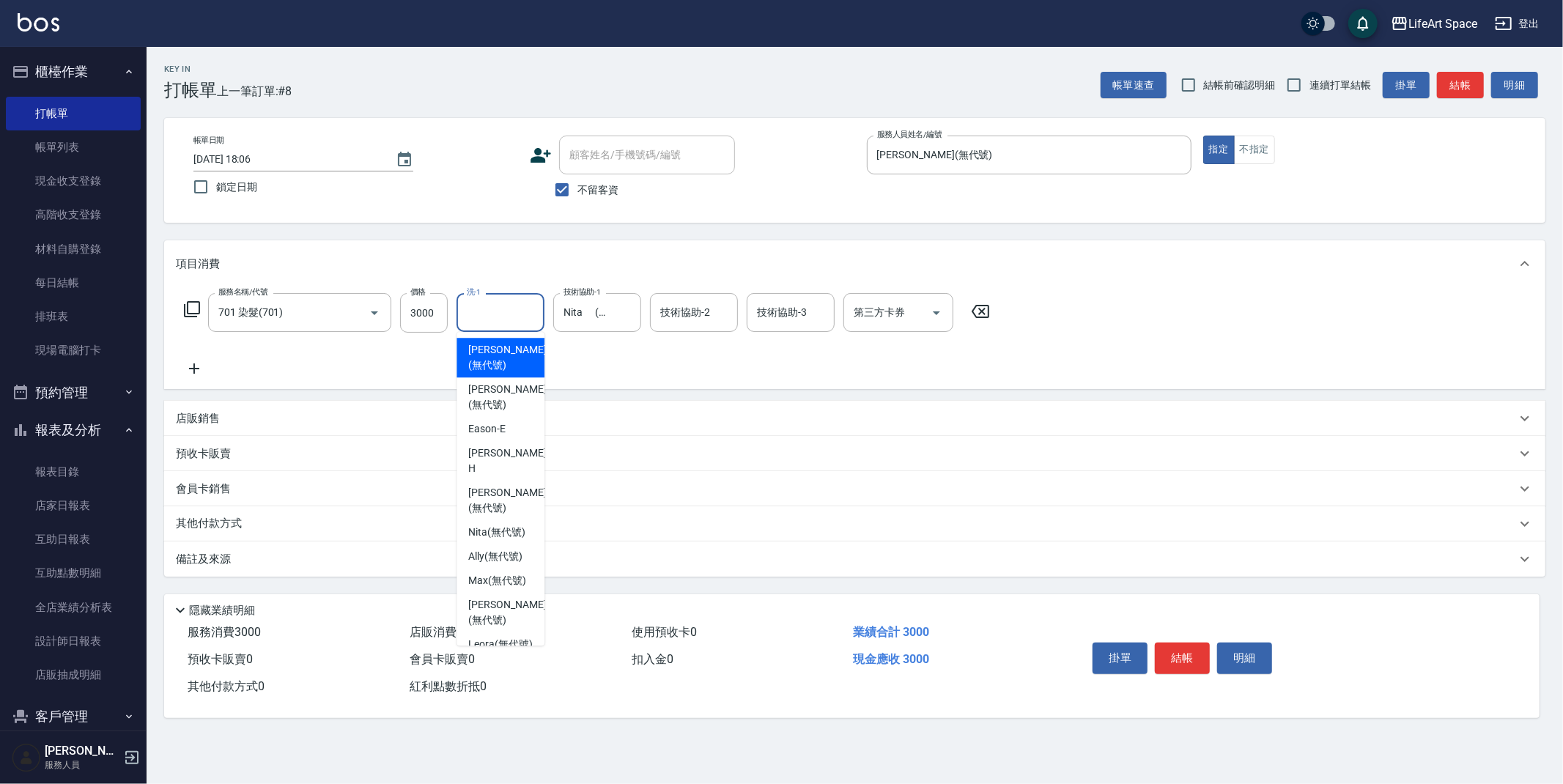
click at [506, 319] on input "洗-1" at bounding box center [500, 312] width 75 height 25
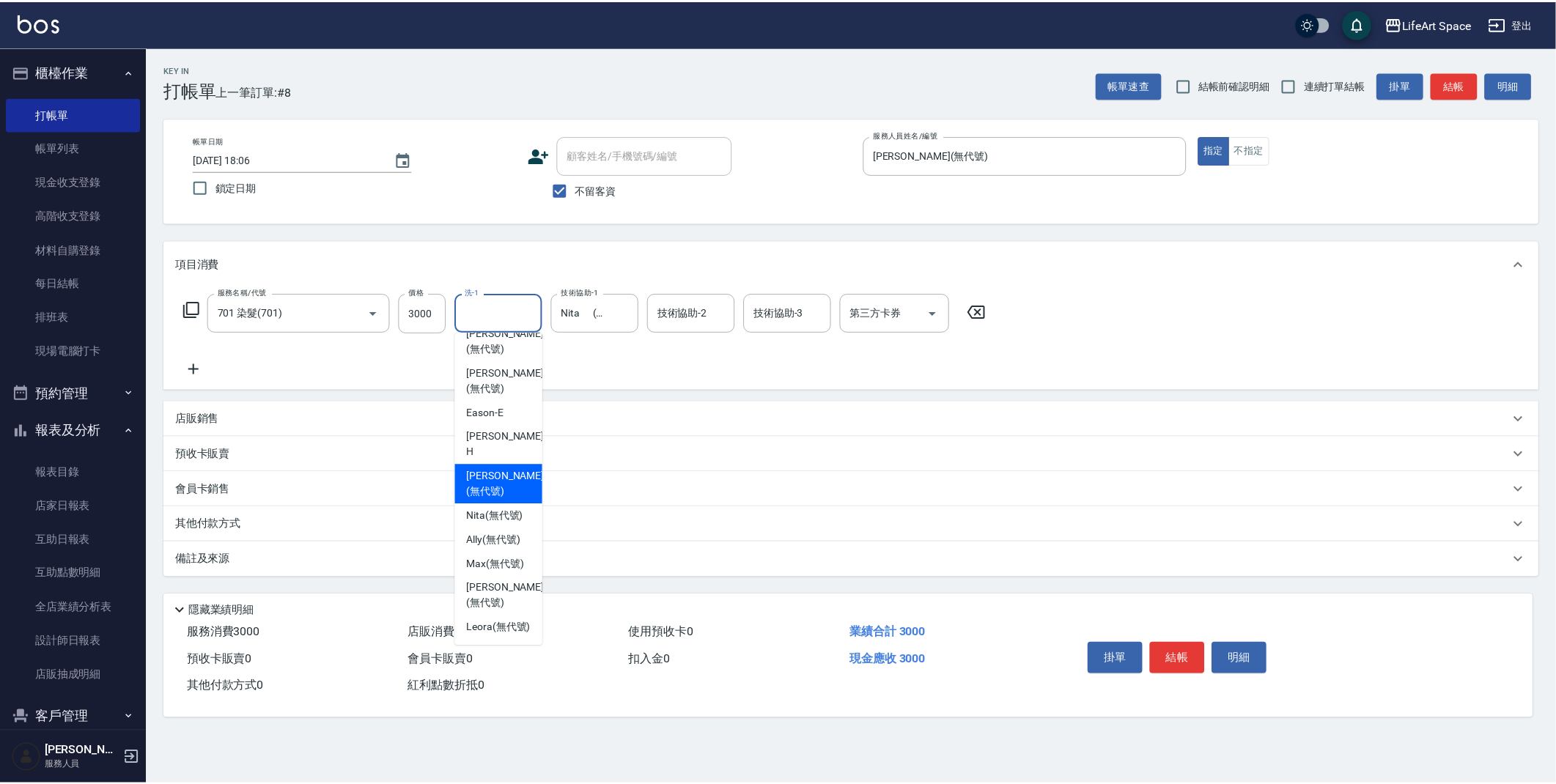
scroll to position [17, 0]
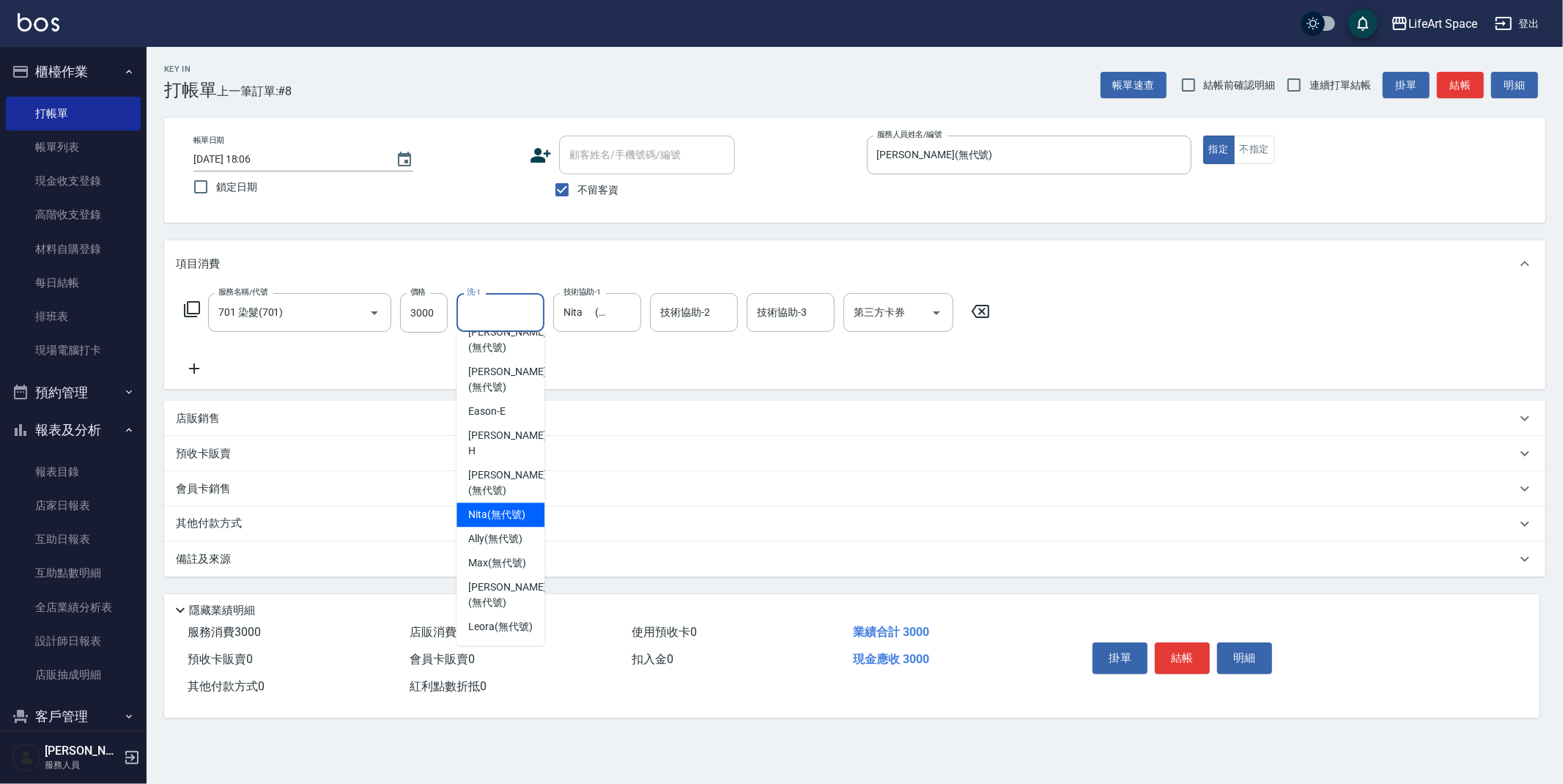
click at [484, 507] on span "Nita (無代號)" at bounding box center [496, 514] width 57 height 15
type input "Nita (無代號)"
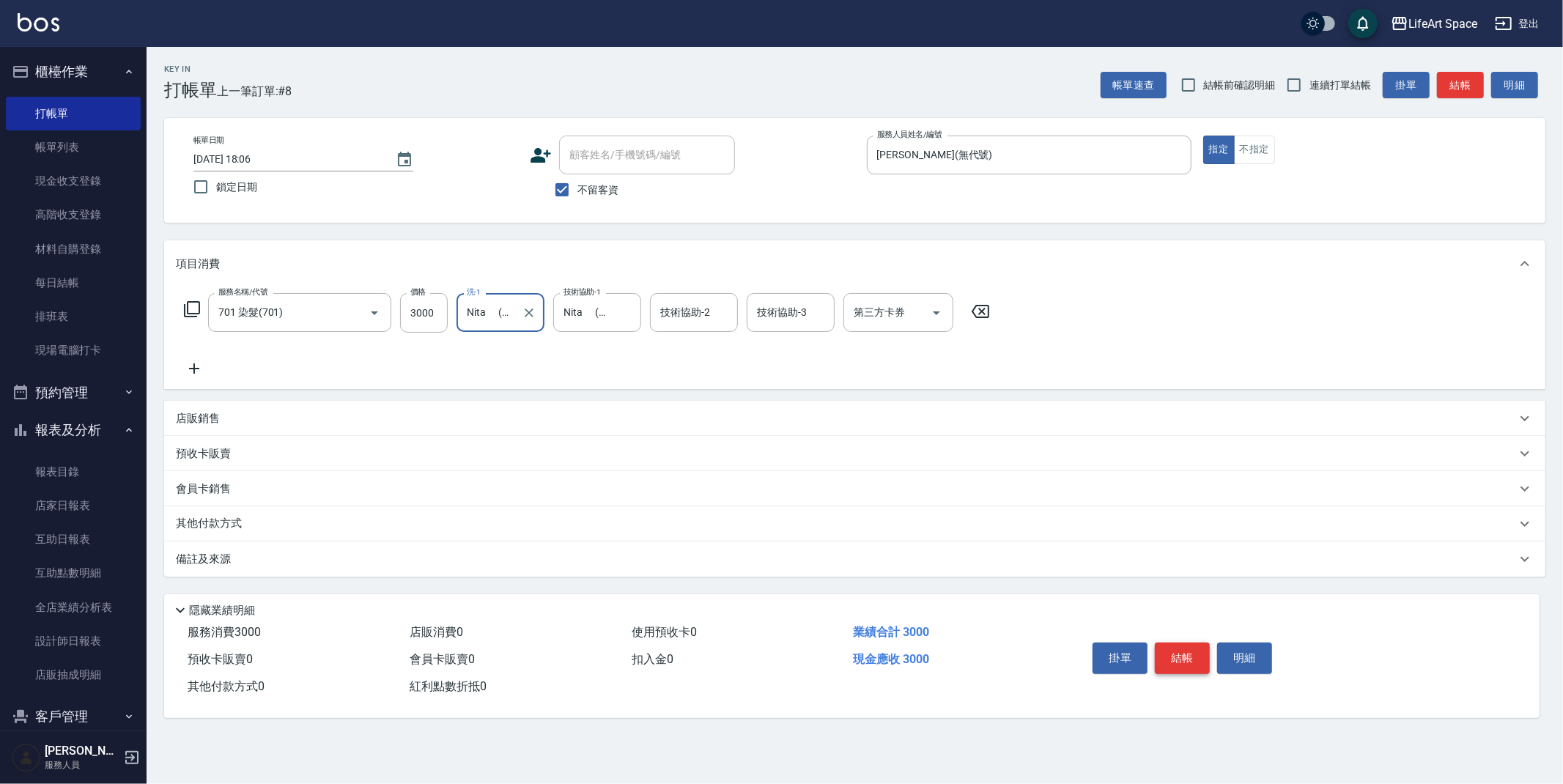
click at [1192, 664] on button "結帳" at bounding box center [1182, 657] width 55 height 31
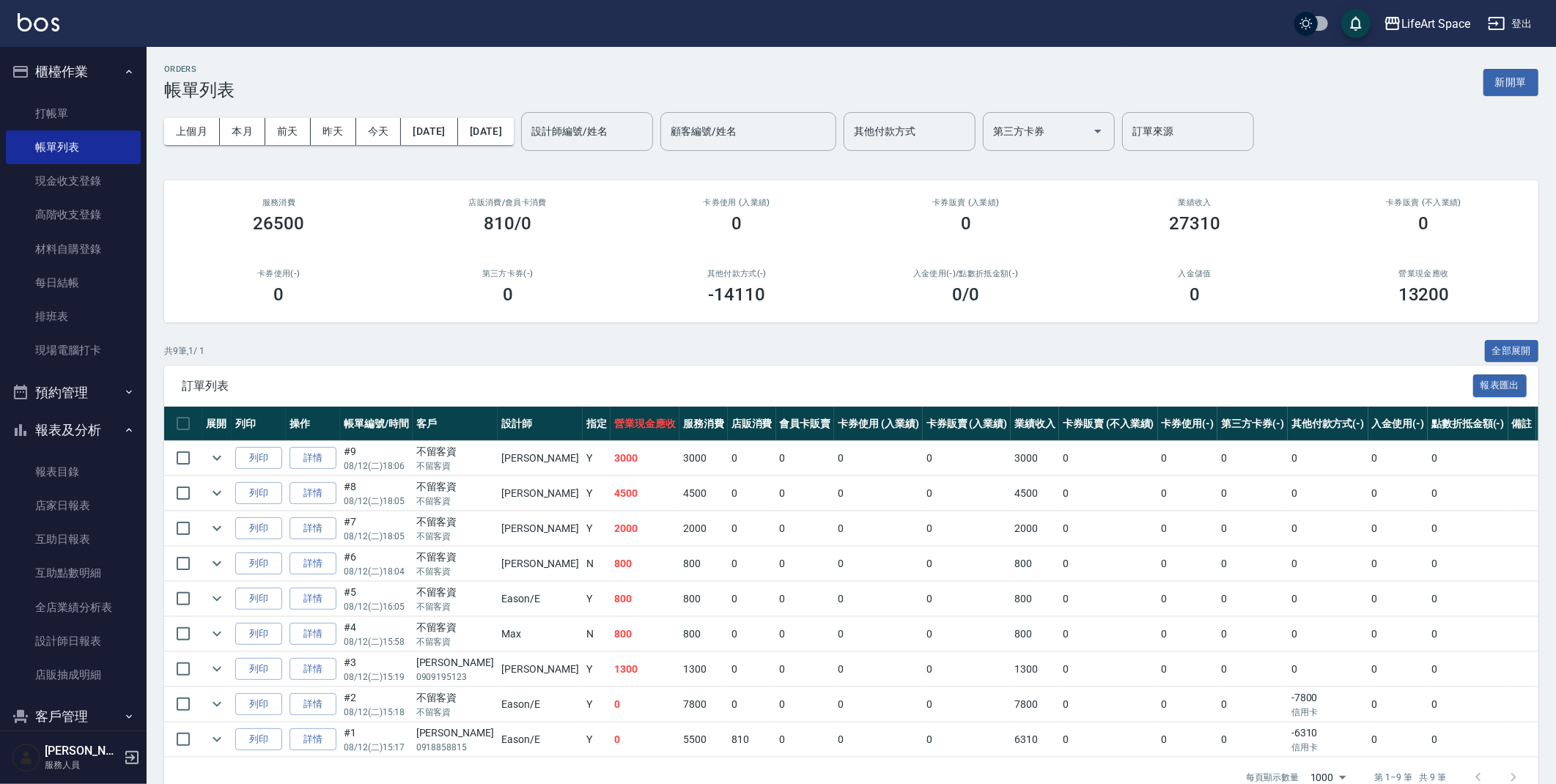
click at [608, 133] on input "設計師編號/姓名" at bounding box center [587, 131] width 118 height 25
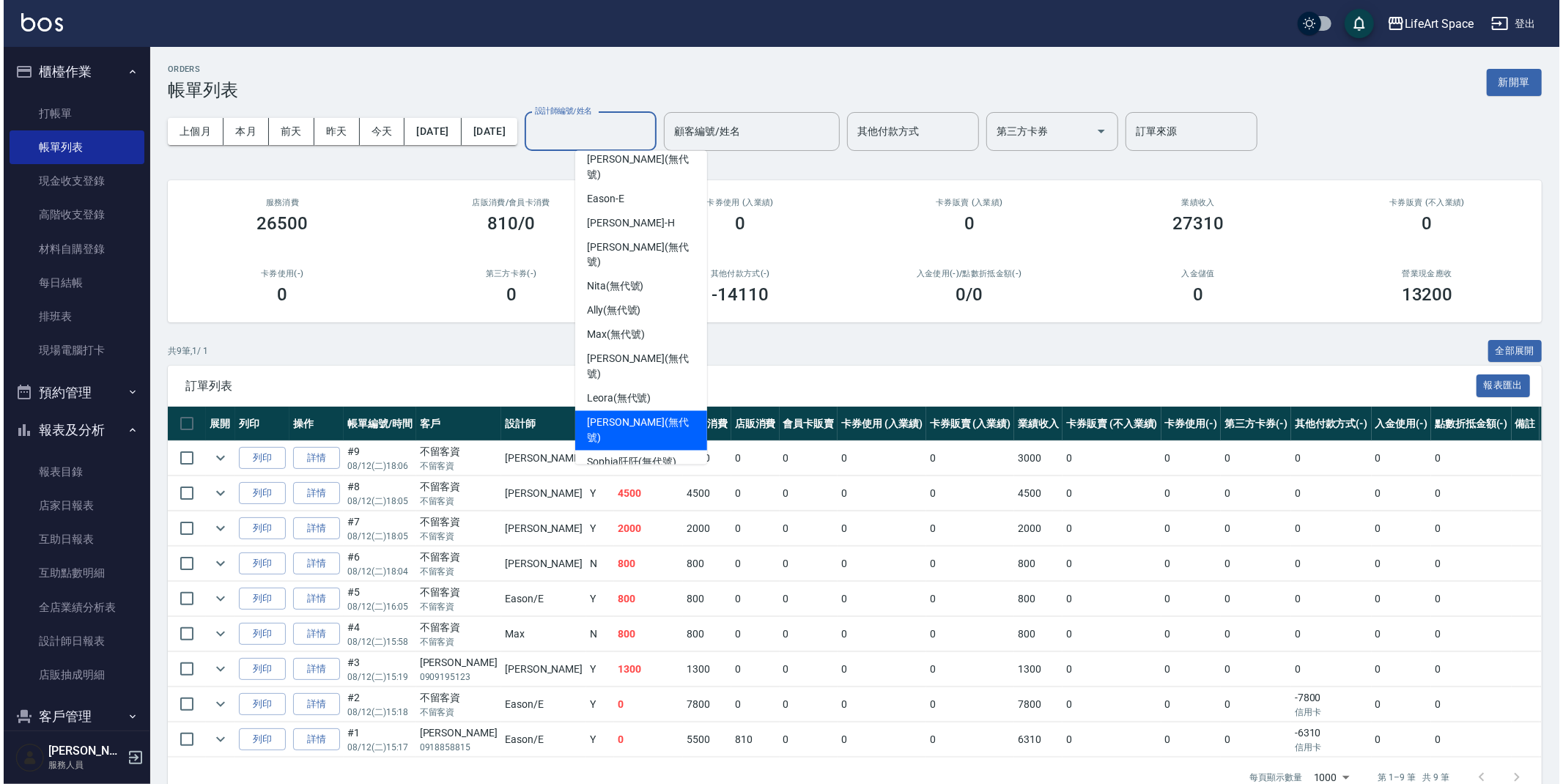
scroll to position [205, 0]
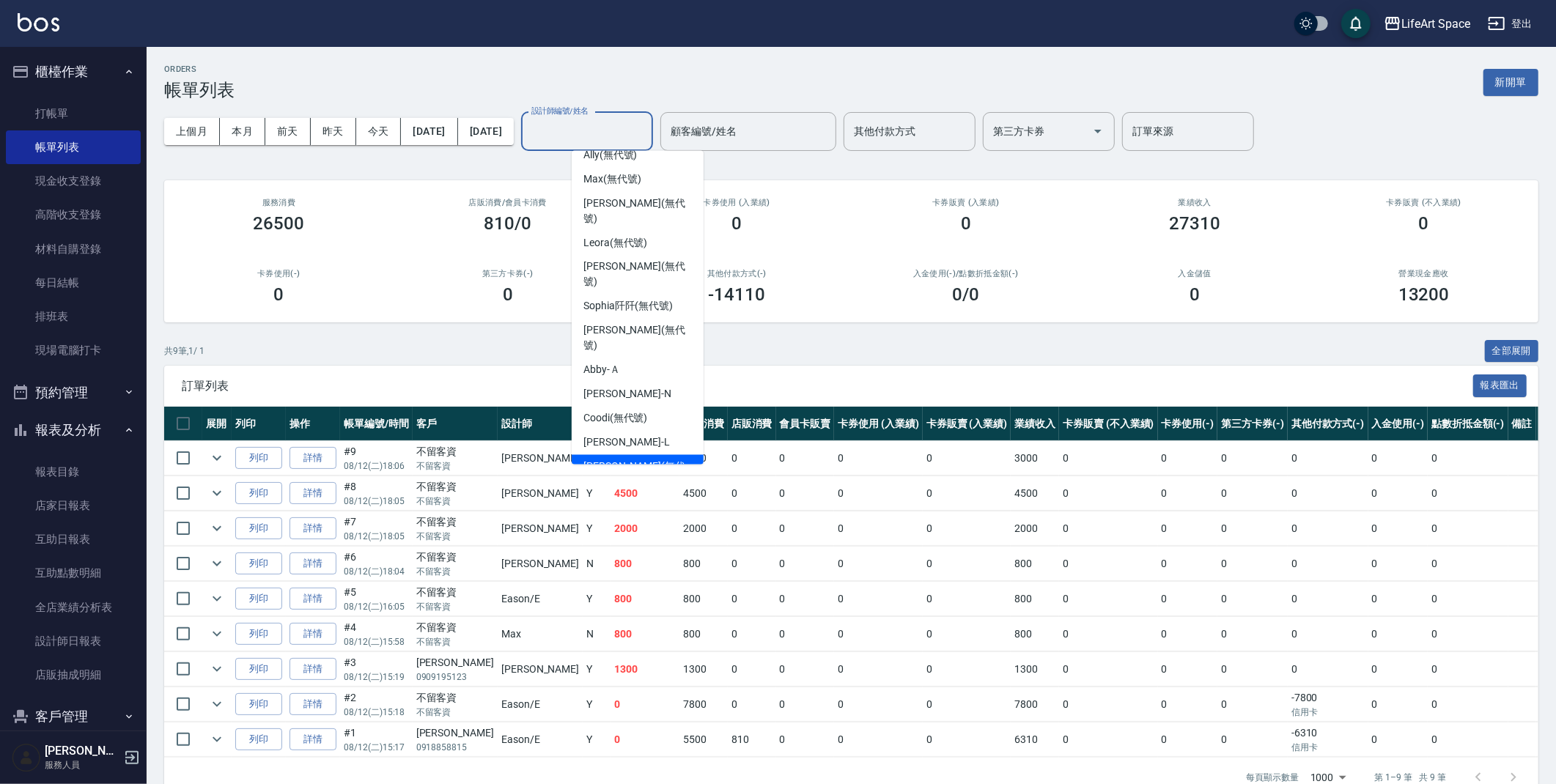
click at [623, 459] on span "[PERSON_NAME] (無代號)" at bounding box center [637, 474] width 108 height 31
type input "[PERSON_NAME](無代號)"
